Goal: Task Accomplishment & Management: Manage account settings

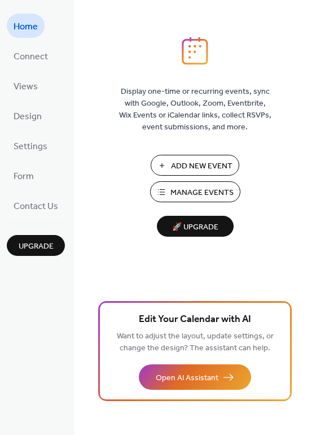
click at [191, 193] on span "Manage Events" at bounding box center [202, 193] width 63 height 12
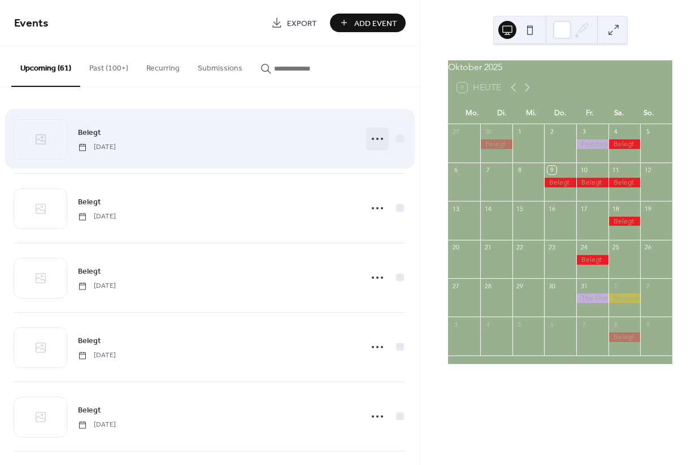
click at [370, 141] on icon at bounding box center [377, 139] width 18 height 18
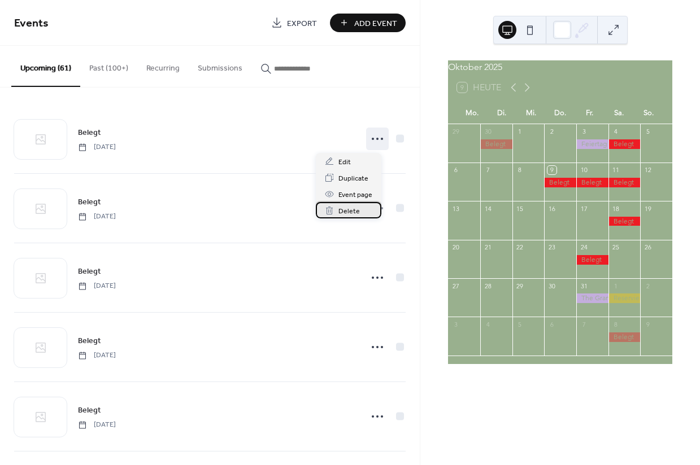
click at [344, 211] on span "Delete" at bounding box center [348, 212] width 21 height 12
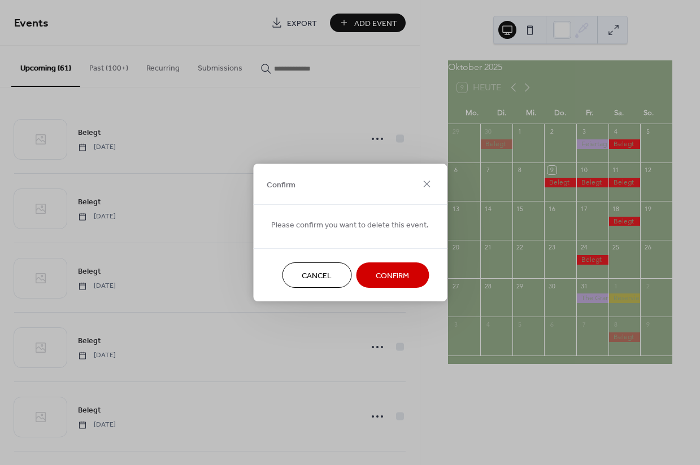
click at [392, 275] on span "Confirm" at bounding box center [392, 277] width 33 height 12
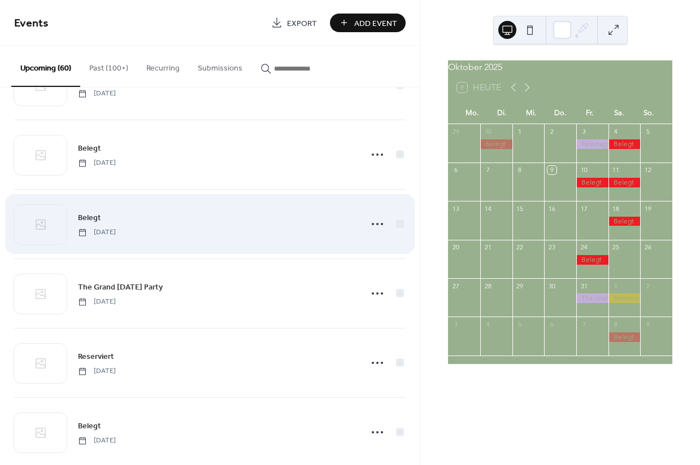
scroll to position [159, 0]
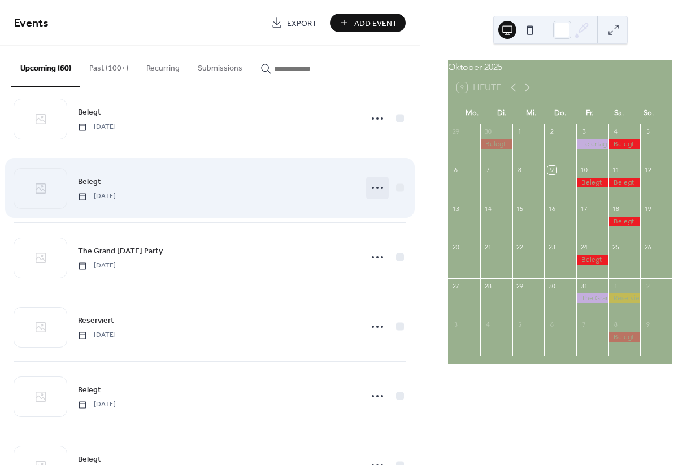
click at [368, 186] on icon at bounding box center [377, 188] width 18 height 18
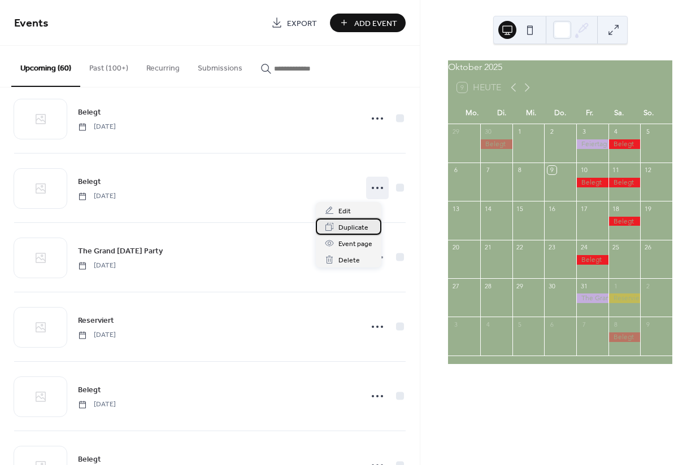
click at [350, 228] on span "Duplicate" at bounding box center [353, 228] width 30 height 12
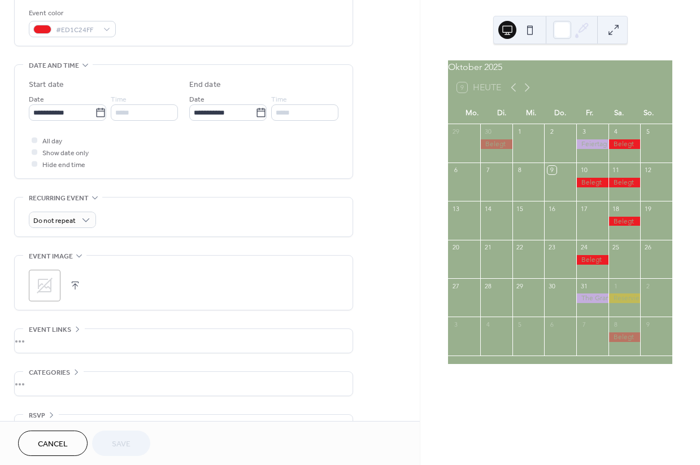
scroll to position [341, 0]
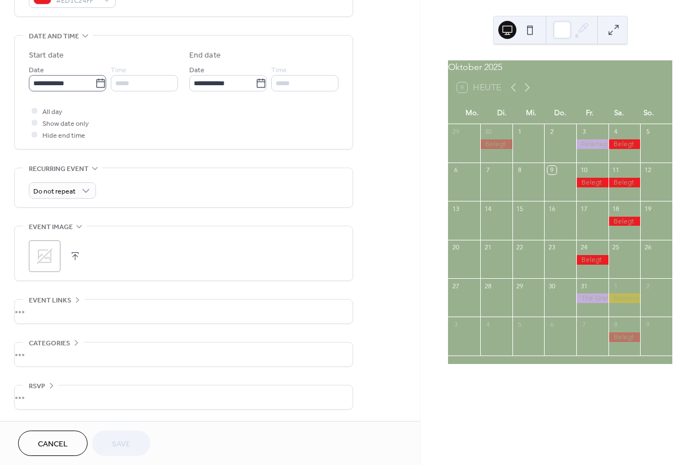
click at [95, 81] on icon at bounding box center [100, 83] width 11 height 11
click at [94, 81] on input "**********" at bounding box center [62, 83] width 66 height 16
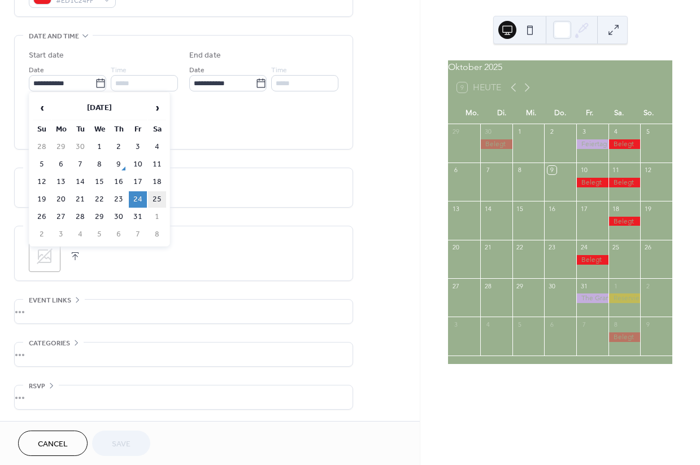
click at [159, 202] on td "25" at bounding box center [157, 199] width 18 height 16
type input "**********"
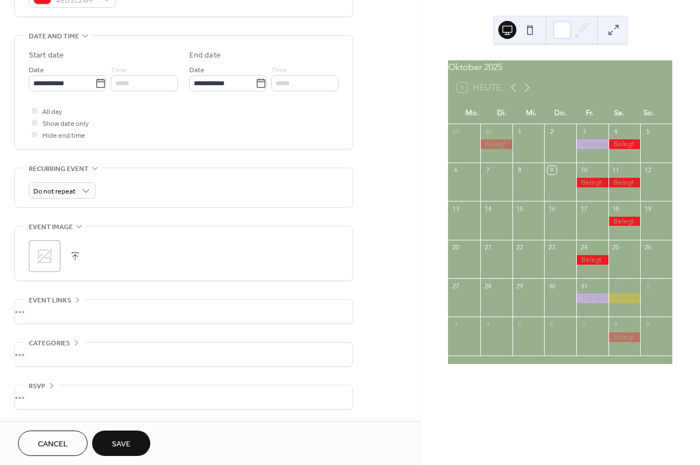
click at [120, 442] on span "Save" at bounding box center [121, 445] width 19 height 12
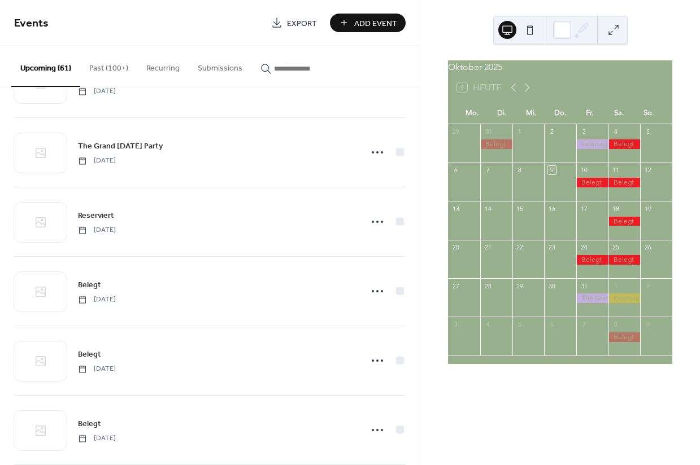
scroll to position [334, 0]
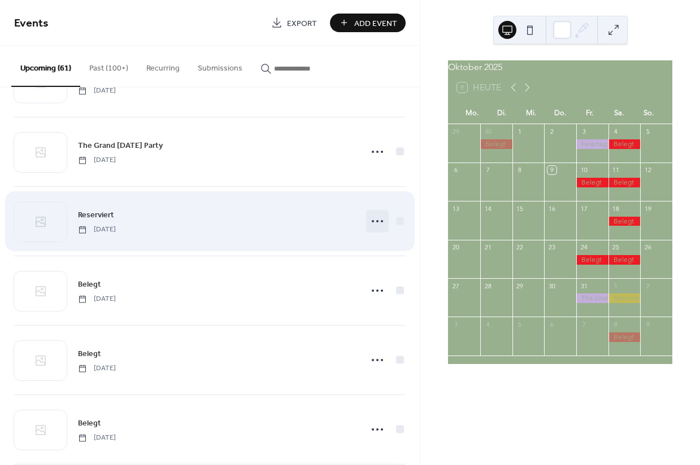
click at [373, 224] on icon at bounding box center [377, 221] width 18 height 18
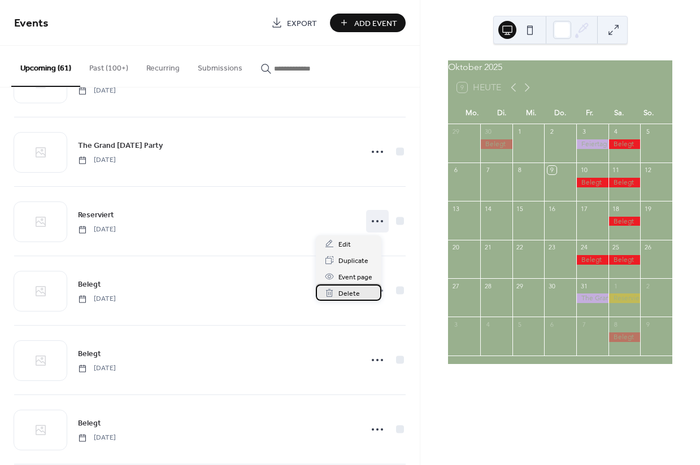
click at [348, 294] on span "Delete" at bounding box center [348, 294] width 21 height 12
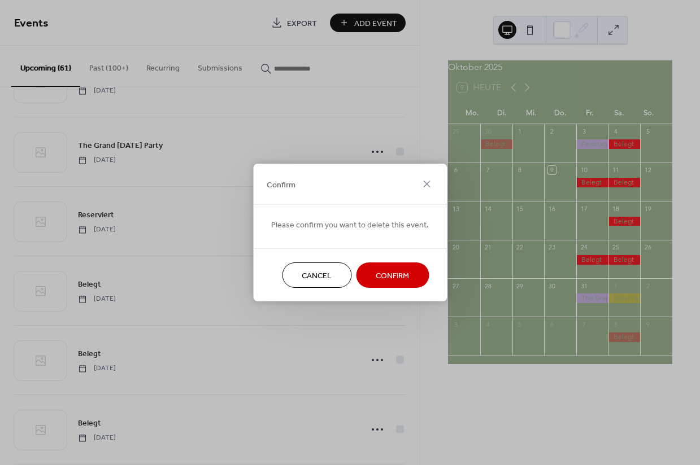
click at [376, 273] on span "Confirm" at bounding box center [392, 277] width 33 height 12
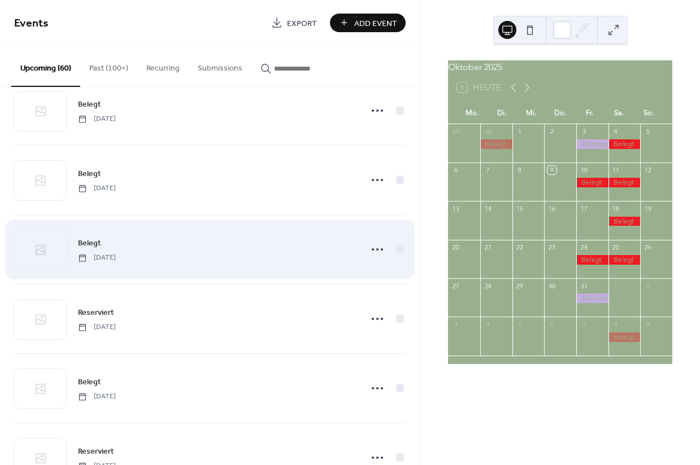
scroll to position [514, 0]
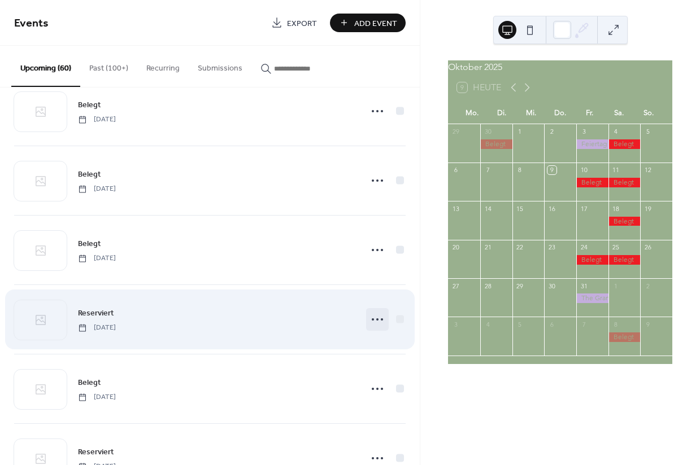
click at [368, 321] on icon at bounding box center [377, 320] width 18 height 18
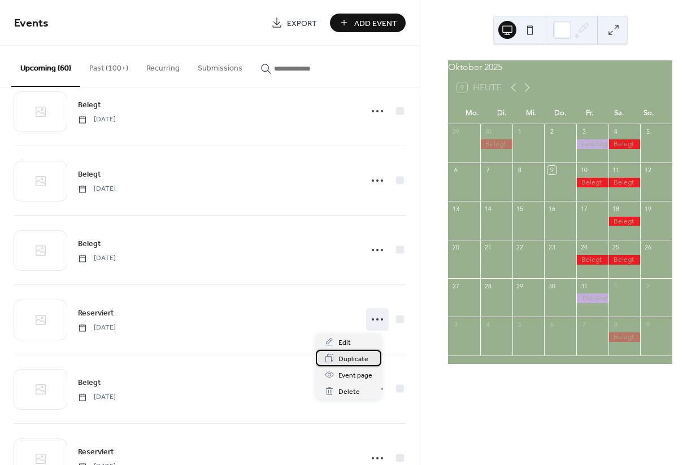
click at [356, 361] on span "Duplicate" at bounding box center [353, 360] width 30 height 12
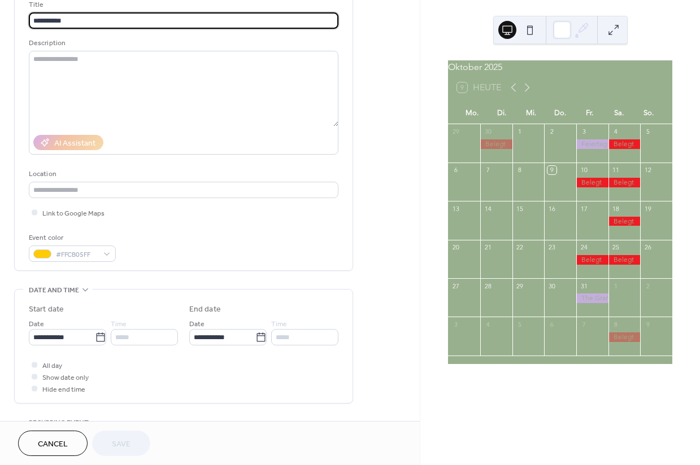
scroll to position [83, 0]
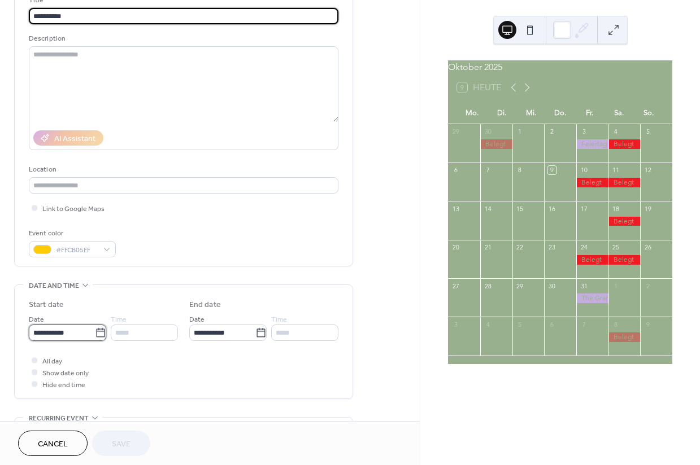
click at [69, 341] on input "**********" at bounding box center [62, 333] width 66 height 16
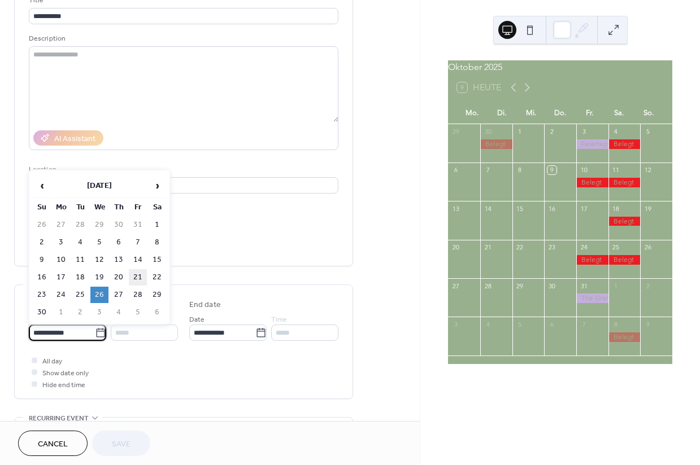
click at [138, 279] on td "21" at bounding box center [138, 277] width 18 height 16
type input "**********"
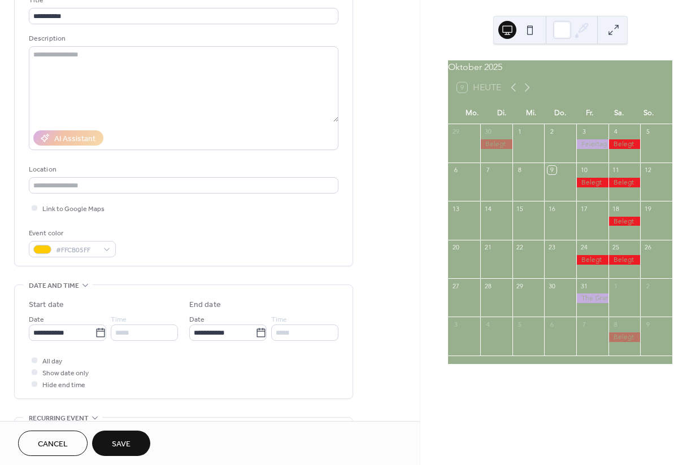
click at [125, 447] on span "Save" at bounding box center [121, 445] width 19 height 12
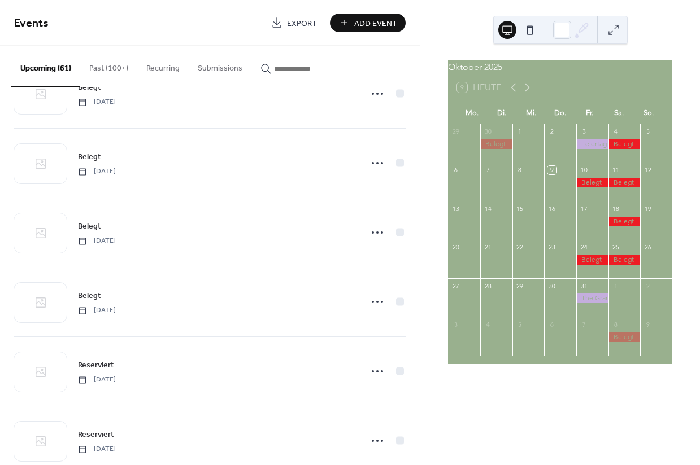
scroll to position [494, 0]
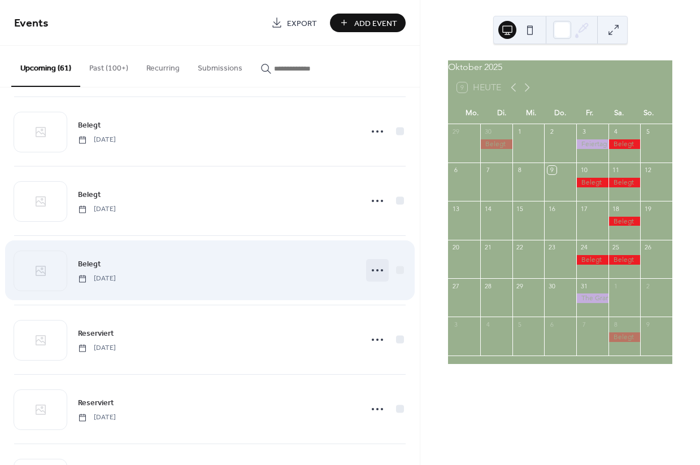
click at [377, 272] on icon at bounding box center [377, 270] width 18 height 18
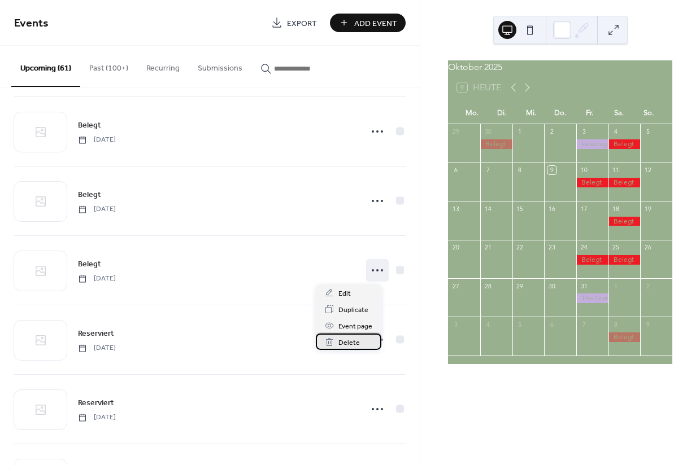
click at [346, 344] on span "Delete" at bounding box center [348, 343] width 21 height 12
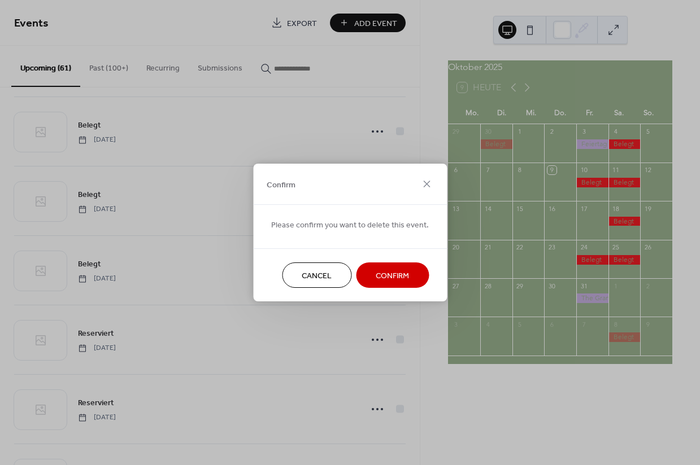
click at [391, 277] on span "Confirm" at bounding box center [392, 277] width 33 height 12
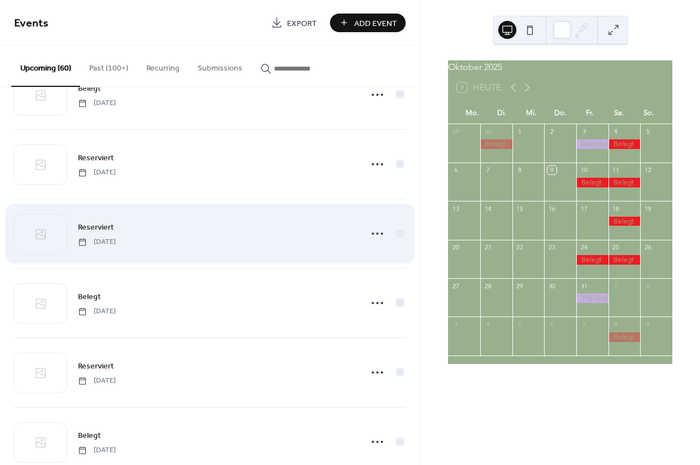
scroll to position [603, 0]
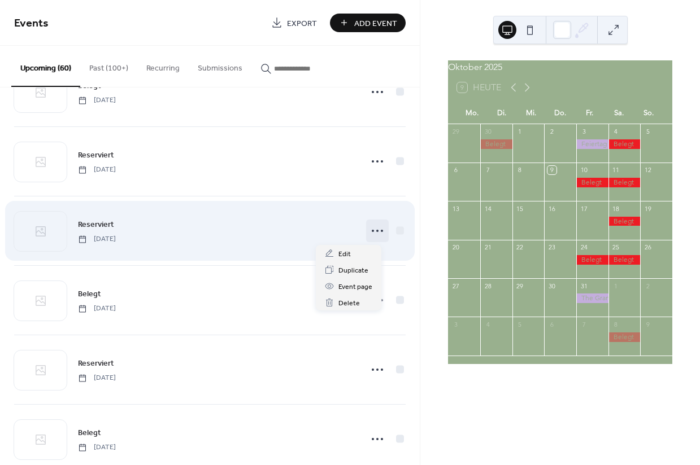
click at [368, 233] on icon at bounding box center [377, 231] width 18 height 18
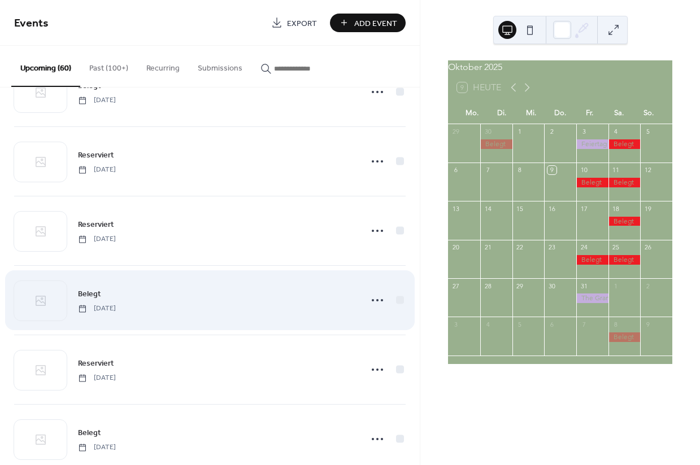
click at [206, 304] on div "Belegt Friday, November 28, 2025" at bounding box center [216, 299] width 277 height 25
click at [370, 303] on icon at bounding box center [377, 300] width 18 height 18
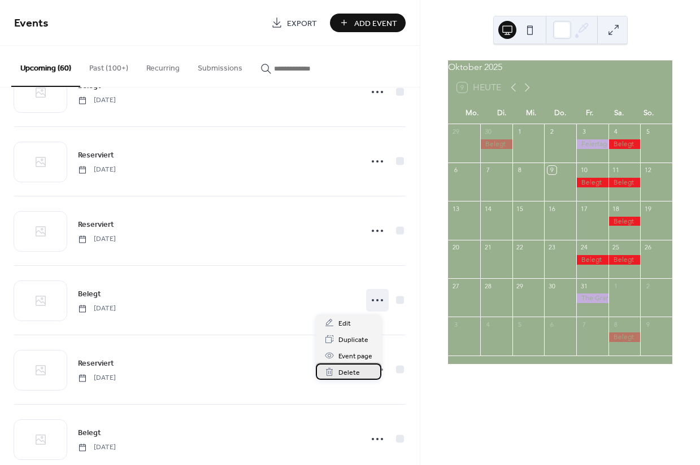
click at [342, 373] on span "Delete" at bounding box center [348, 373] width 21 height 12
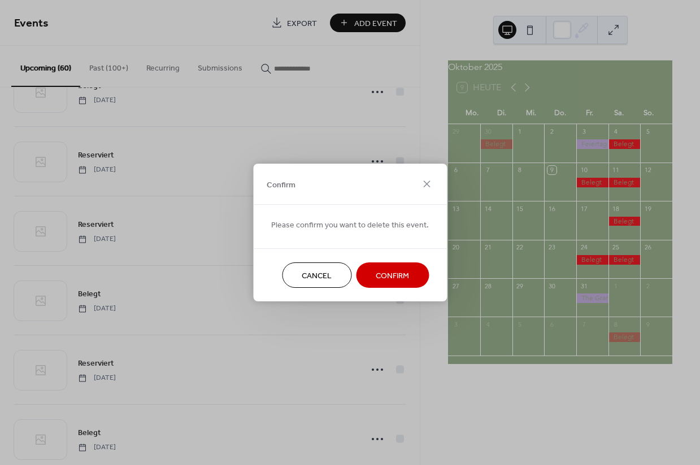
drag, startPoint x: 395, startPoint y: 278, endPoint x: 307, endPoint y: 307, distance: 92.7
click at [395, 278] on span "Confirm" at bounding box center [392, 277] width 33 height 12
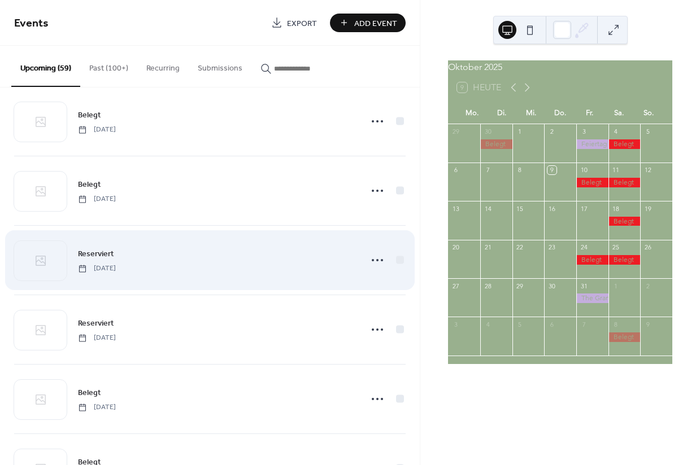
scroll to position [1039, 0]
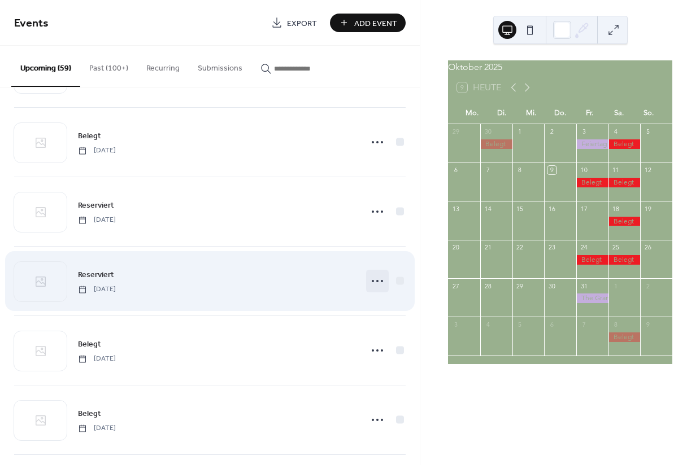
click at [376, 281] on circle at bounding box center [377, 281] width 2 height 2
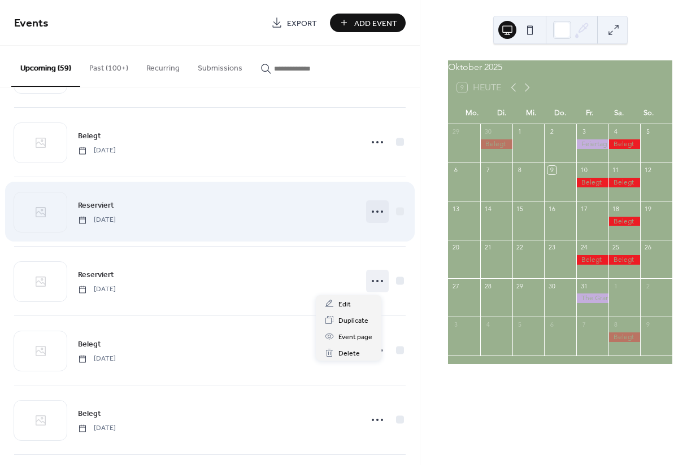
click at [376, 212] on circle at bounding box center [377, 212] width 2 height 2
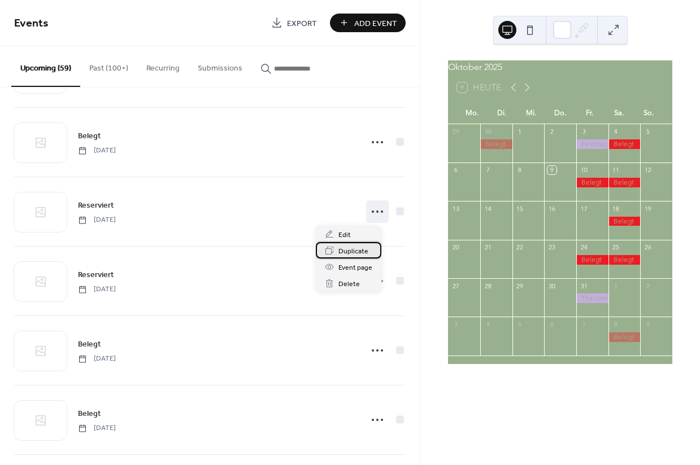
click at [354, 252] on span "Duplicate" at bounding box center [353, 252] width 30 height 12
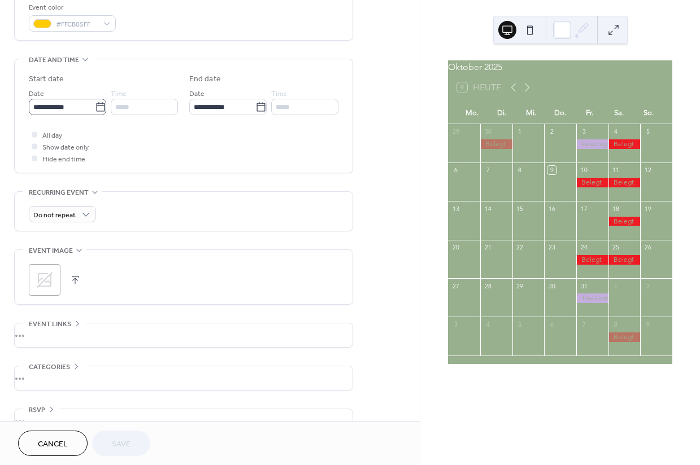
scroll to position [311, 0]
click at [71, 112] on input "**********" at bounding box center [62, 105] width 66 height 16
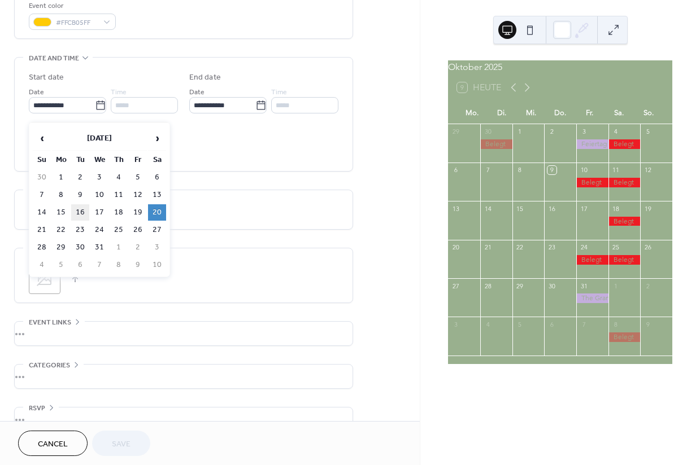
click at [80, 216] on td "16" at bounding box center [80, 212] width 18 height 16
type input "**********"
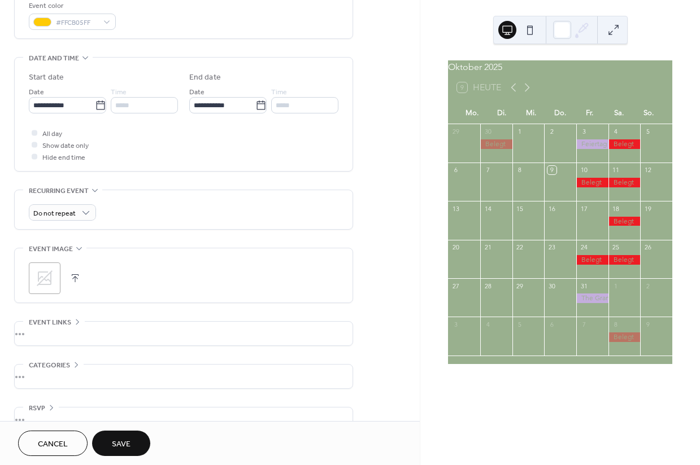
click at [124, 444] on span "Save" at bounding box center [121, 445] width 19 height 12
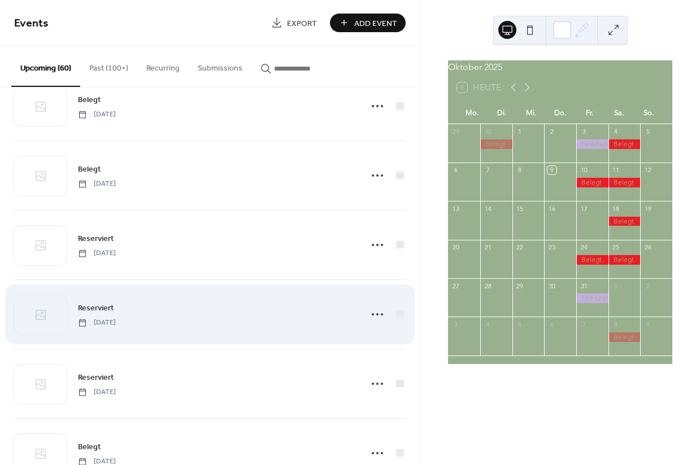
scroll to position [1006, 0]
click at [370, 316] on icon at bounding box center [377, 313] width 18 height 18
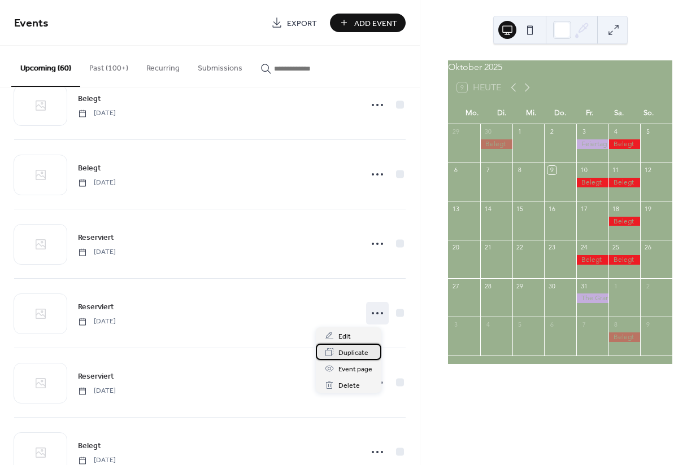
click at [352, 354] on span "Duplicate" at bounding box center [353, 353] width 30 height 12
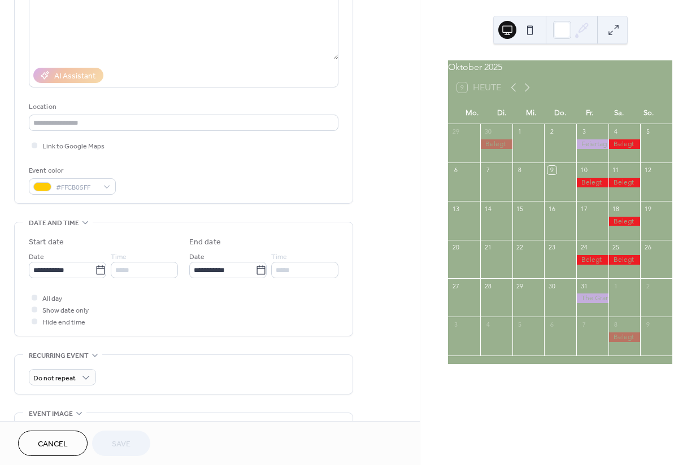
scroll to position [147, 0]
click at [95, 275] on icon at bounding box center [100, 269] width 11 height 11
click at [95, 277] on input "**********" at bounding box center [62, 269] width 66 height 16
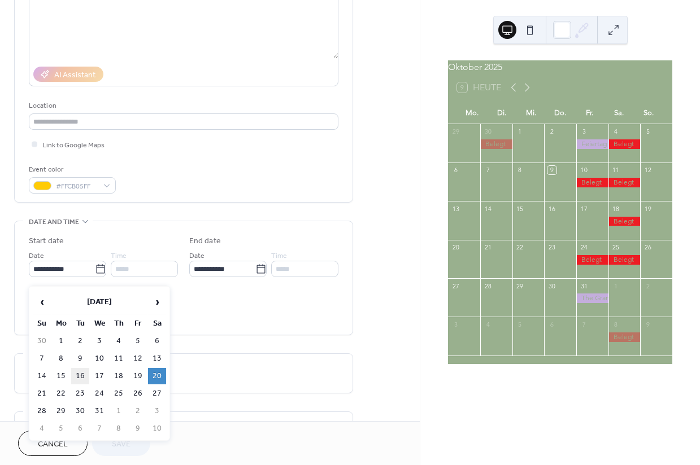
click at [78, 380] on td "16" at bounding box center [80, 376] width 18 height 16
type input "**********"
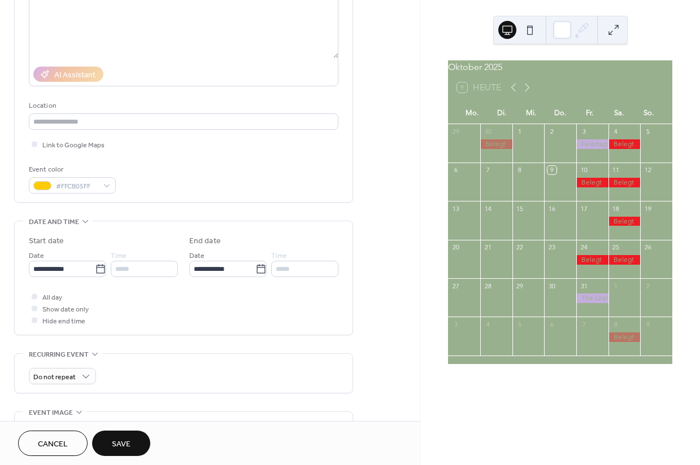
click at [115, 446] on span "Save" at bounding box center [121, 445] width 19 height 12
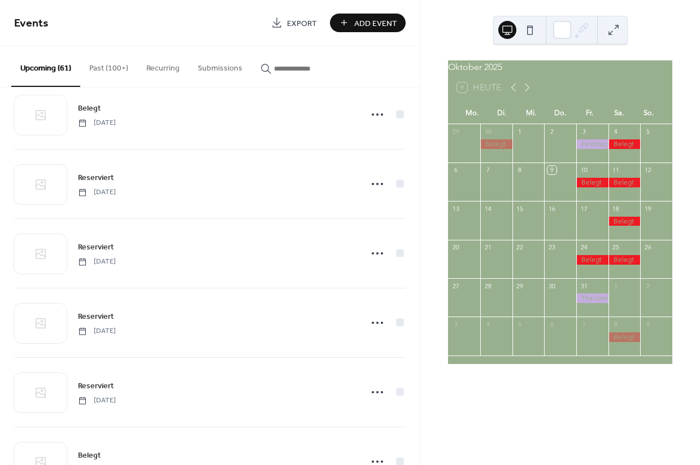
scroll to position [1069, 0]
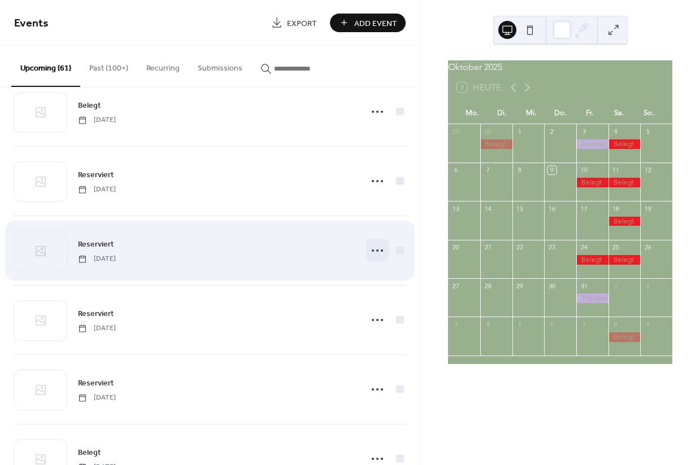
click at [376, 251] on circle at bounding box center [377, 251] width 2 height 2
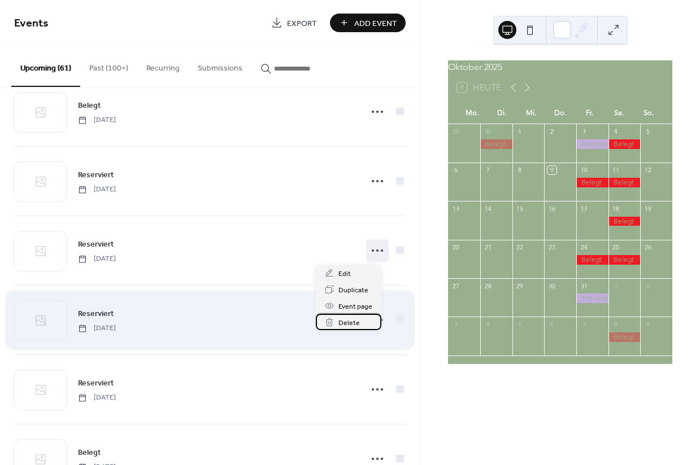
click at [352, 324] on span "Delete" at bounding box center [348, 323] width 21 height 12
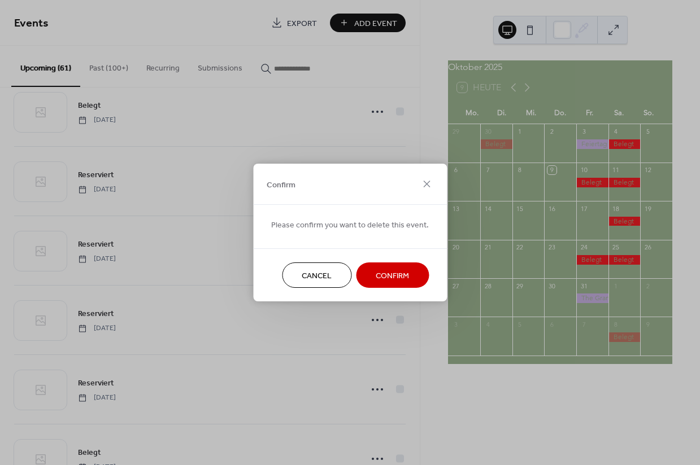
click at [369, 280] on button "Confirm" at bounding box center [392, 275] width 73 height 25
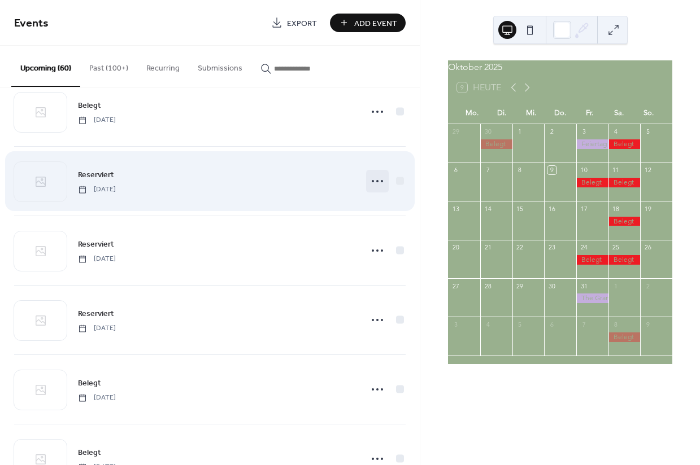
click at [371, 182] on icon at bounding box center [377, 181] width 18 height 18
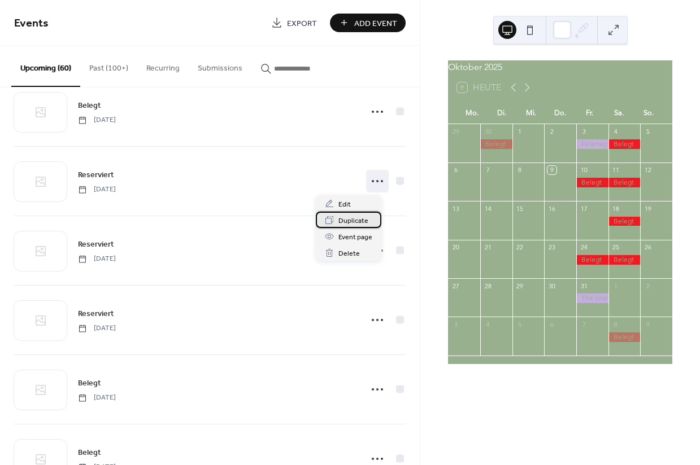
click at [347, 220] on span "Duplicate" at bounding box center [353, 221] width 30 height 12
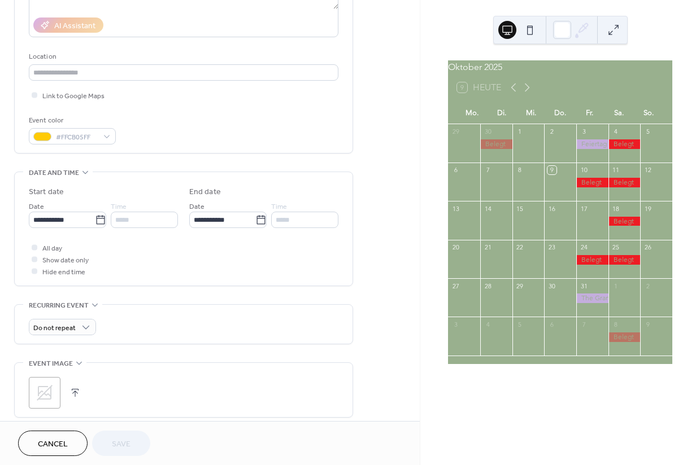
scroll to position [203, 0]
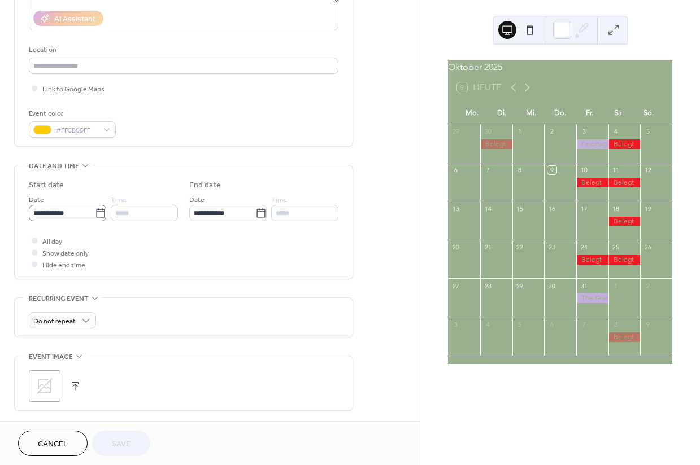
click at [96, 217] on icon at bounding box center [100, 212] width 8 height 9
click at [93, 221] on input "**********" at bounding box center [62, 213] width 66 height 16
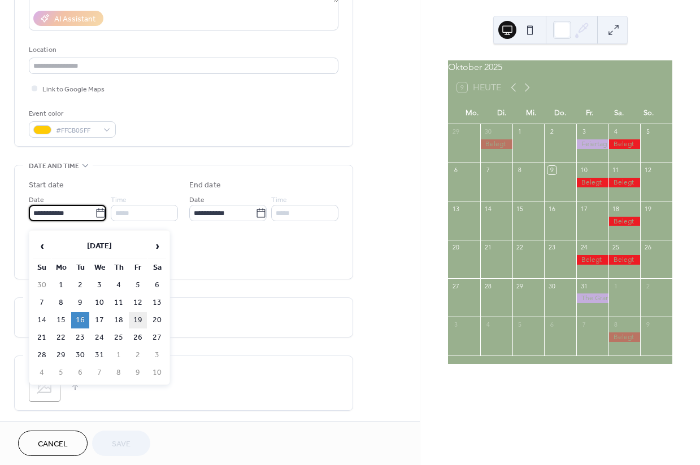
click at [138, 321] on td "19" at bounding box center [138, 320] width 18 height 16
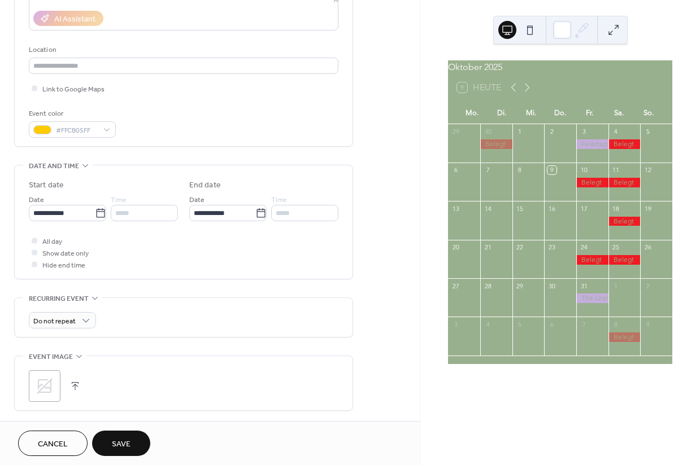
type input "**********"
click at [117, 443] on span "Save" at bounding box center [121, 445] width 19 height 12
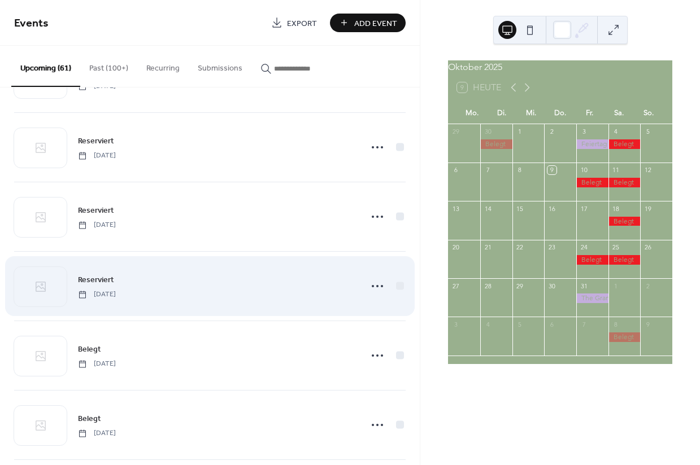
scroll to position [1173, 0]
click at [368, 286] on icon at bounding box center [377, 286] width 18 height 18
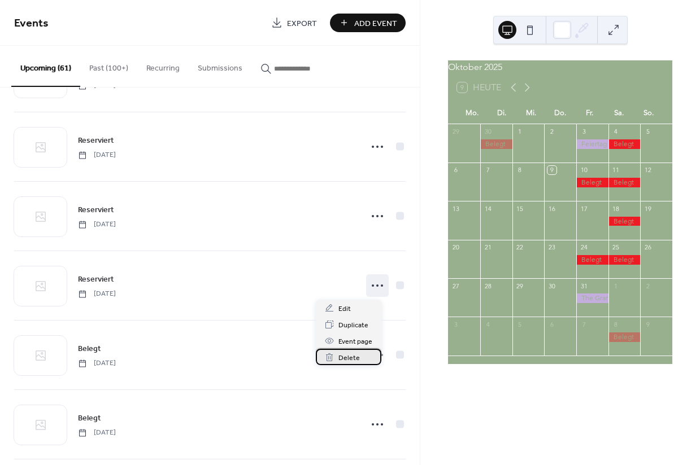
click at [339, 359] on span "Delete" at bounding box center [348, 358] width 21 height 12
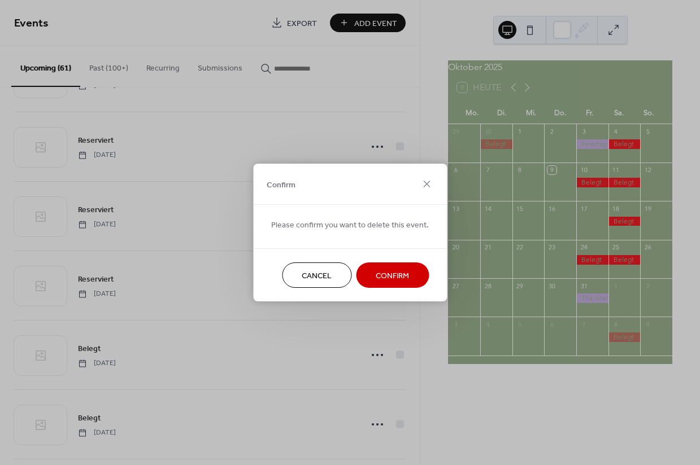
click at [400, 277] on span "Confirm" at bounding box center [392, 277] width 33 height 12
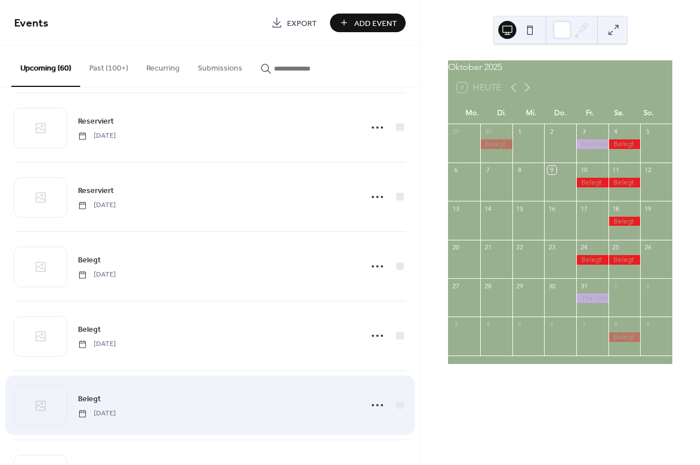
scroll to position [1191, 0]
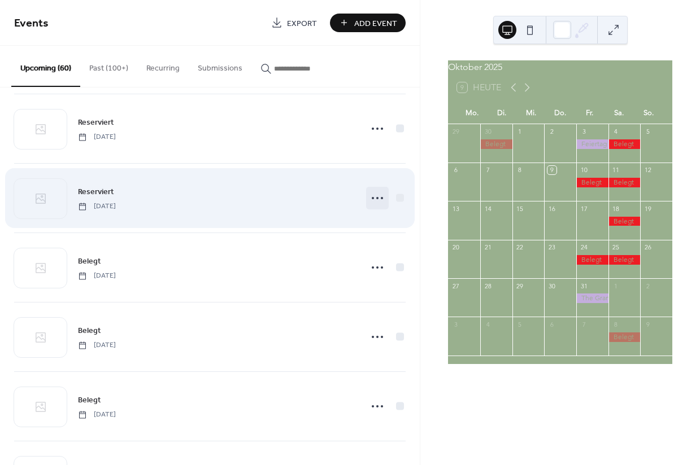
click at [368, 196] on icon at bounding box center [377, 198] width 18 height 18
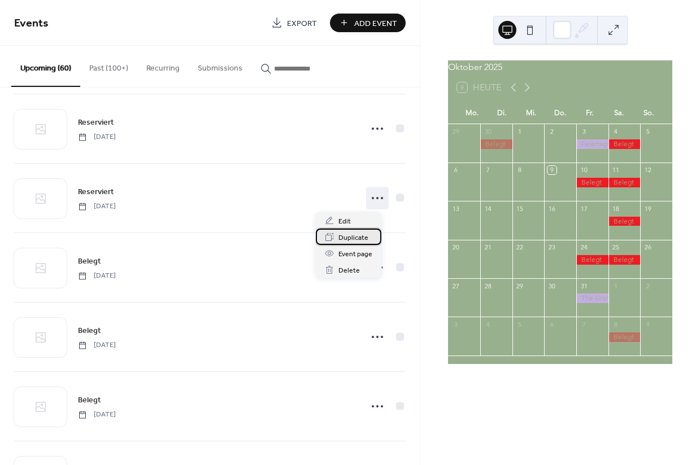
click at [354, 238] on span "Duplicate" at bounding box center [353, 238] width 30 height 12
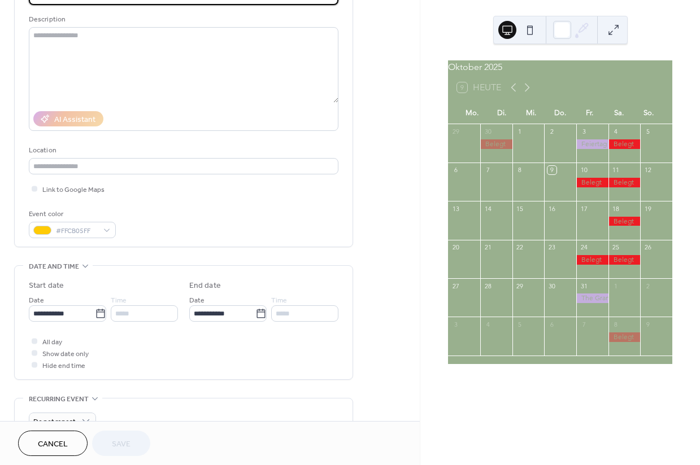
scroll to position [139, 0]
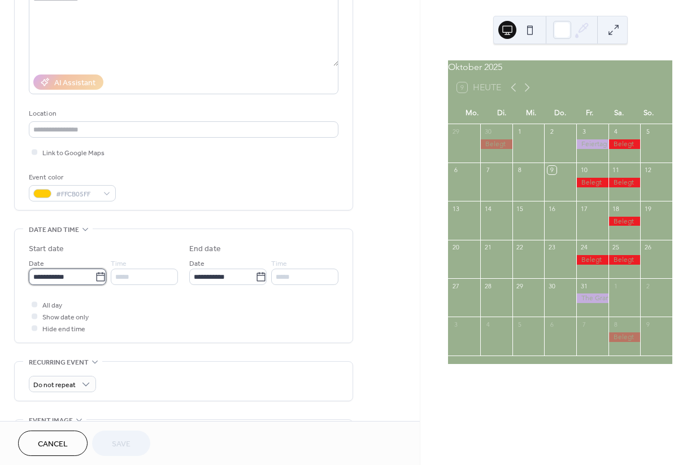
click at [73, 275] on input "**********" at bounding box center [62, 277] width 66 height 16
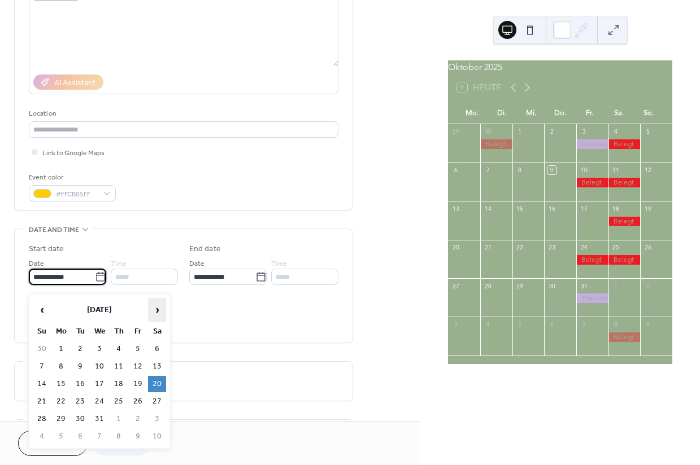
click at [162, 309] on span "›" at bounding box center [157, 310] width 17 height 23
click at [158, 404] on td "24" at bounding box center [157, 402] width 18 height 16
type input "**********"
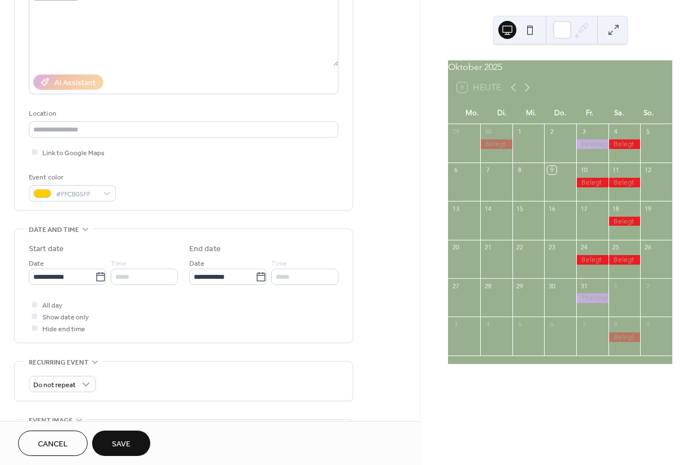
click at [137, 444] on button "Save" at bounding box center [121, 443] width 58 height 25
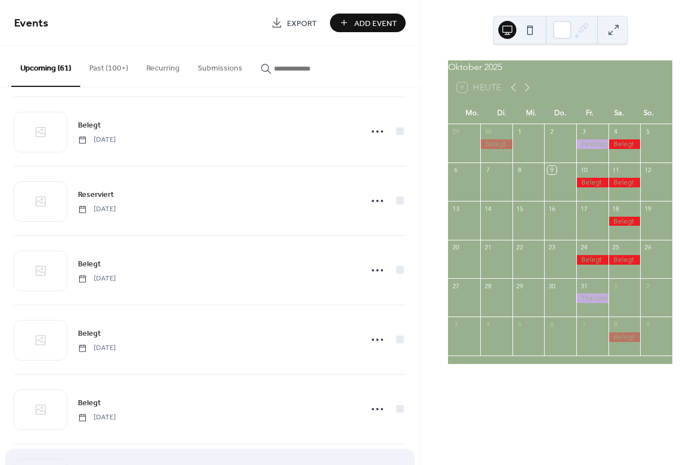
scroll to position [1402, 0]
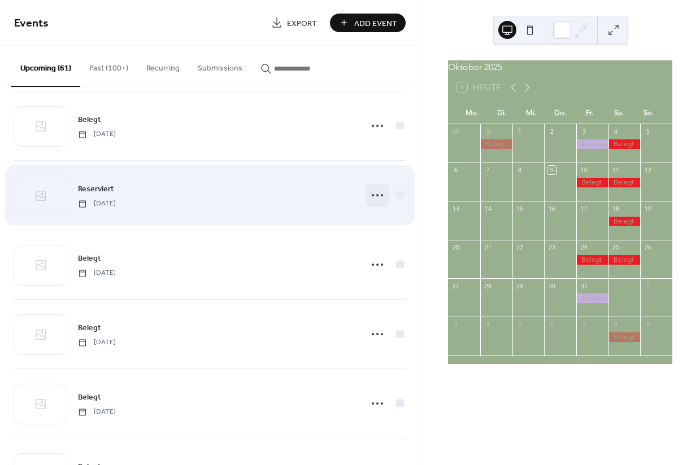
click at [370, 197] on icon at bounding box center [377, 195] width 18 height 18
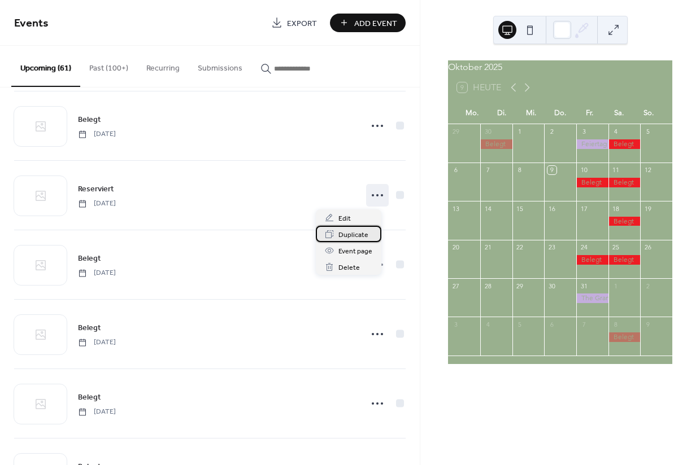
click at [355, 236] on span "Duplicate" at bounding box center [353, 235] width 30 height 12
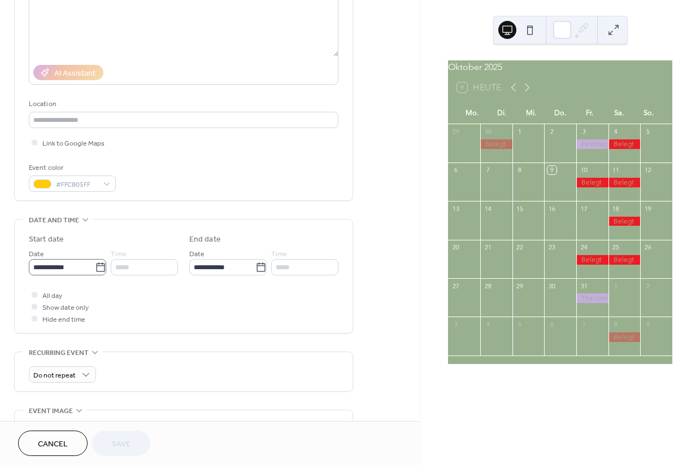
scroll to position [152, 0]
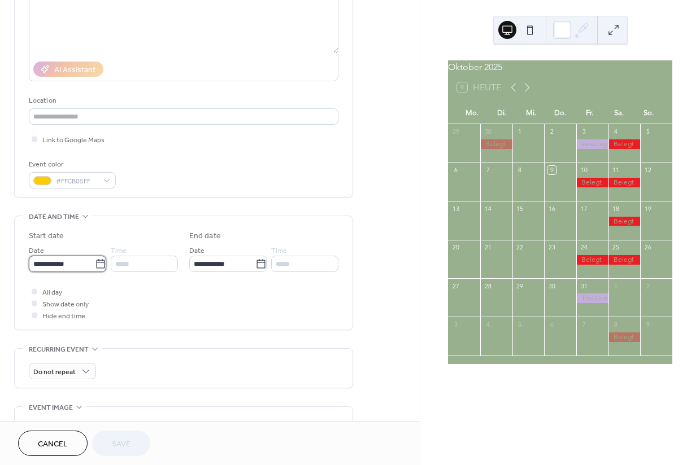
click at [68, 272] on input "**********" at bounding box center [62, 264] width 66 height 16
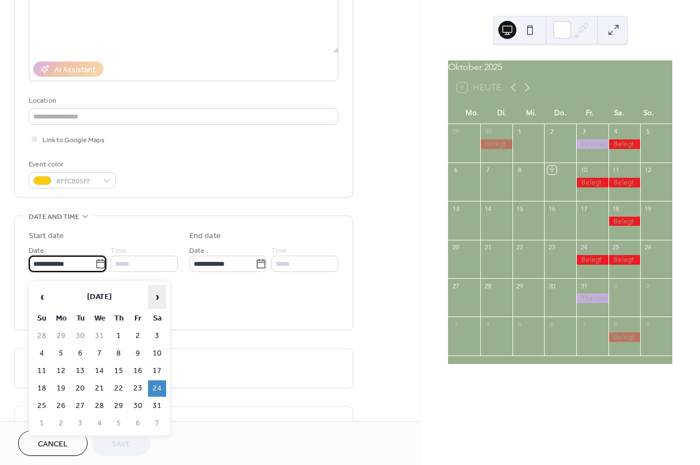
click at [156, 298] on span "›" at bounding box center [157, 297] width 17 height 23
click at [138, 358] on td "6" at bounding box center [138, 354] width 18 height 16
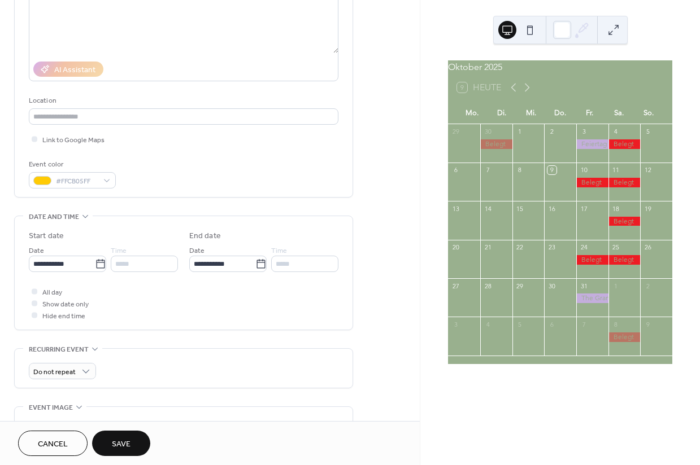
type input "**********"
click at [121, 443] on span "Save" at bounding box center [121, 445] width 19 height 12
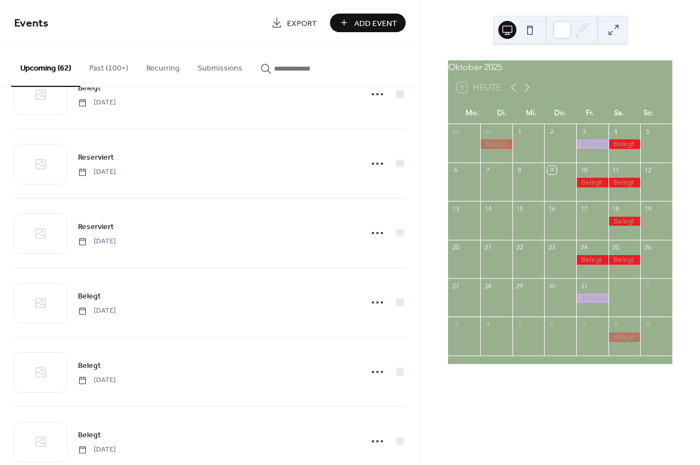
scroll to position [1477, 0]
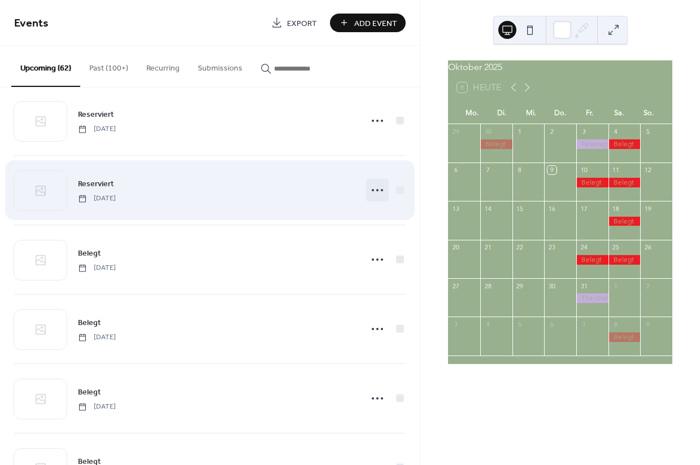
click at [369, 193] on icon at bounding box center [377, 190] width 18 height 18
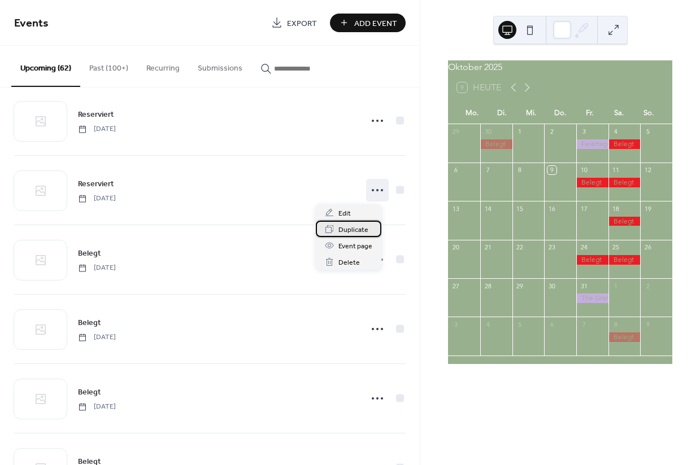
click at [351, 230] on span "Duplicate" at bounding box center [353, 230] width 30 height 12
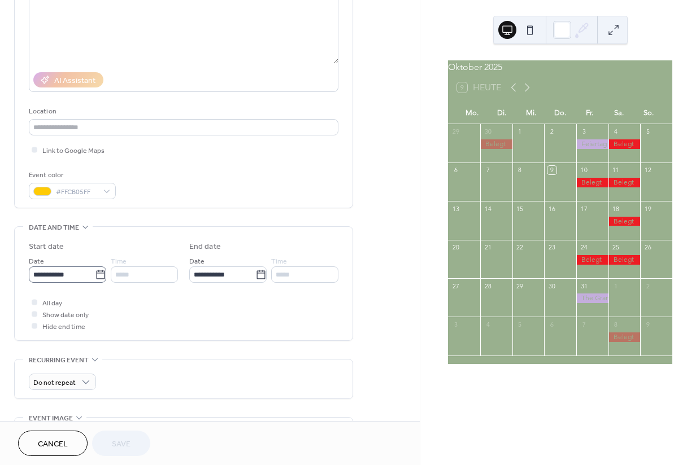
scroll to position [143, 0]
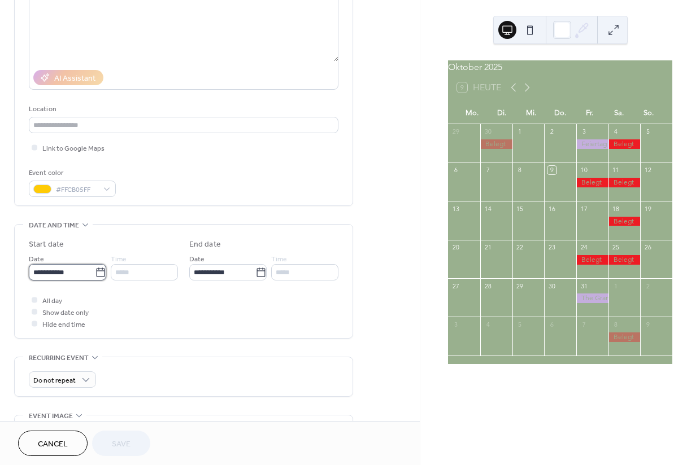
click at [76, 278] on input "**********" at bounding box center [62, 272] width 66 height 16
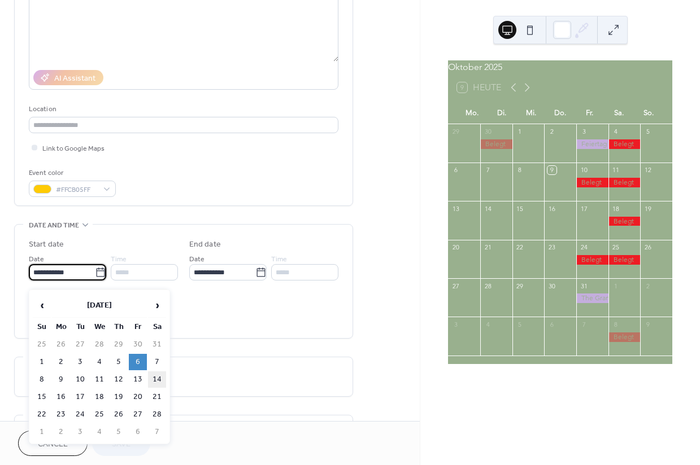
click at [157, 382] on td "14" at bounding box center [157, 380] width 18 height 16
type input "**********"
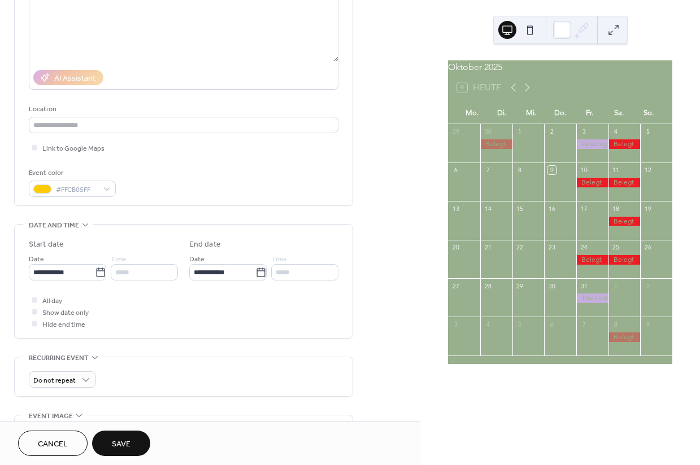
click at [120, 443] on span "Save" at bounding box center [121, 445] width 19 height 12
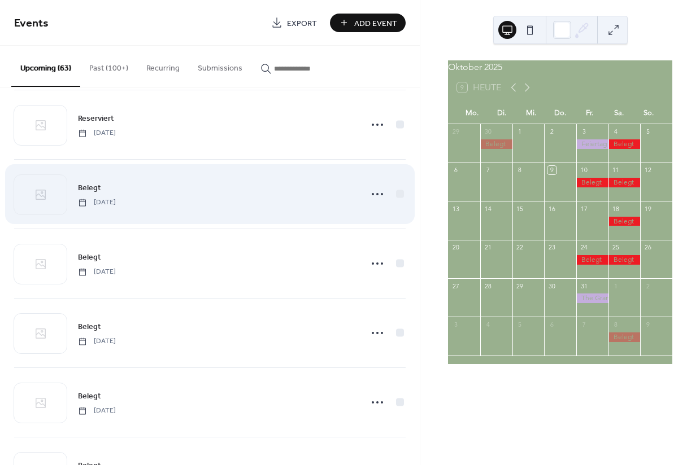
scroll to position [1601, 0]
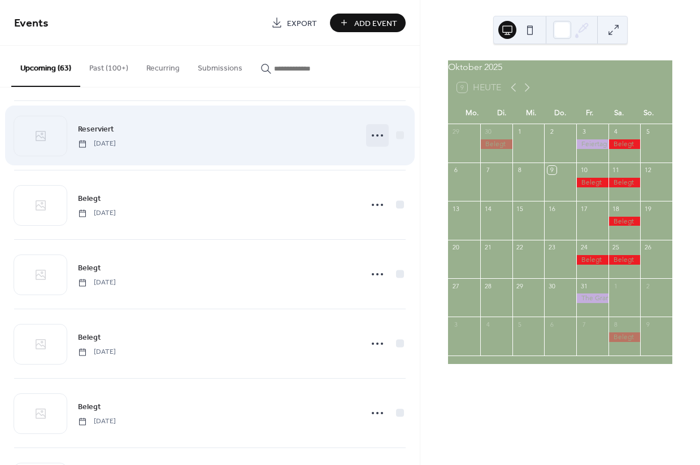
click at [372, 136] on circle at bounding box center [373, 135] width 2 height 2
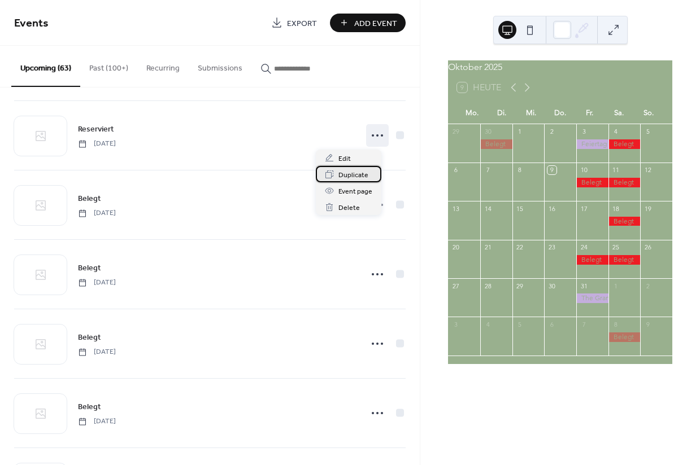
click at [343, 178] on span "Duplicate" at bounding box center [353, 175] width 30 height 12
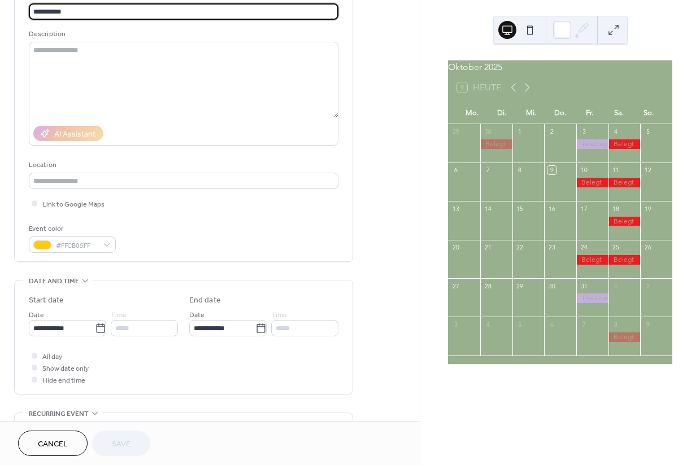
scroll to position [87, 0]
click at [95, 337] on label "**********" at bounding box center [67, 329] width 77 height 16
click at [95, 337] on input "**********" at bounding box center [62, 329] width 66 height 16
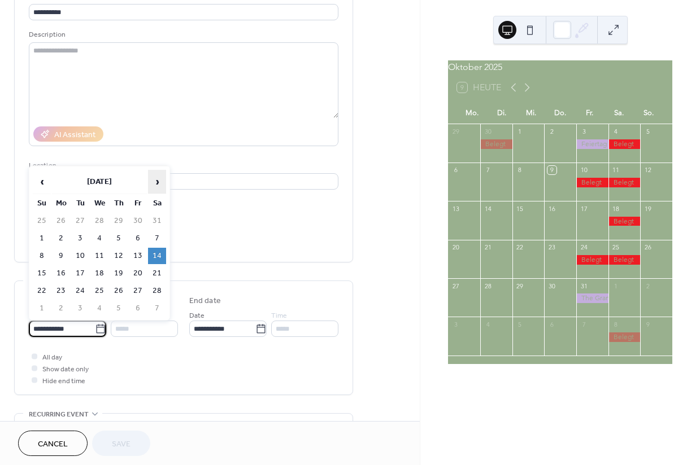
click at [158, 181] on span "›" at bounding box center [157, 182] width 17 height 23
click at [118, 241] on td "5" at bounding box center [119, 238] width 18 height 16
type input "**********"
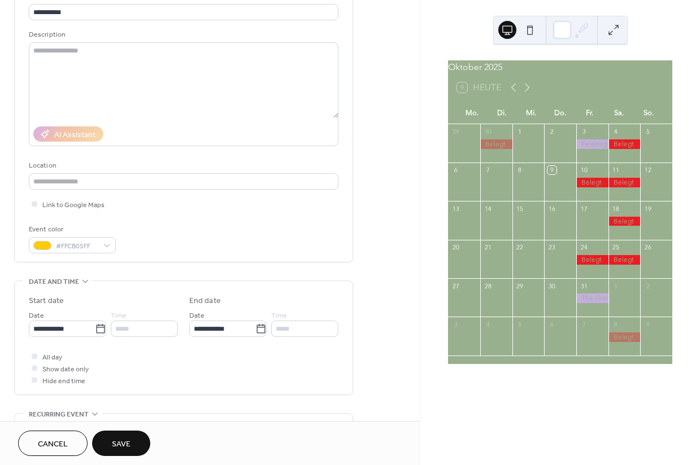
click at [124, 439] on span "Save" at bounding box center [121, 445] width 19 height 12
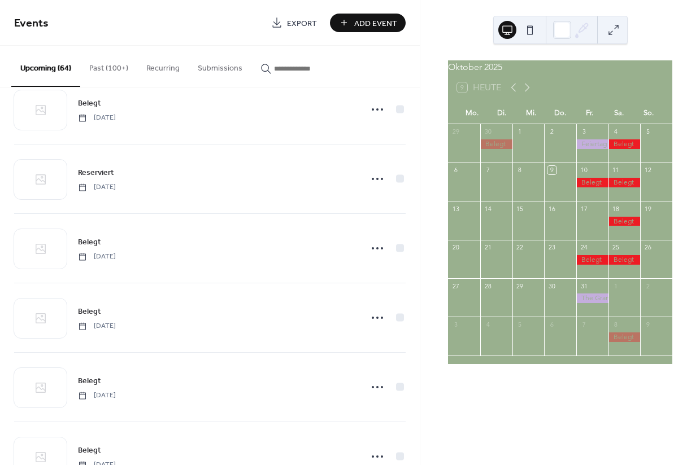
scroll to position [1698, 0]
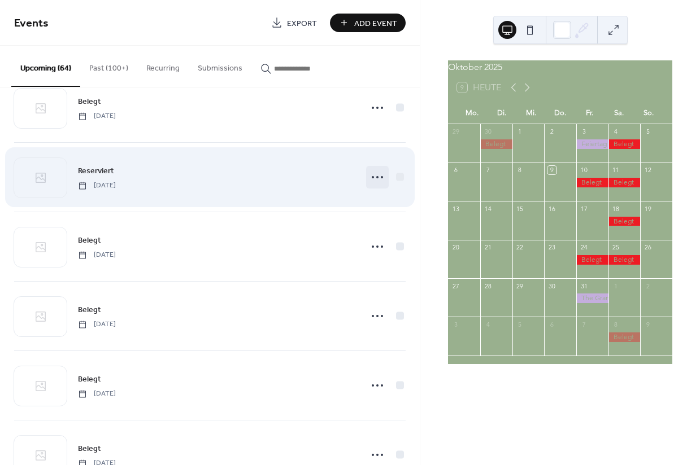
click at [376, 177] on circle at bounding box center [377, 177] width 2 height 2
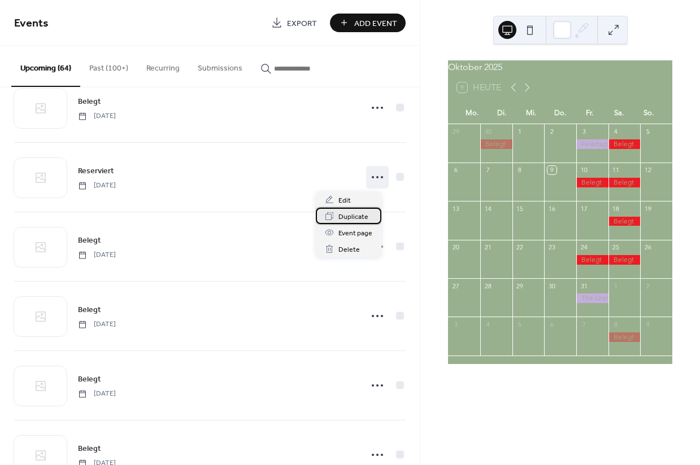
click at [342, 218] on span "Duplicate" at bounding box center [353, 217] width 30 height 12
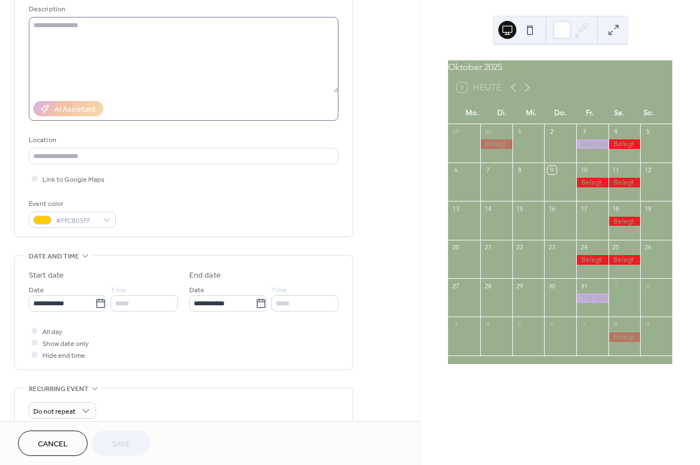
scroll to position [117, 0]
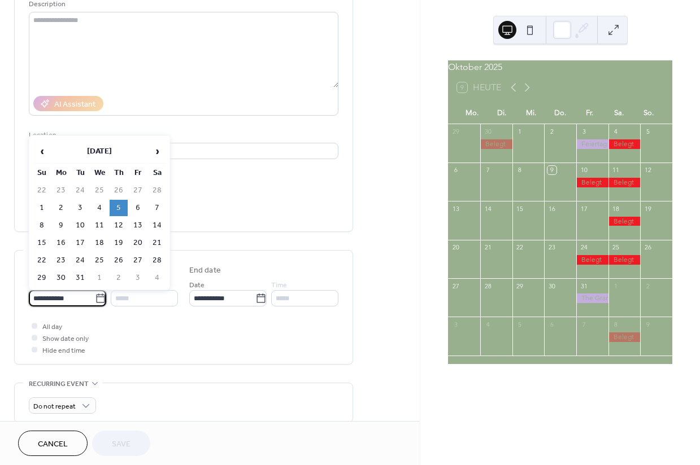
click at [91, 306] on input "**********" at bounding box center [62, 298] width 66 height 16
click at [154, 213] on td "7" at bounding box center [157, 208] width 18 height 16
type input "**********"
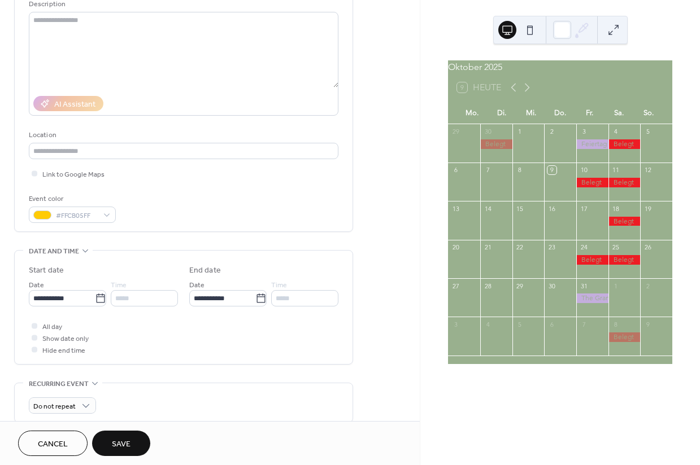
click at [128, 443] on span "Save" at bounding box center [121, 445] width 19 height 12
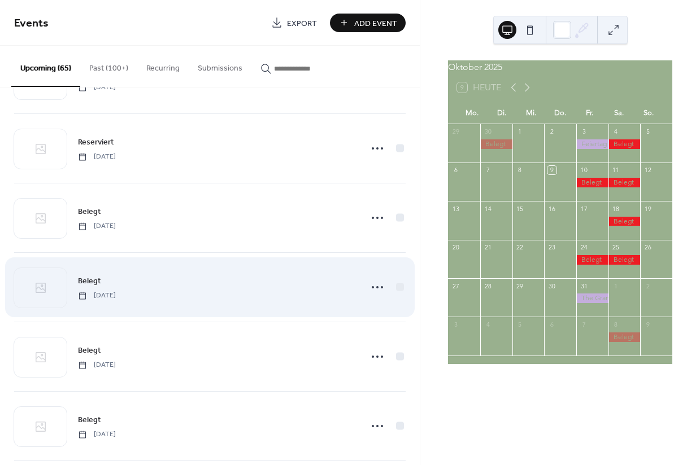
scroll to position [1766, 0]
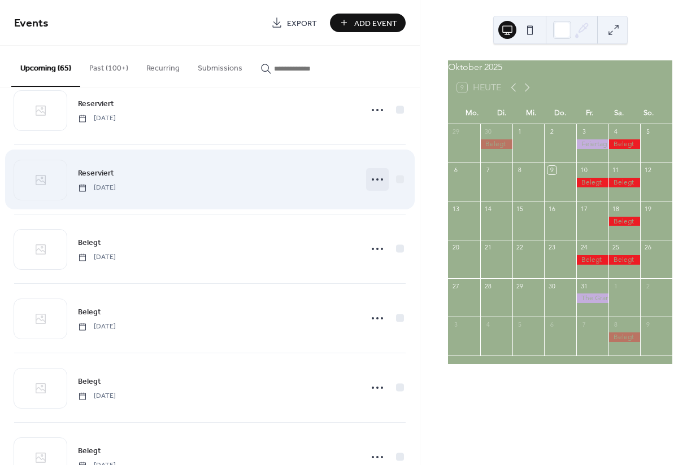
click at [368, 182] on icon at bounding box center [377, 180] width 18 height 18
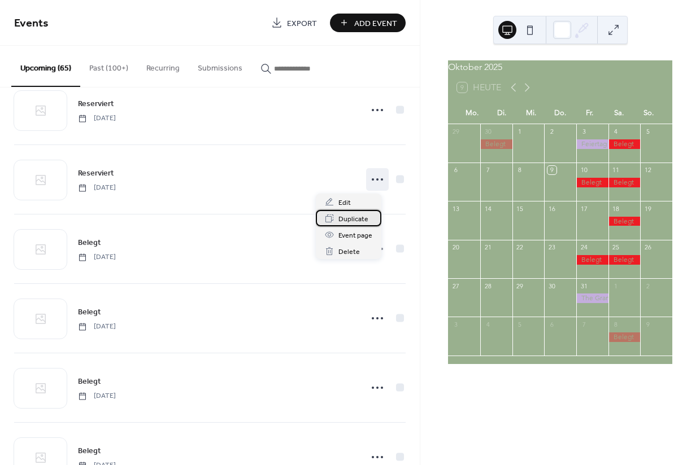
click at [346, 220] on span "Duplicate" at bounding box center [353, 219] width 30 height 12
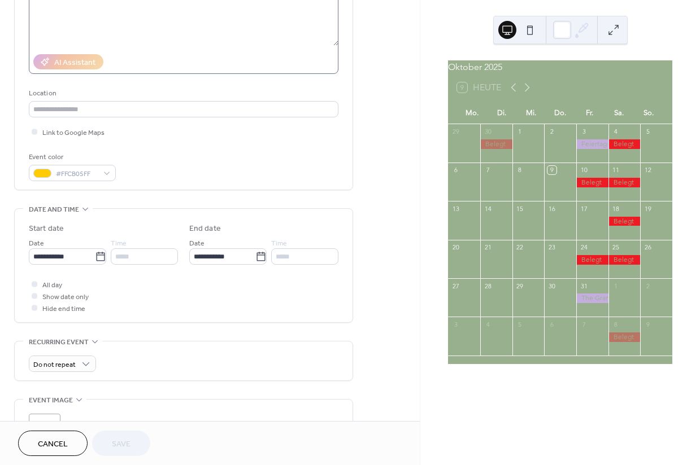
scroll to position [194, 0]
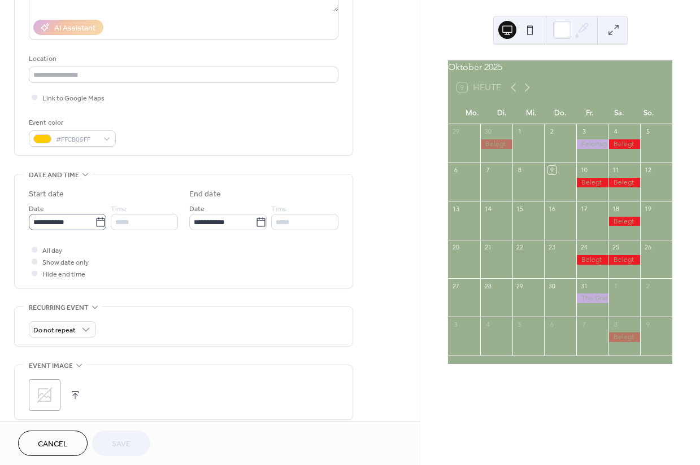
click at [98, 228] on icon at bounding box center [100, 222] width 11 height 11
click at [95, 228] on input "**********" at bounding box center [62, 222] width 66 height 16
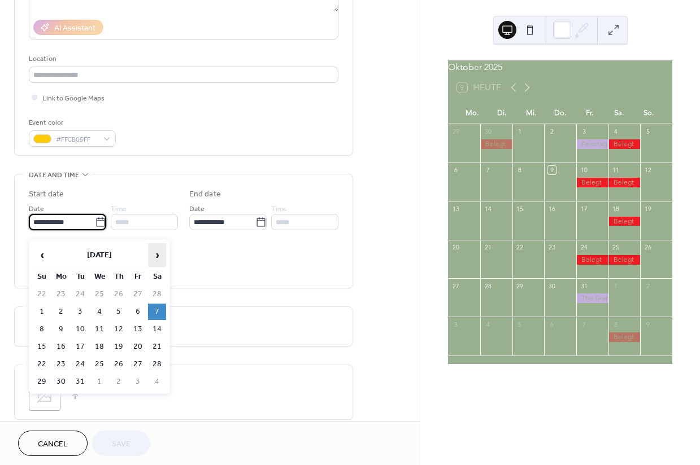
click at [161, 258] on span "›" at bounding box center [157, 255] width 17 height 23
click at [154, 314] on td "11" at bounding box center [157, 312] width 18 height 16
type input "**********"
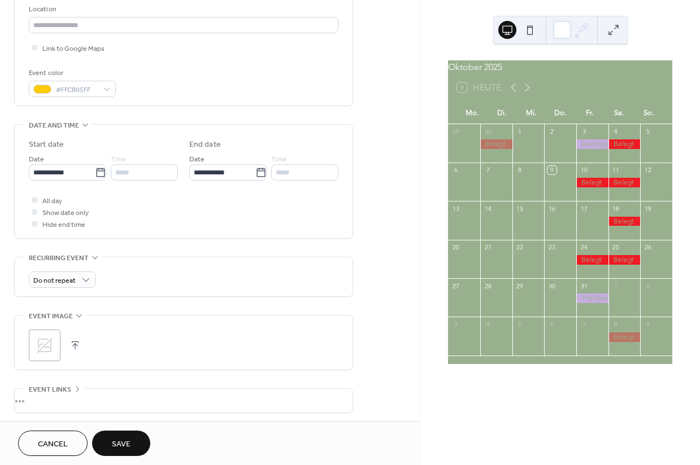
scroll to position [252, 0]
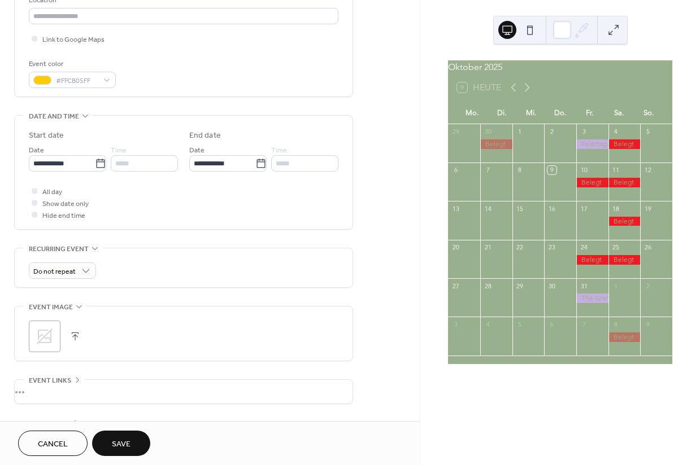
click at [114, 439] on span "Save" at bounding box center [121, 445] width 19 height 12
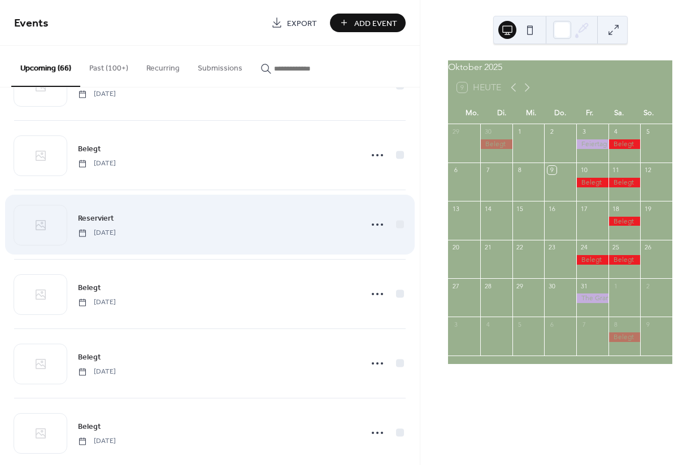
scroll to position [1968, 0]
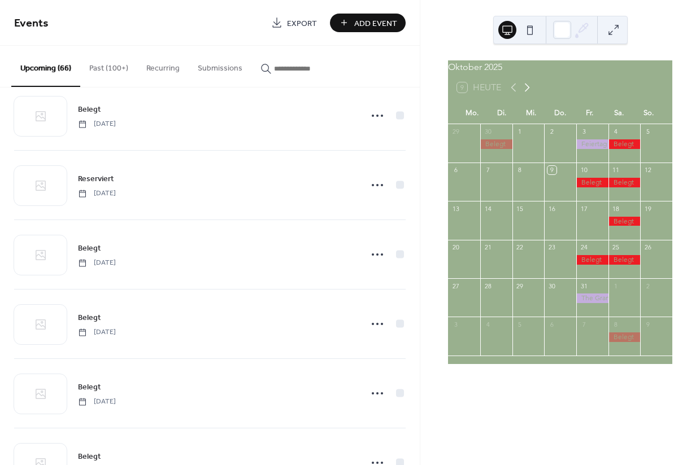
click at [530, 94] on icon at bounding box center [527, 88] width 14 height 14
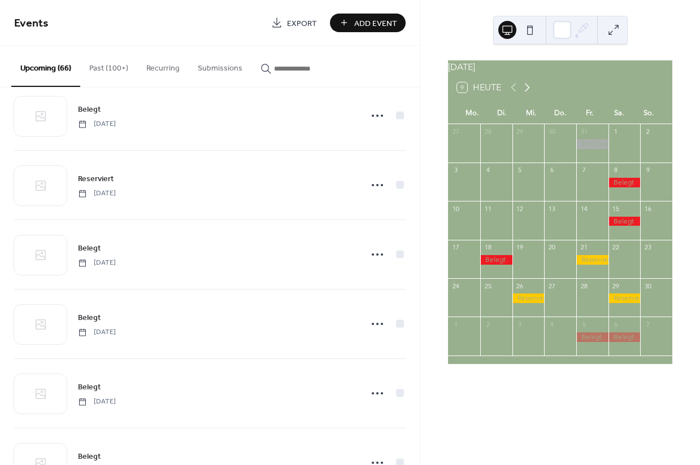
click at [530, 94] on icon at bounding box center [527, 88] width 14 height 14
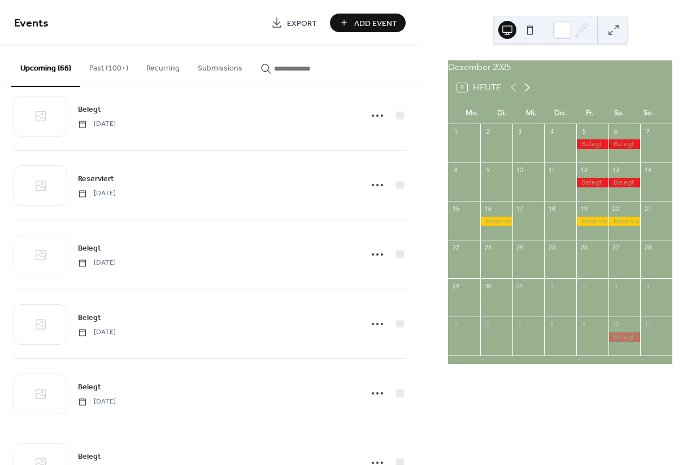
click at [530, 94] on icon at bounding box center [527, 88] width 14 height 14
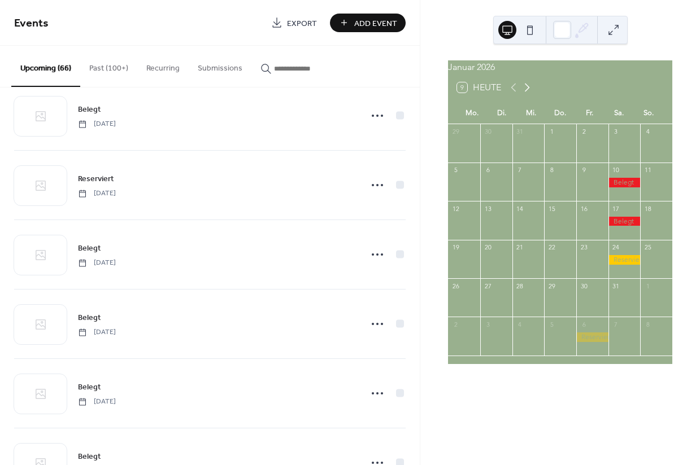
click at [530, 94] on icon at bounding box center [527, 88] width 14 height 14
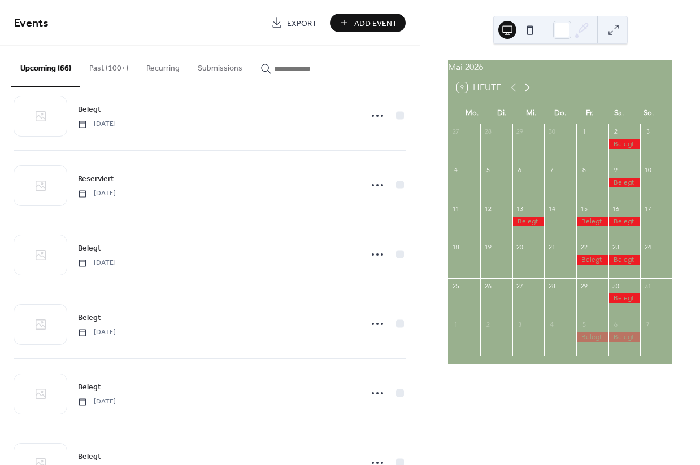
click at [530, 94] on icon at bounding box center [527, 88] width 14 height 14
click at [515, 94] on icon at bounding box center [514, 88] width 14 height 14
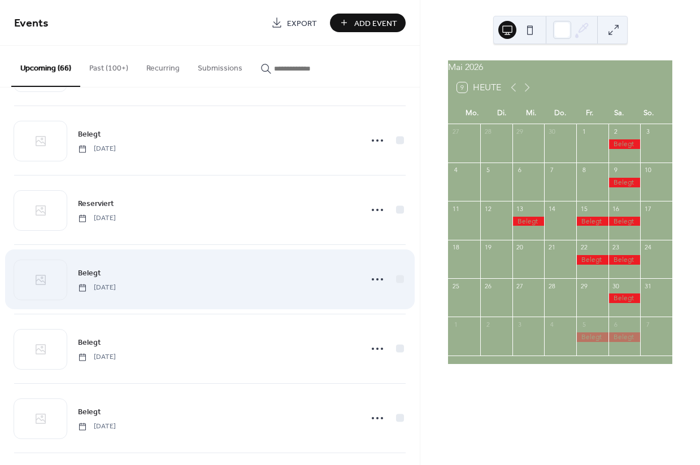
scroll to position [1942, 0]
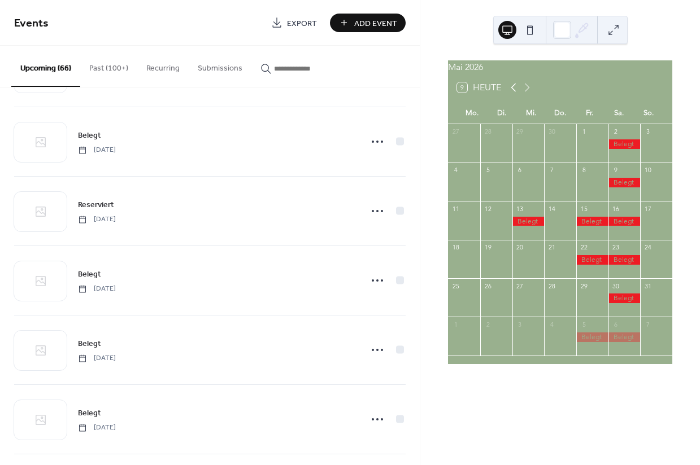
click at [513, 92] on icon at bounding box center [513, 88] width 5 height 8
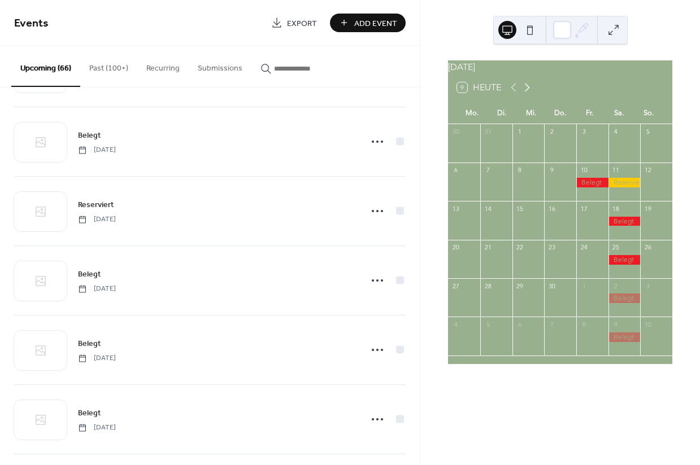
click at [529, 93] on icon at bounding box center [527, 88] width 14 height 14
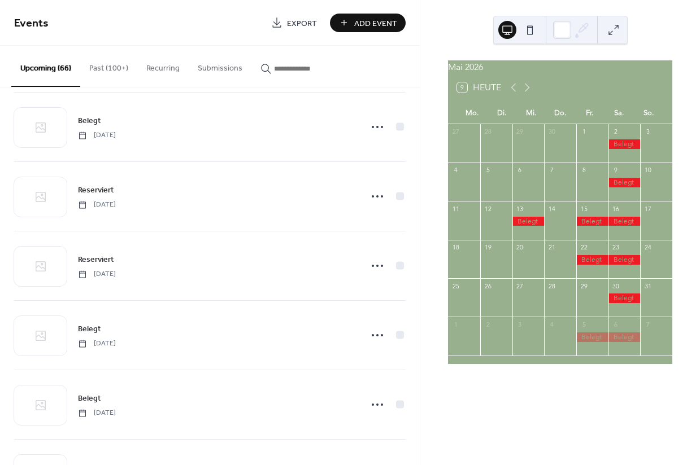
scroll to position [1681, 0]
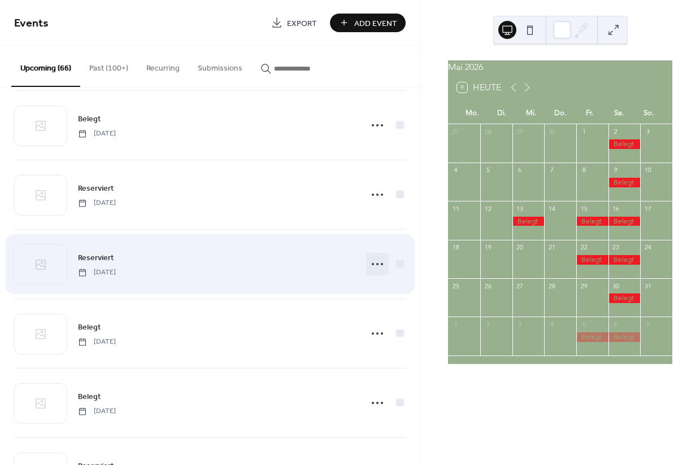
click at [368, 264] on icon at bounding box center [377, 264] width 18 height 18
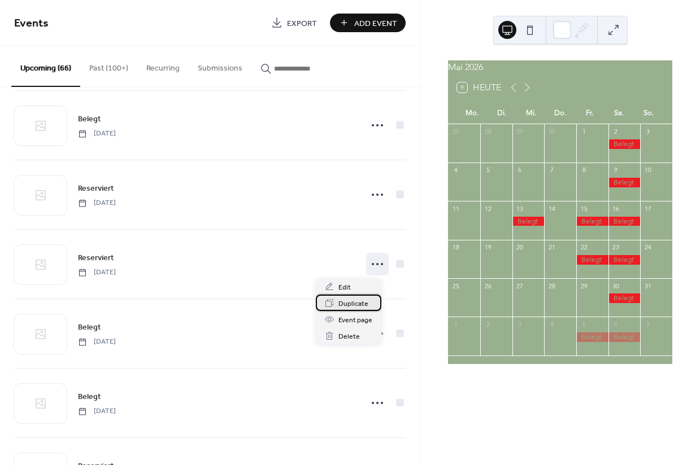
click at [354, 305] on span "Duplicate" at bounding box center [353, 304] width 30 height 12
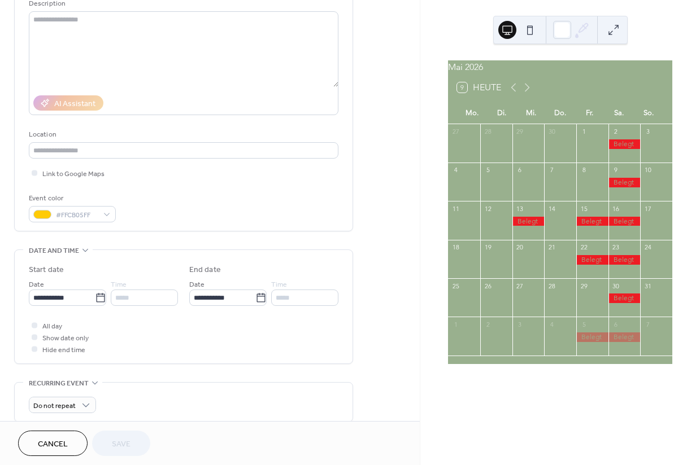
scroll to position [160, 0]
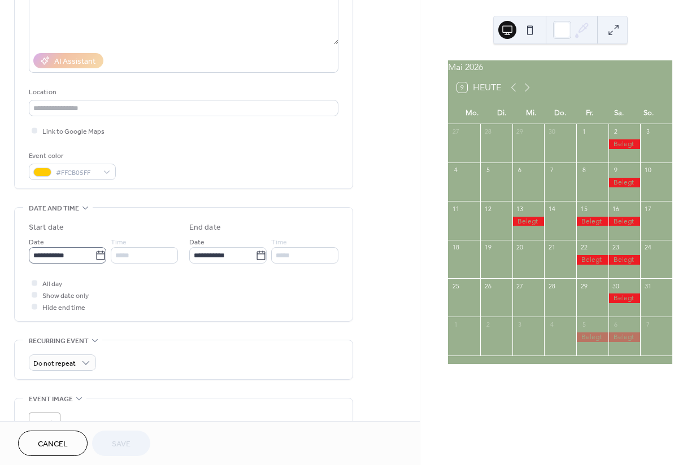
click at [95, 261] on icon at bounding box center [100, 255] width 11 height 11
click at [95, 262] on input "**********" at bounding box center [62, 255] width 66 height 16
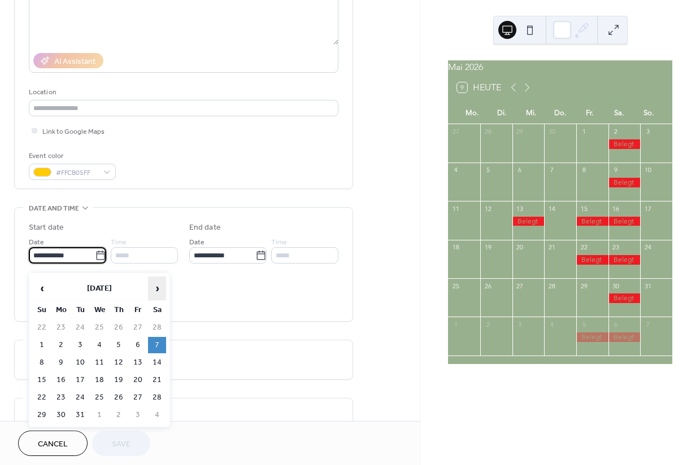
click at [155, 287] on span "›" at bounding box center [157, 288] width 17 height 23
click at [160, 290] on span "›" at bounding box center [157, 288] width 17 height 23
click at [155, 348] on td "13" at bounding box center [157, 345] width 18 height 16
type input "**********"
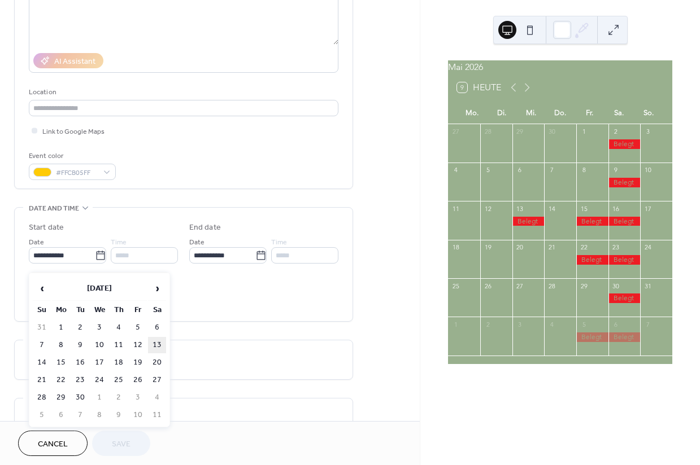
type input "**********"
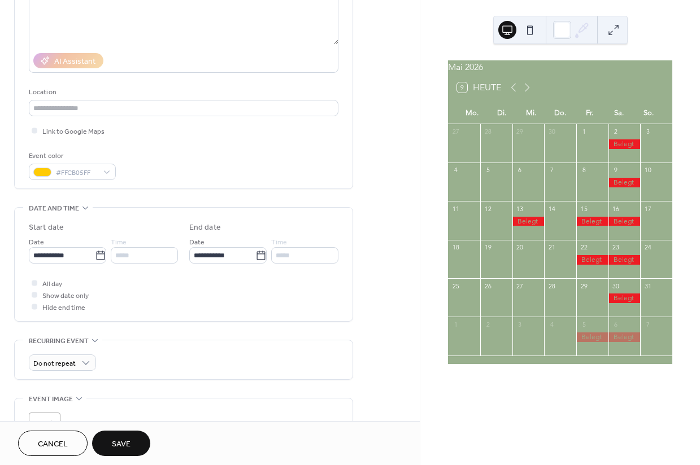
click at [118, 442] on span "Save" at bounding box center [121, 445] width 19 height 12
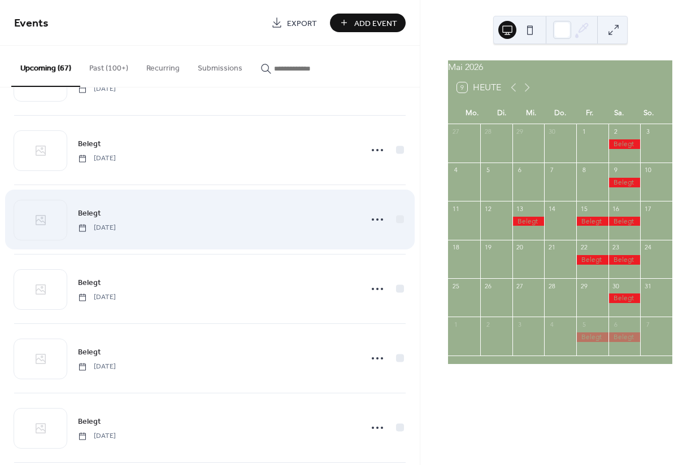
scroll to position [2682, 0]
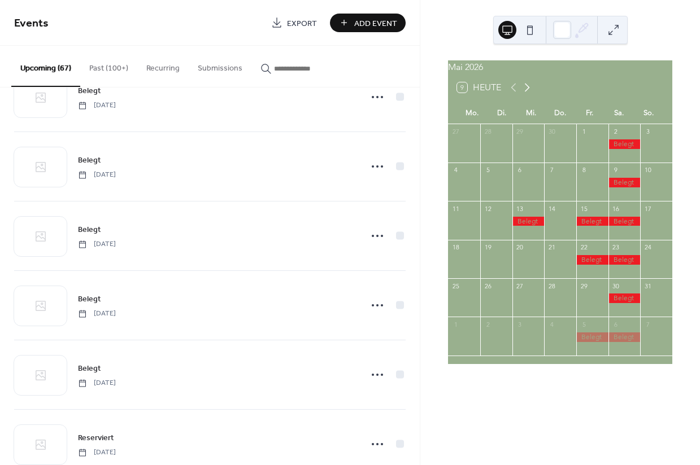
click at [530, 94] on icon at bounding box center [527, 88] width 14 height 14
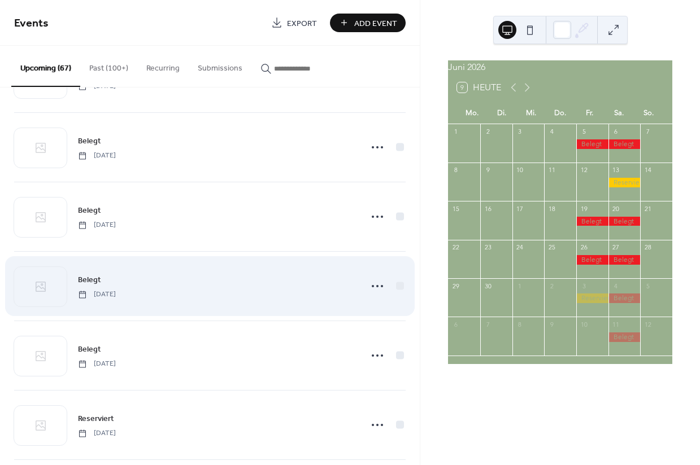
scroll to position [2709, 0]
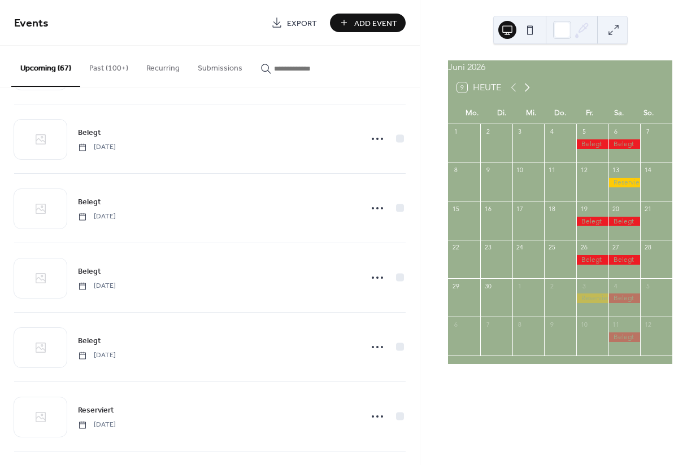
click at [533, 94] on icon at bounding box center [527, 88] width 14 height 14
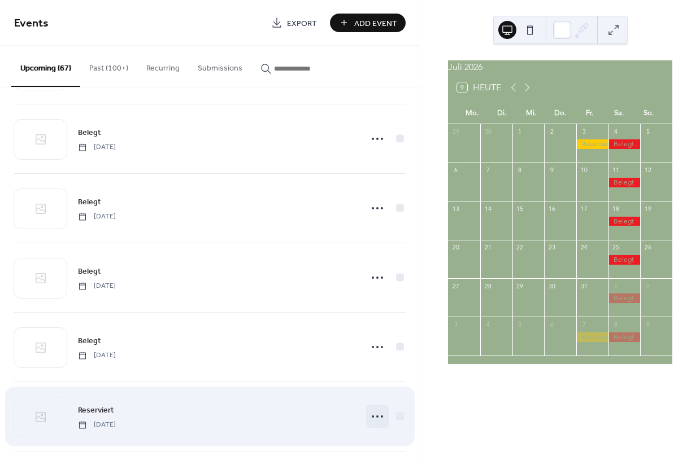
click at [372, 417] on icon at bounding box center [377, 417] width 18 height 18
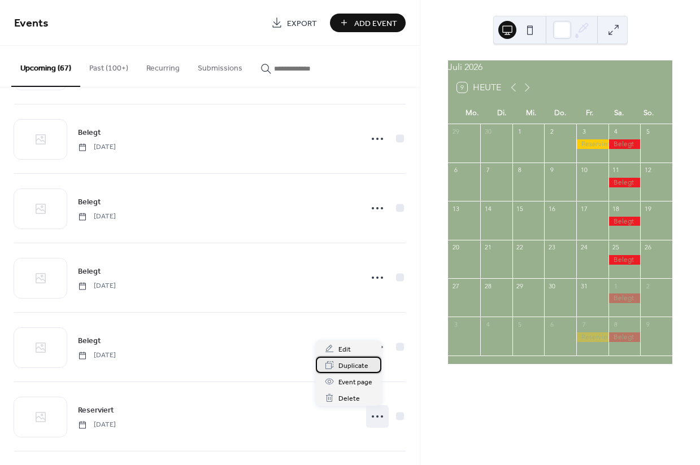
click at [352, 369] on span "Duplicate" at bounding box center [353, 366] width 30 height 12
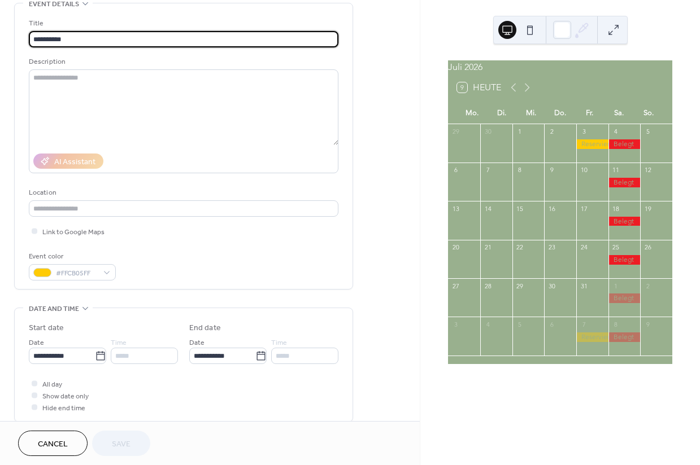
scroll to position [102, 0]
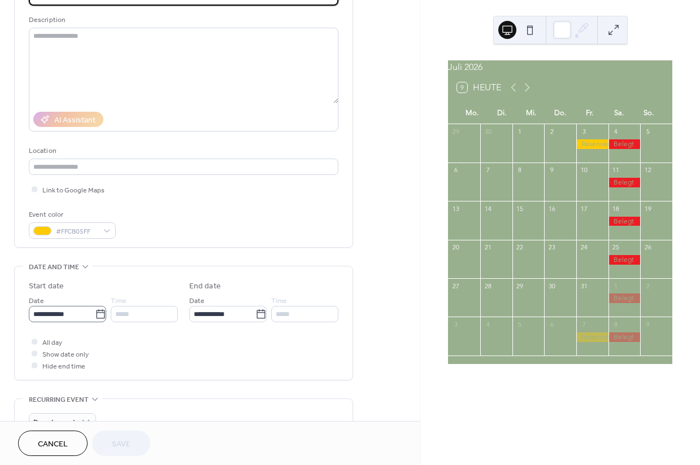
click at [99, 315] on icon at bounding box center [100, 314] width 11 height 11
click at [95, 315] on input "**********" at bounding box center [62, 314] width 66 height 16
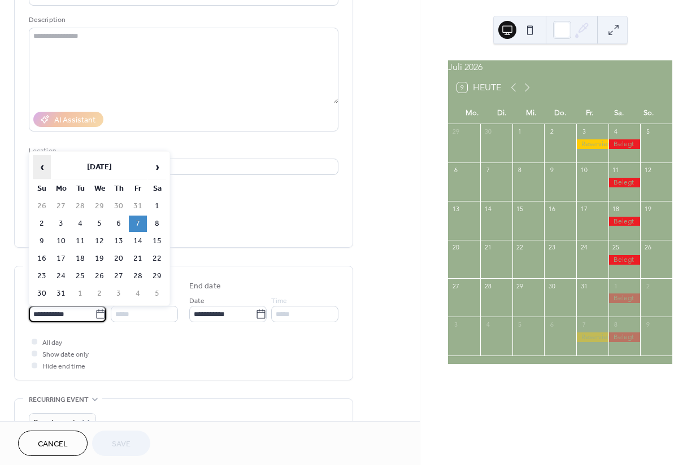
click at [41, 170] on span "‹" at bounding box center [41, 167] width 17 height 23
click at [138, 263] on td "24" at bounding box center [138, 259] width 18 height 16
type input "**********"
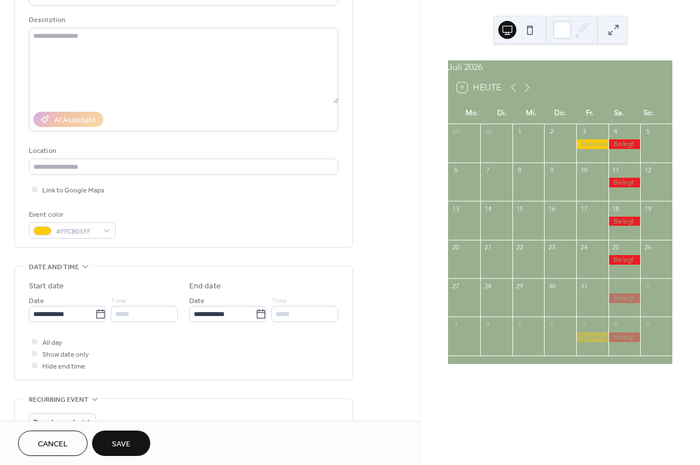
click at [129, 444] on span "Save" at bounding box center [121, 445] width 19 height 12
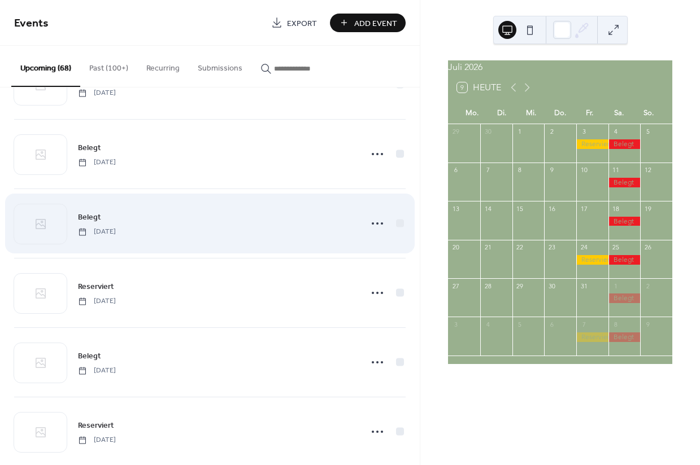
scroll to position [2904, 0]
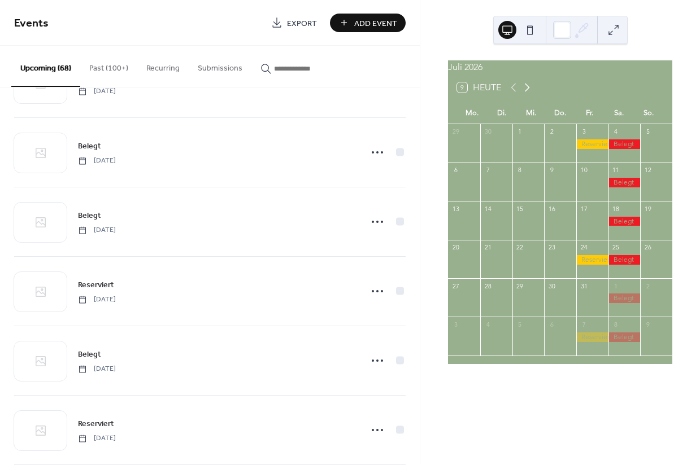
click at [526, 92] on icon at bounding box center [527, 88] width 5 height 8
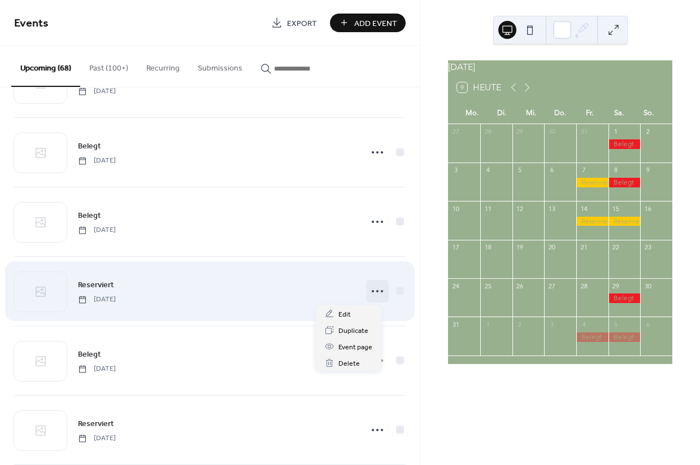
click at [370, 294] on icon at bounding box center [377, 291] width 18 height 18
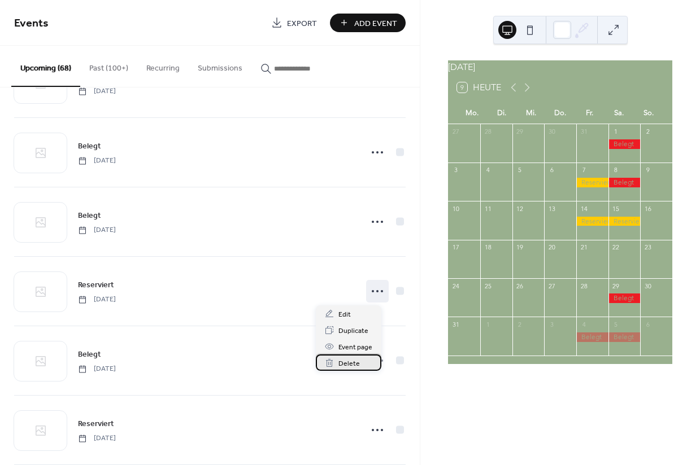
click at [345, 360] on span "Delete" at bounding box center [348, 364] width 21 height 12
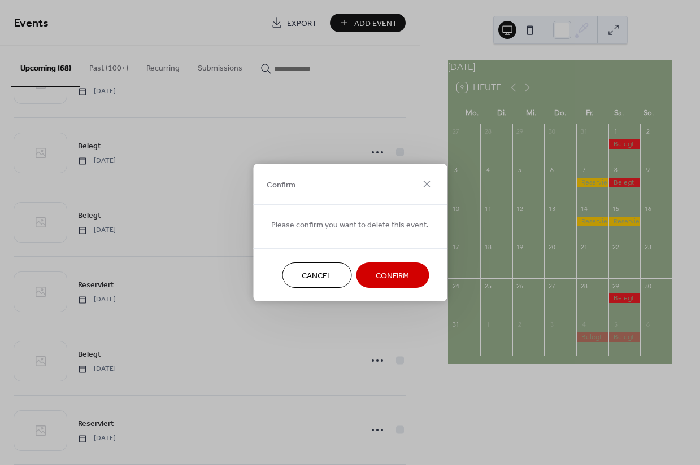
click at [376, 276] on span "Confirm" at bounding box center [392, 277] width 33 height 12
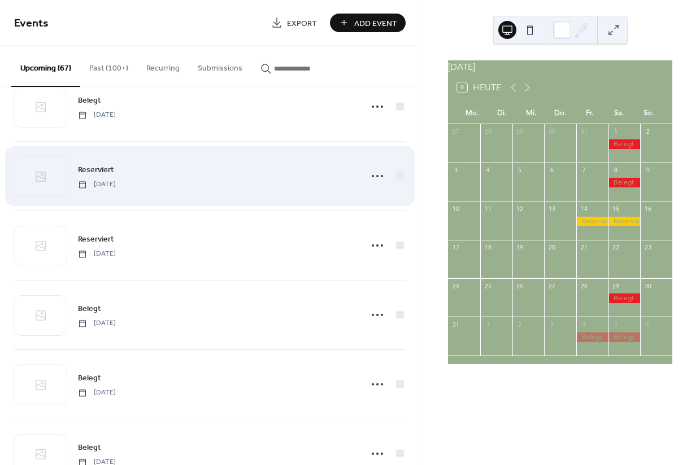
scroll to position [3104, 0]
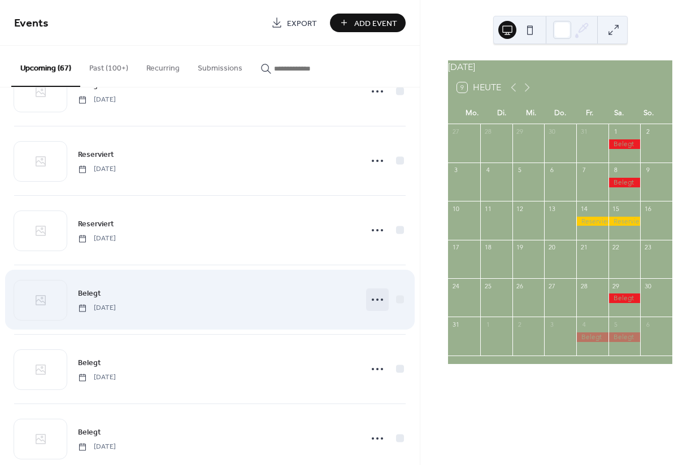
click at [376, 300] on circle at bounding box center [377, 300] width 2 height 2
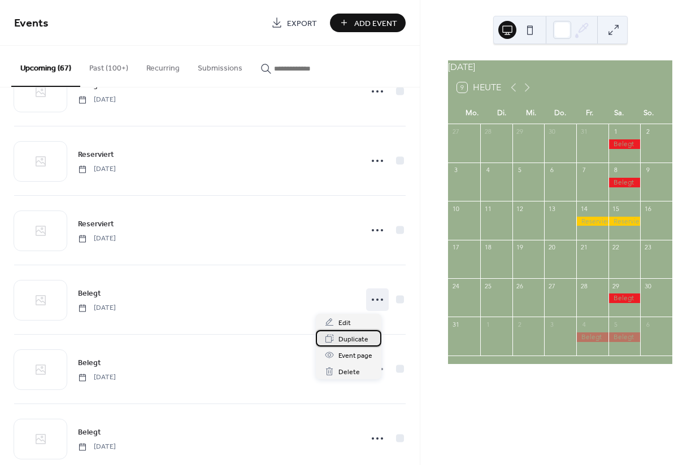
click at [350, 339] on span "Duplicate" at bounding box center [353, 340] width 30 height 12
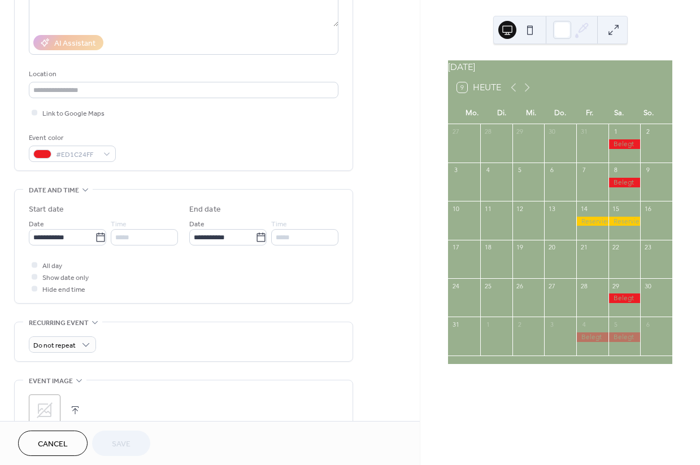
scroll to position [177, 0]
click at [80, 245] on input "**********" at bounding box center [62, 238] width 66 height 16
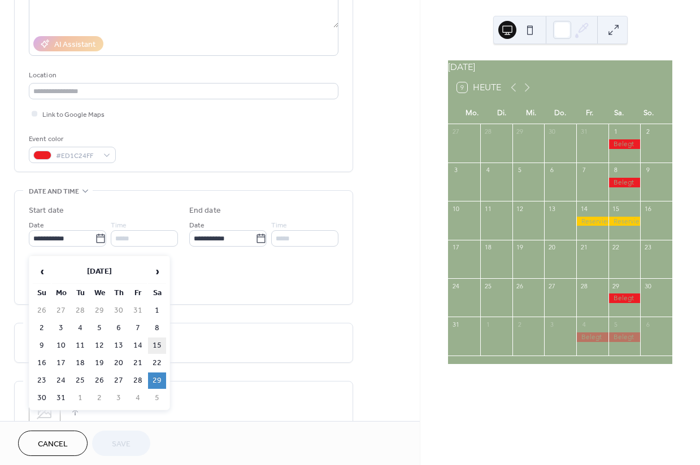
click at [156, 347] on td "15" at bounding box center [157, 346] width 18 height 16
type input "**********"
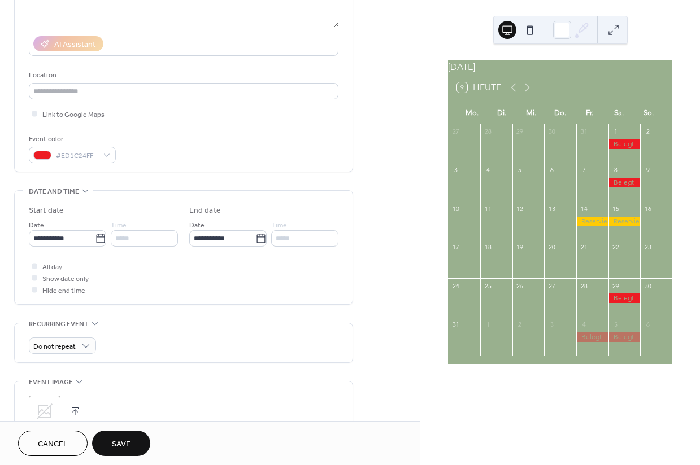
click at [130, 444] on span "Save" at bounding box center [121, 445] width 19 height 12
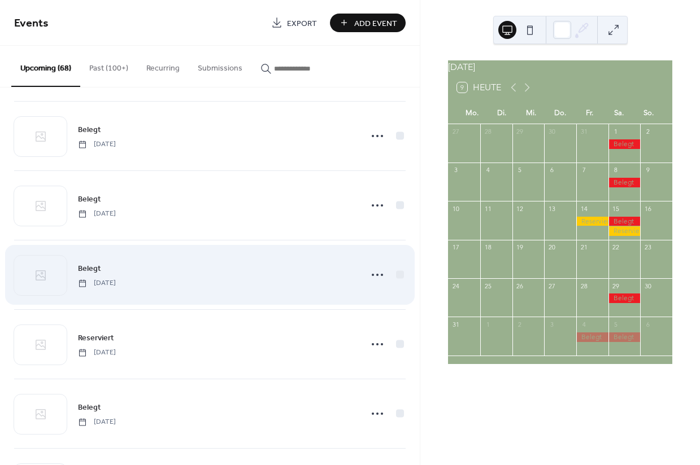
scroll to position [2760, 0]
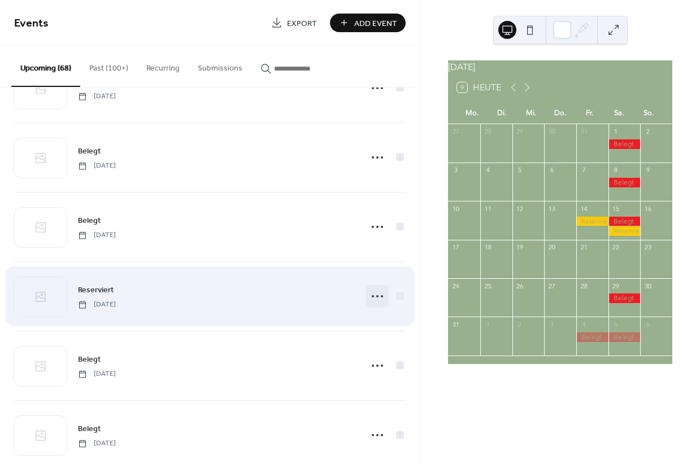
click at [376, 298] on circle at bounding box center [377, 296] width 2 height 2
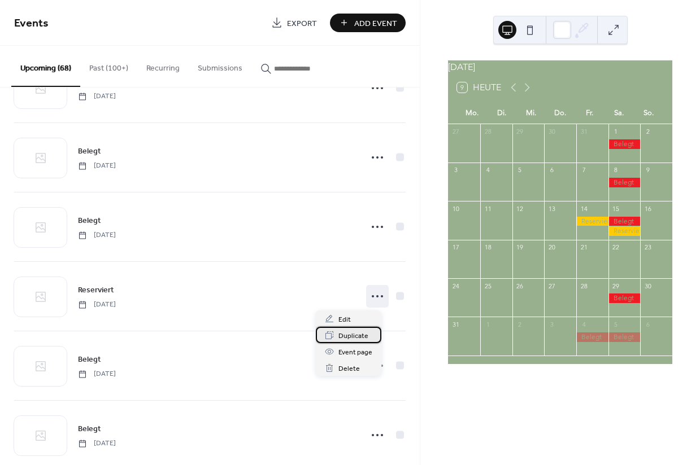
click at [348, 333] on span "Duplicate" at bounding box center [353, 336] width 30 height 12
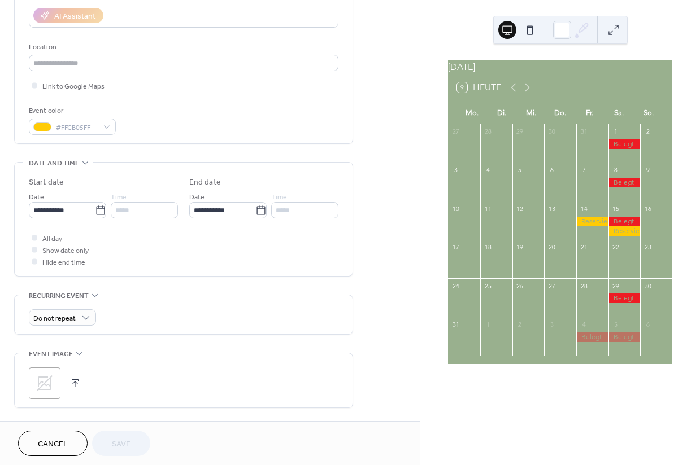
scroll to position [204, 0]
click at [87, 216] on input "**********" at bounding box center [62, 211] width 66 height 16
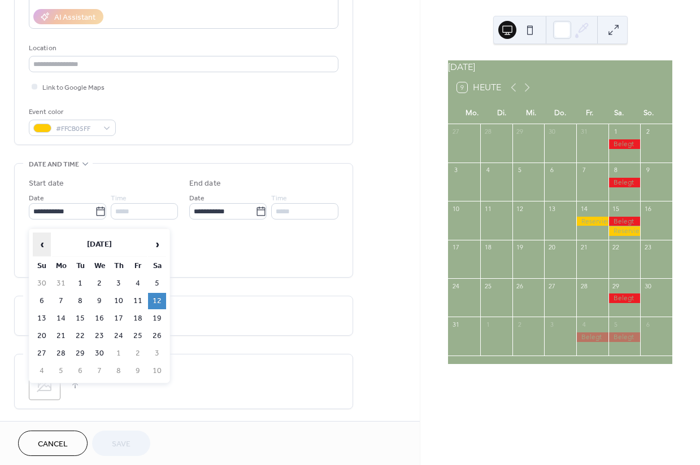
click at [43, 246] on span "‹" at bounding box center [41, 244] width 17 height 23
click at [137, 340] on td "21" at bounding box center [138, 336] width 18 height 16
type input "**********"
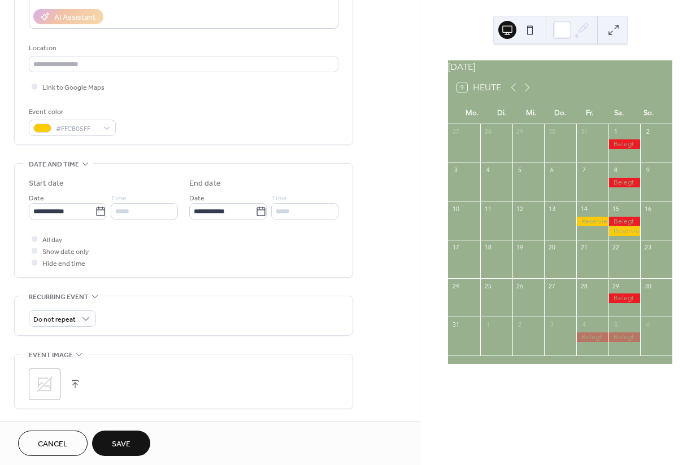
click at [123, 444] on span "Save" at bounding box center [121, 445] width 19 height 12
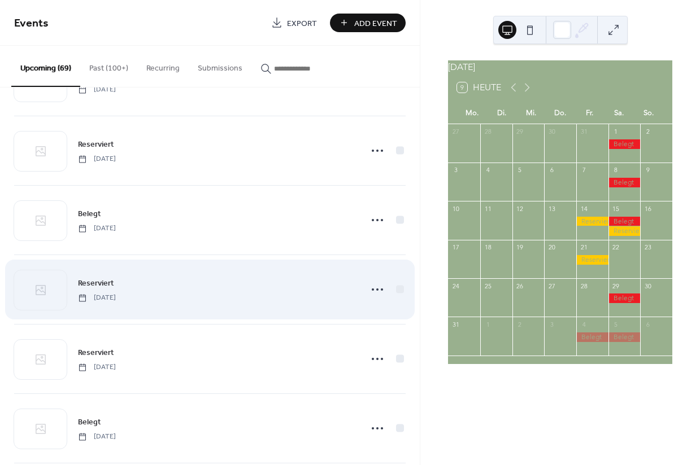
scroll to position [3123, 0]
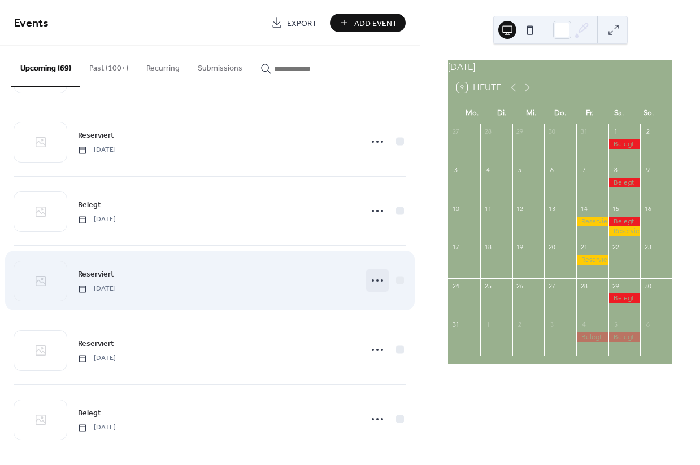
click at [370, 282] on icon at bounding box center [377, 281] width 18 height 18
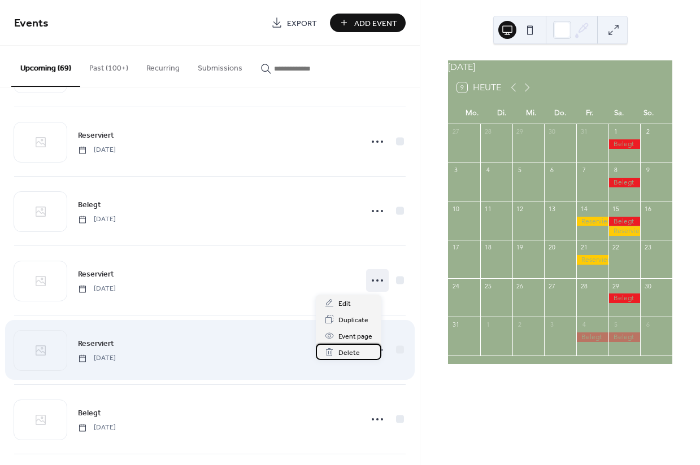
click at [346, 353] on span "Delete" at bounding box center [348, 353] width 21 height 12
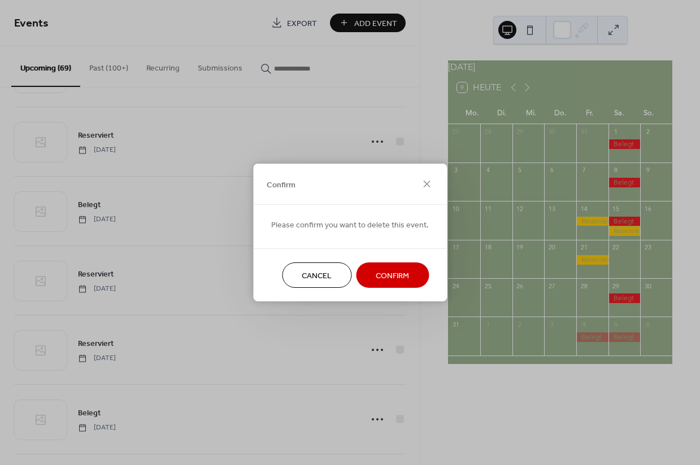
click at [367, 280] on button "Confirm" at bounding box center [392, 275] width 73 height 25
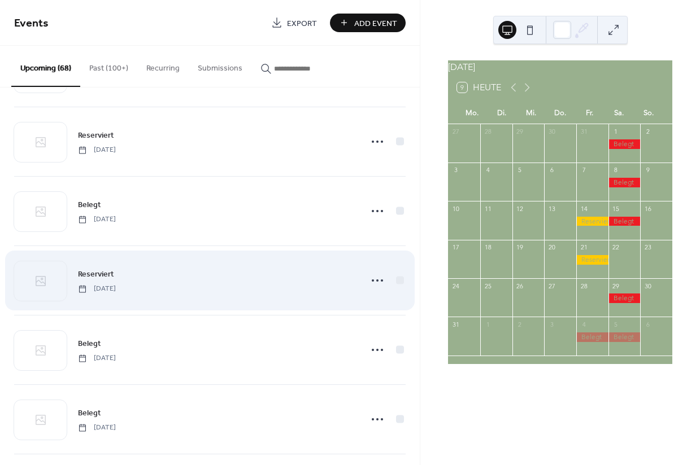
scroll to position [3152, 0]
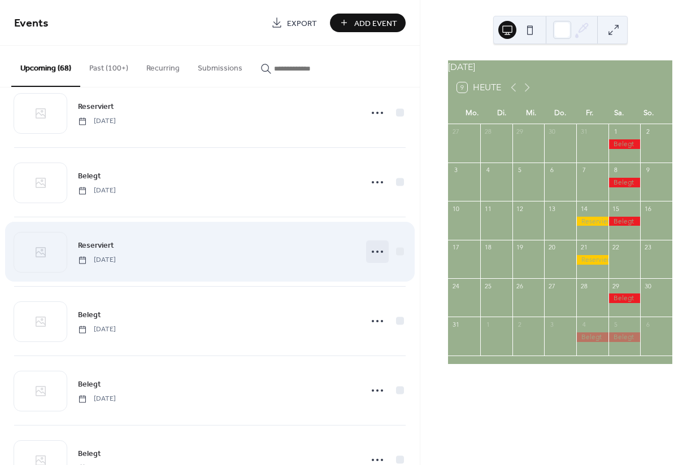
click at [369, 251] on icon at bounding box center [377, 252] width 18 height 18
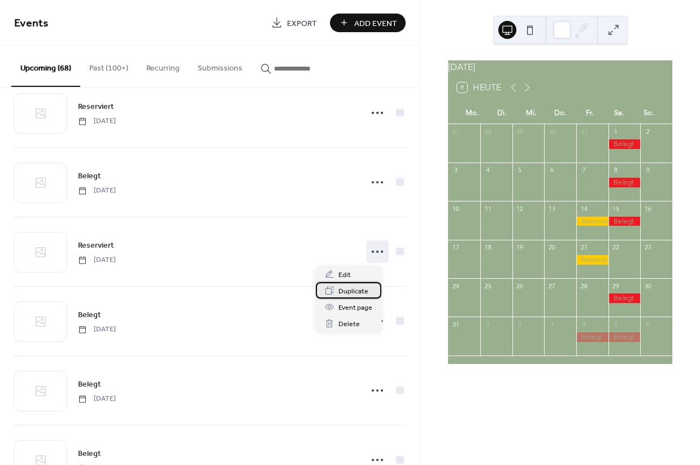
click at [347, 292] on span "Duplicate" at bounding box center [353, 292] width 30 height 12
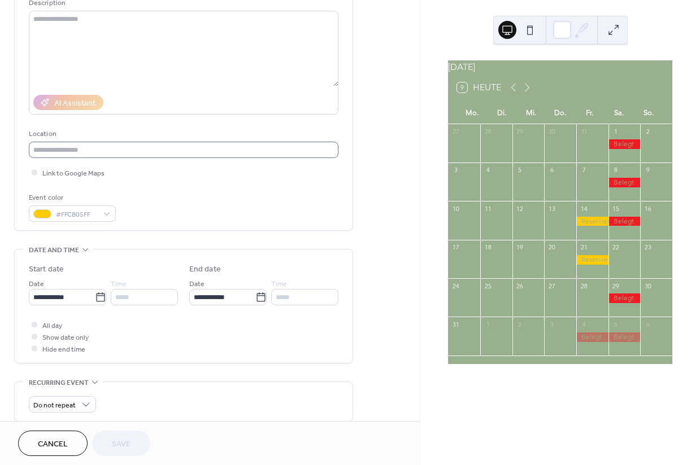
scroll to position [121, 0]
click at [95, 301] on icon at bounding box center [100, 295] width 11 height 11
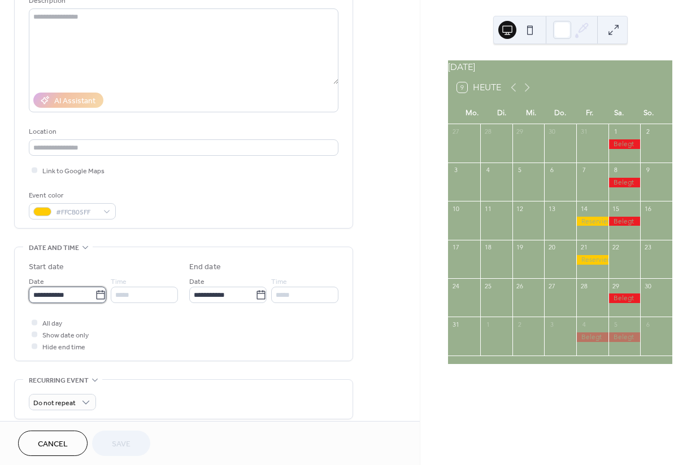
click at [93, 303] on input "**********" at bounding box center [62, 295] width 66 height 16
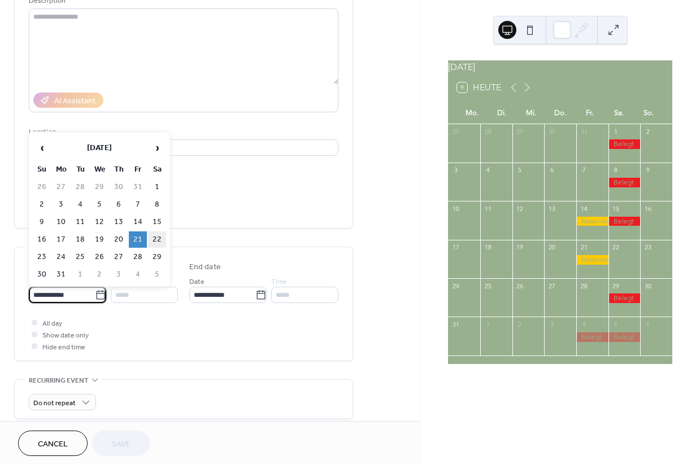
click at [156, 240] on td "22" at bounding box center [157, 240] width 18 height 16
type input "**********"
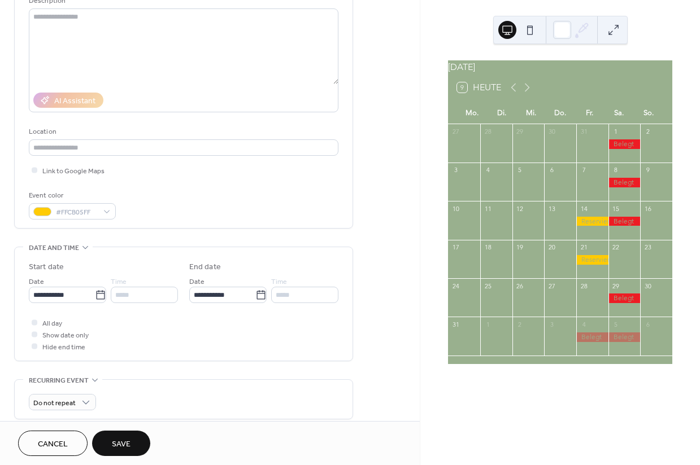
click at [121, 443] on span "Save" at bounding box center [121, 445] width 19 height 12
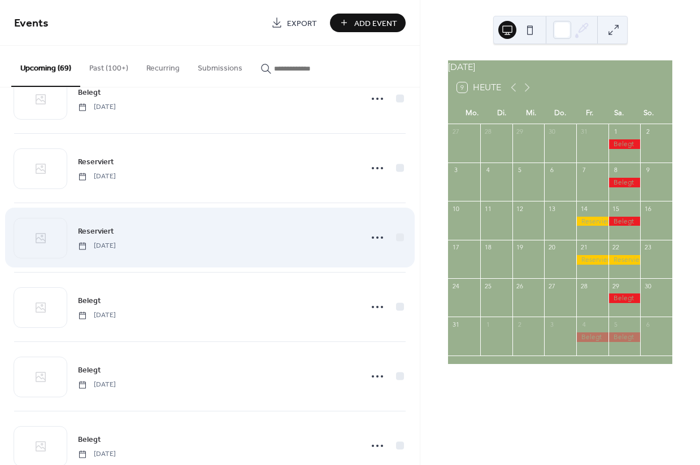
scroll to position [3244, 0]
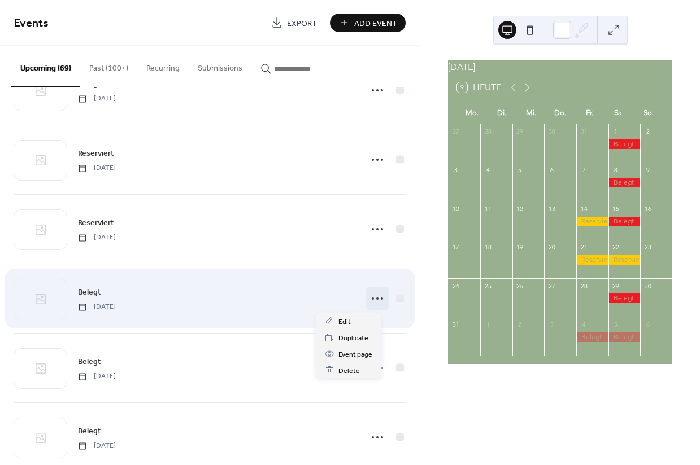
click at [369, 301] on icon at bounding box center [377, 299] width 18 height 18
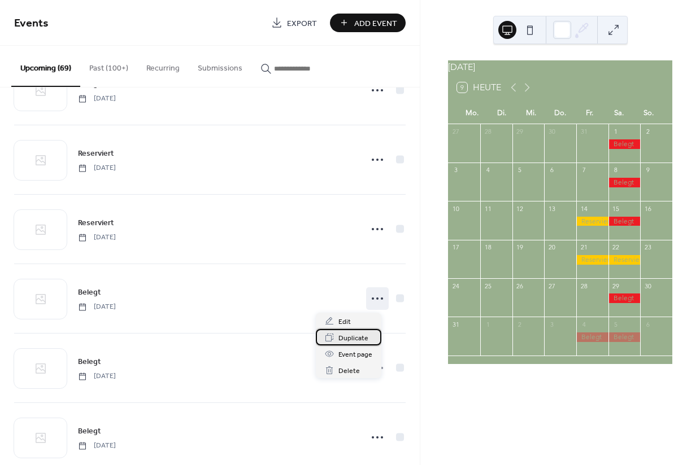
click at [350, 339] on span "Duplicate" at bounding box center [353, 339] width 30 height 12
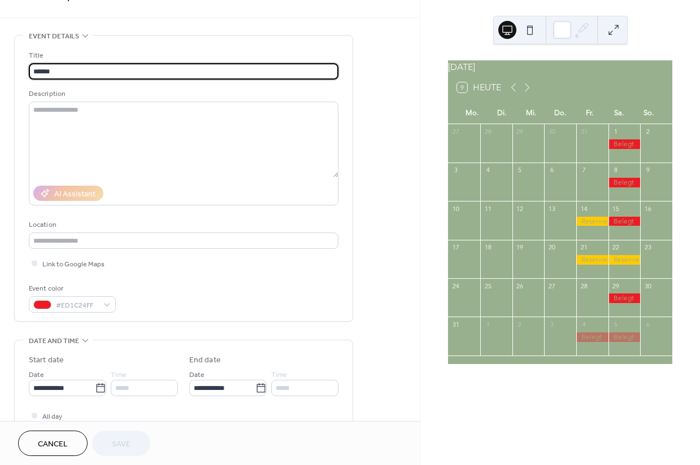
scroll to position [30, 0]
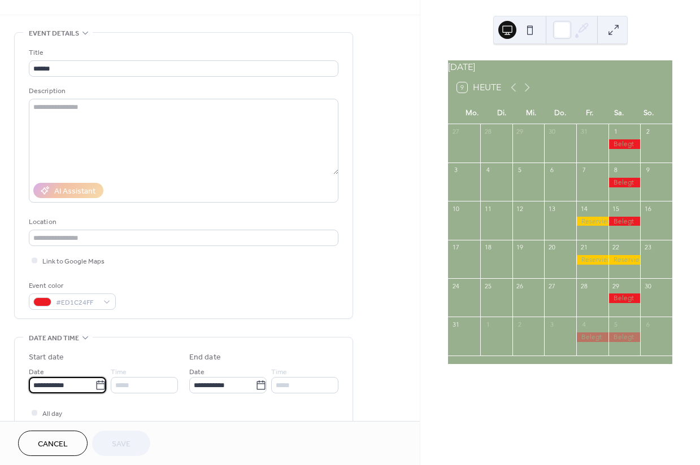
click at [86, 389] on input "**********" at bounding box center [62, 385] width 66 height 16
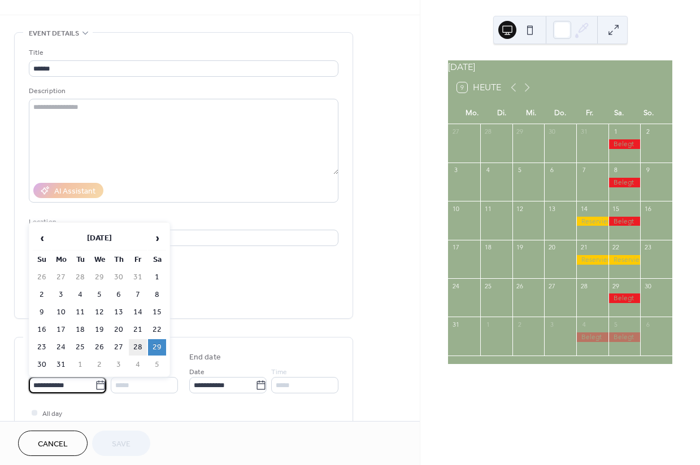
click at [136, 349] on td "28" at bounding box center [138, 347] width 18 height 16
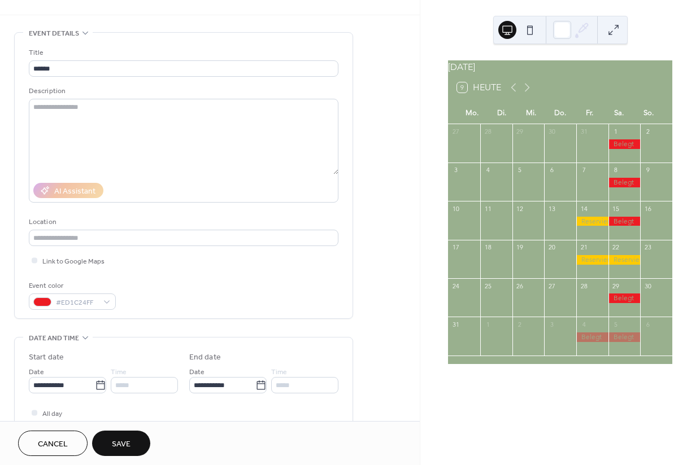
type input "**********"
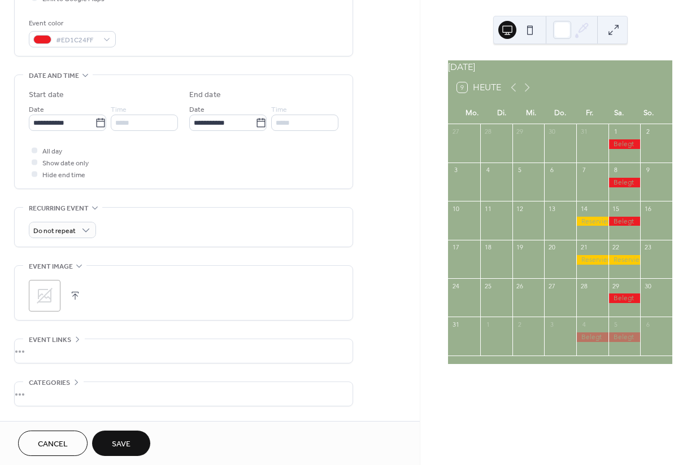
scroll to position [298, 0]
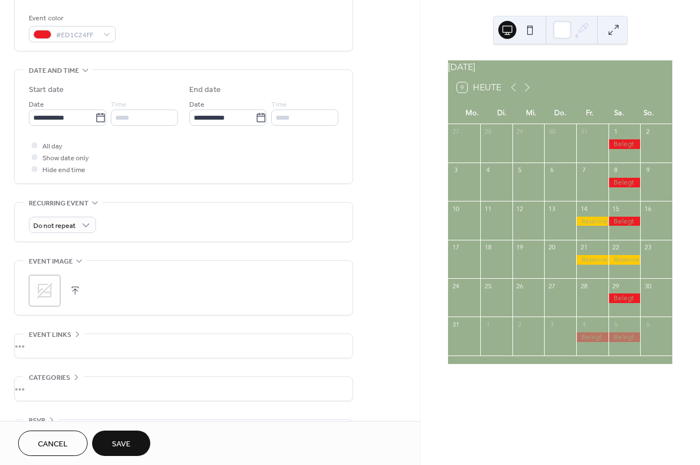
click at [118, 442] on span "Save" at bounding box center [121, 445] width 19 height 12
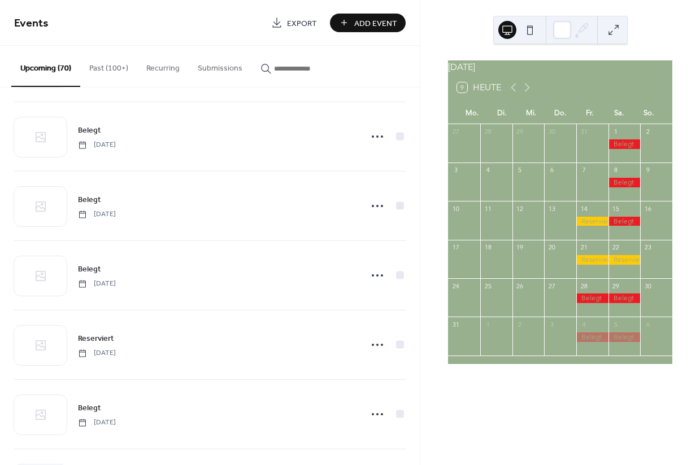
scroll to position [3824, 0]
click at [529, 94] on icon at bounding box center [527, 88] width 14 height 14
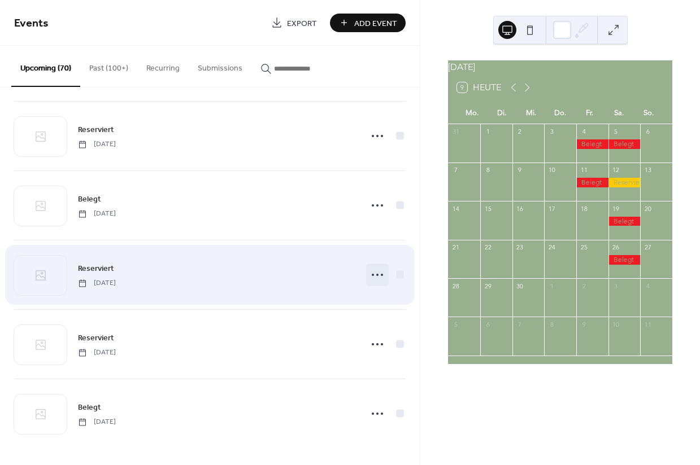
click at [373, 277] on icon at bounding box center [377, 275] width 18 height 18
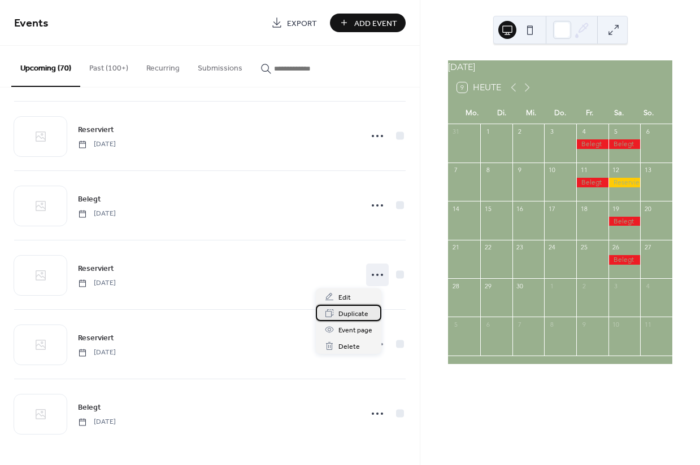
click at [356, 315] on span "Duplicate" at bounding box center [353, 314] width 30 height 12
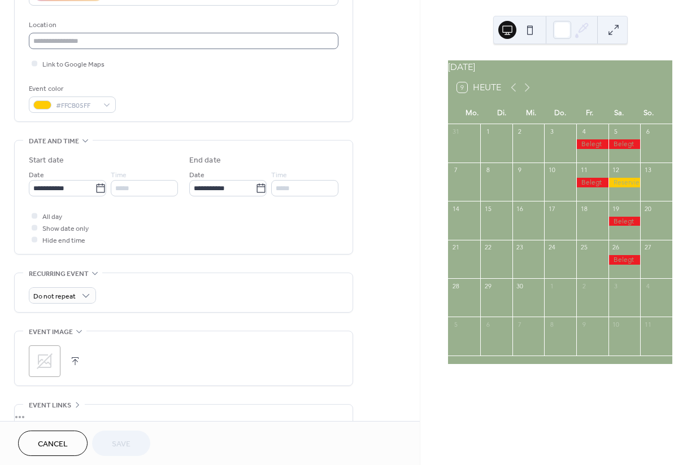
scroll to position [238, 0]
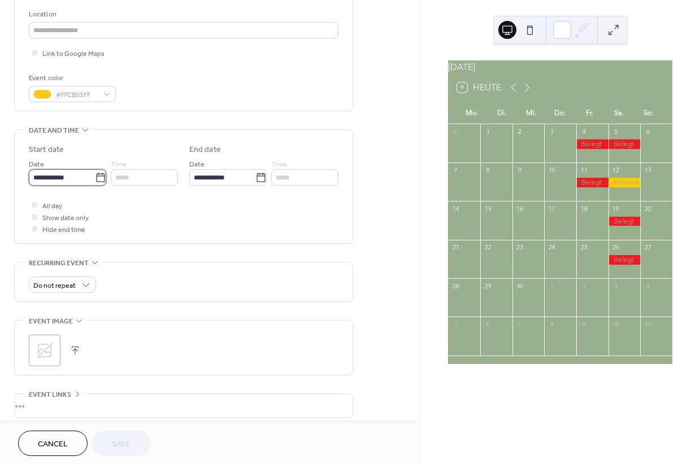
click at [88, 178] on input "**********" at bounding box center [62, 177] width 66 height 16
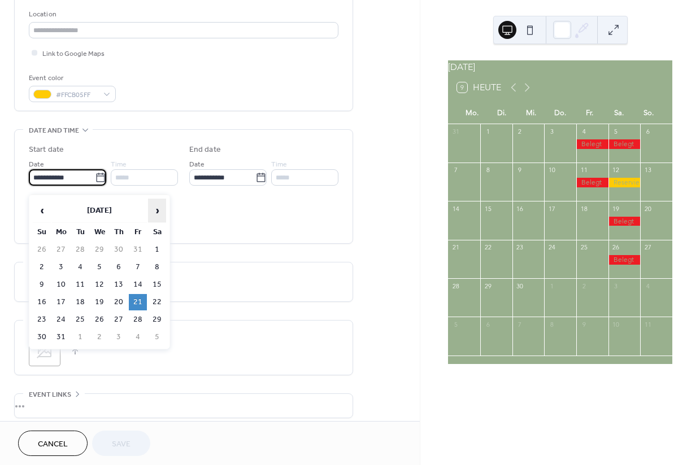
click at [161, 211] on span "›" at bounding box center [157, 210] width 17 height 23
click at [137, 306] on td "25" at bounding box center [138, 302] width 18 height 16
type input "**********"
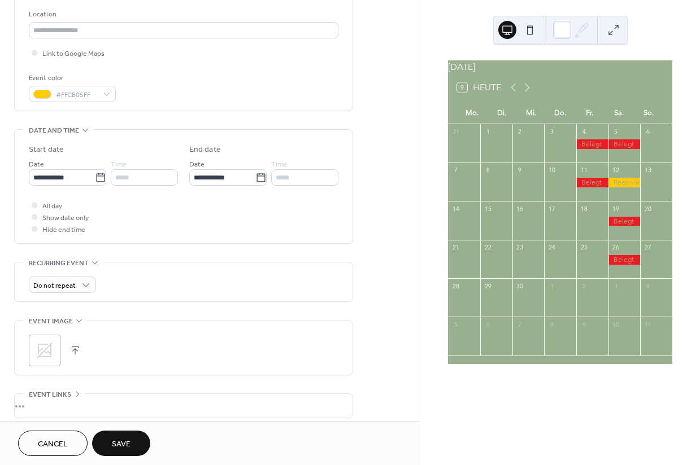
click at [120, 443] on span "Save" at bounding box center [121, 445] width 19 height 12
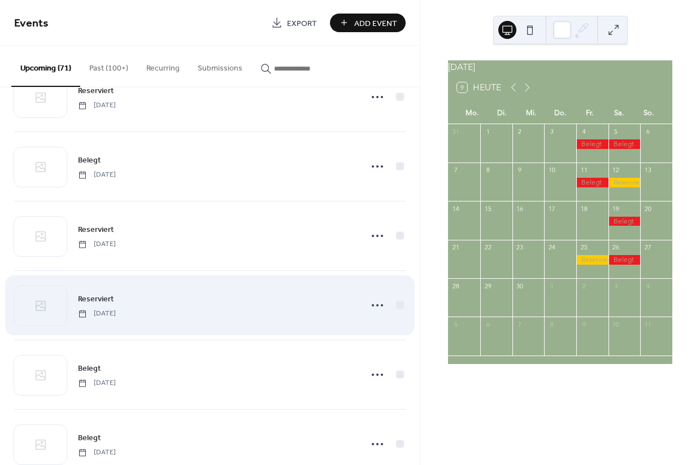
scroll to position [3199, 0]
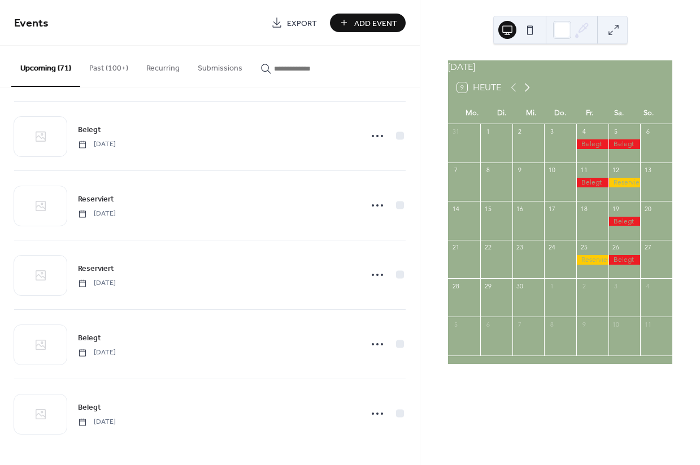
click at [530, 94] on icon at bounding box center [527, 88] width 14 height 14
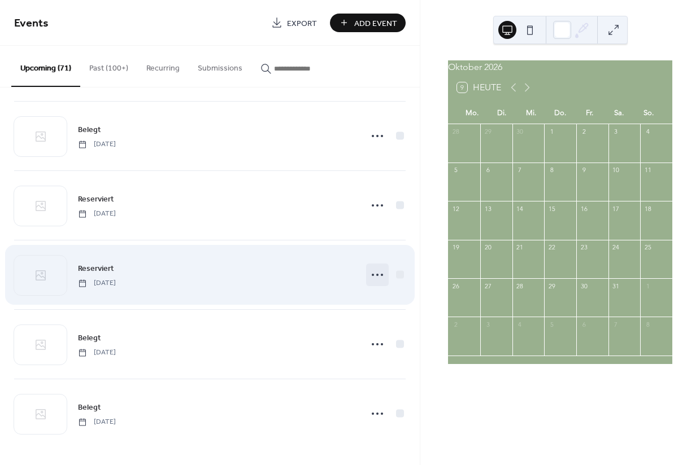
click at [370, 278] on icon at bounding box center [377, 275] width 18 height 18
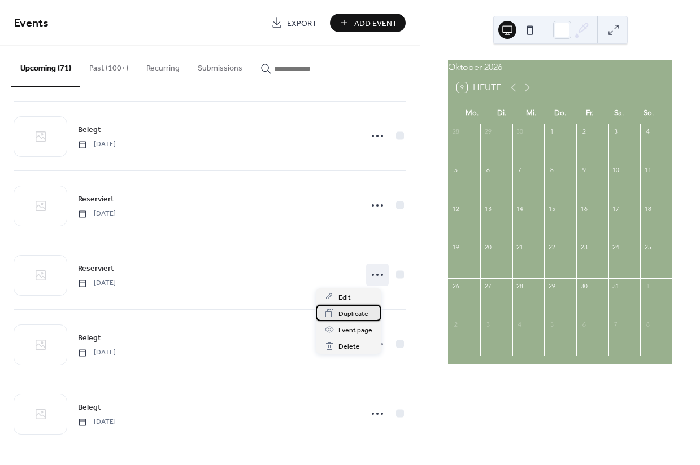
click at [354, 317] on span "Duplicate" at bounding box center [353, 314] width 30 height 12
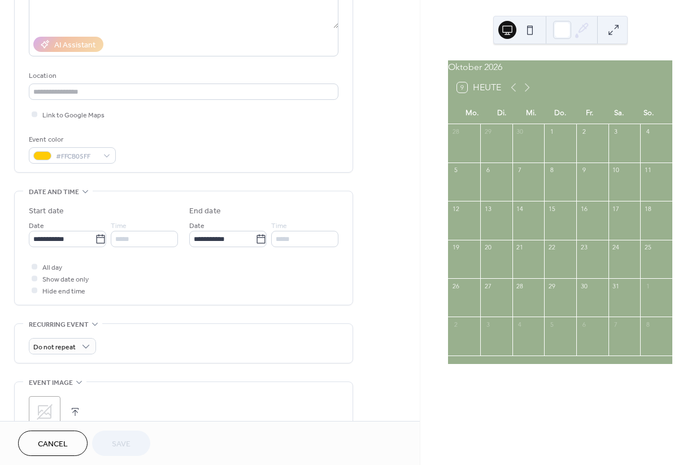
scroll to position [181, 0]
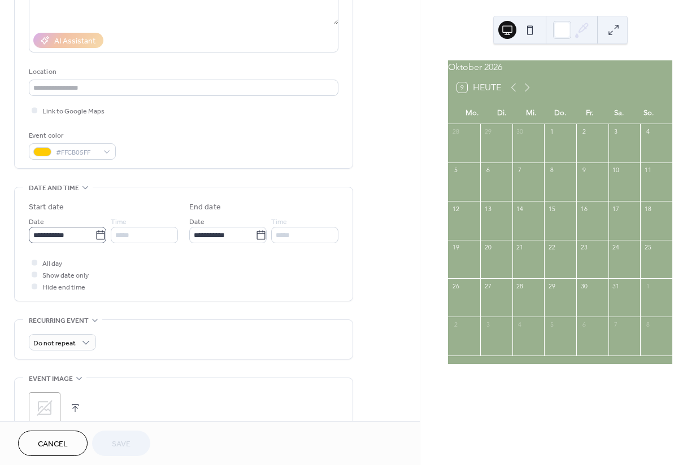
click at [97, 241] on icon at bounding box center [100, 235] width 11 height 11
click at [95, 243] on input "**********" at bounding box center [62, 235] width 66 height 16
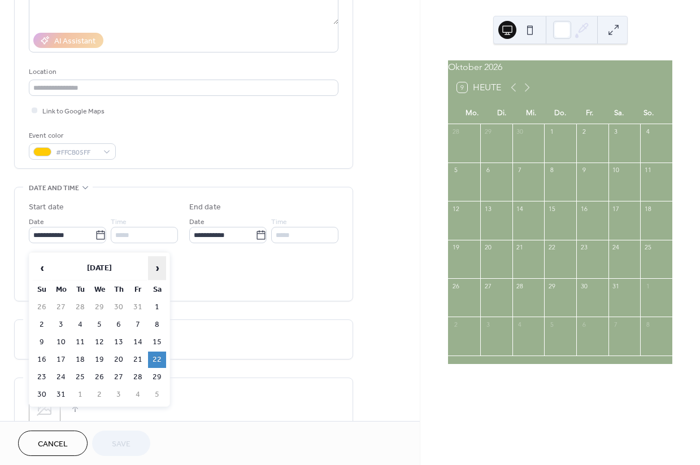
click at [160, 270] on span "›" at bounding box center [157, 268] width 17 height 23
click at [156, 307] on td "3" at bounding box center [157, 307] width 18 height 16
type input "**********"
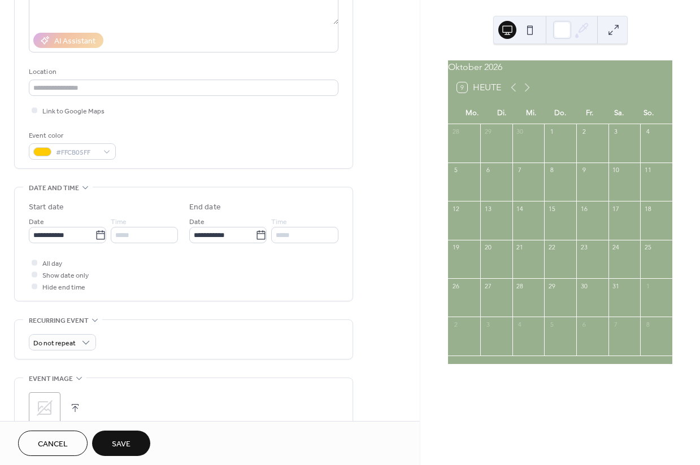
scroll to position [212, 0]
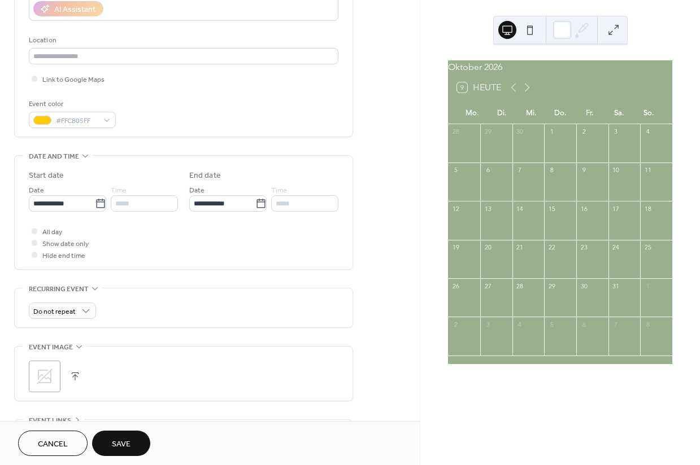
click at [124, 445] on span "Save" at bounding box center [121, 445] width 19 height 12
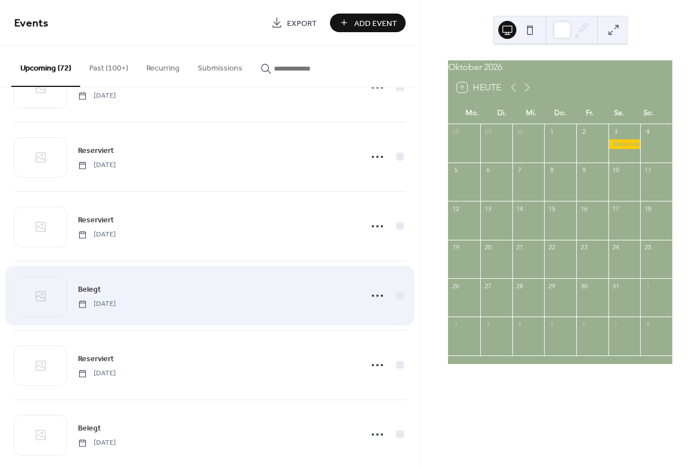
scroll to position [3963, 0]
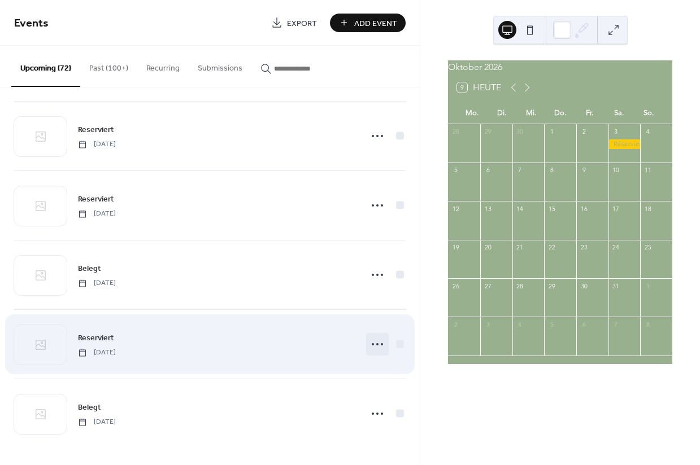
click at [368, 347] on icon at bounding box center [377, 344] width 18 height 18
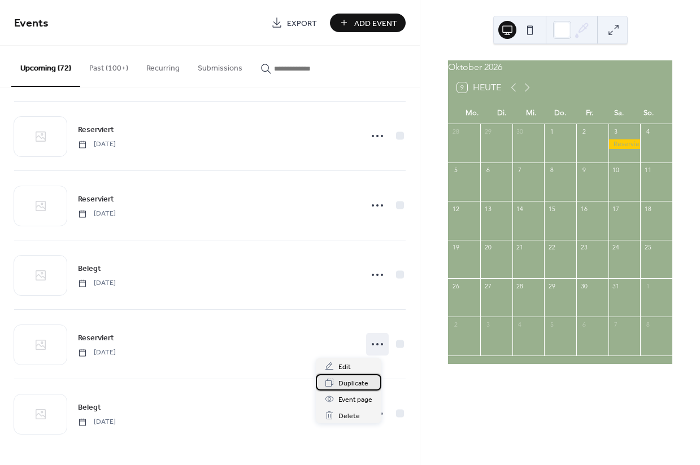
click at [353, 381] on span "Duplicate" at bounding box center [353, 384] width 30 height 12
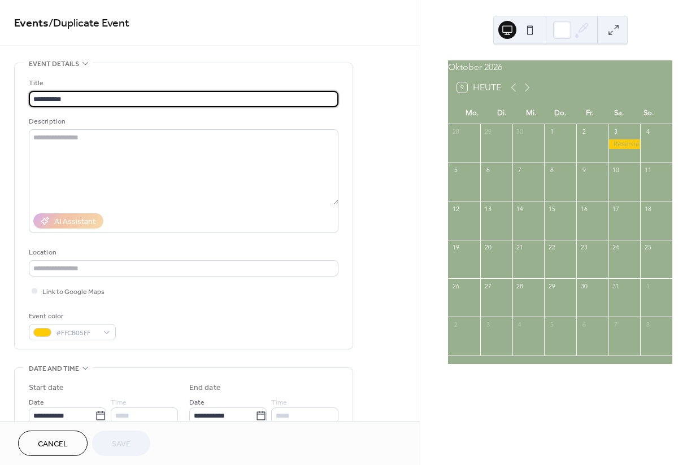
scroll to position [341, 0]
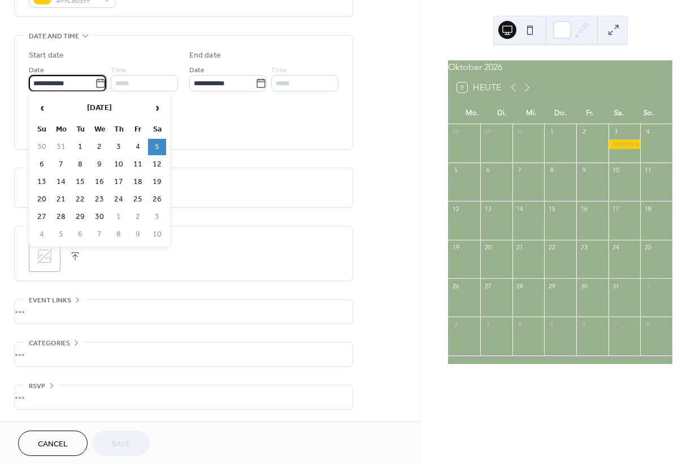
click at [87, 82] on input "**********" at bounding box center [62, 83] width 66 height 16
click at [160, 111] on span "›" at bounding box center [157, 108] width 17 height 23
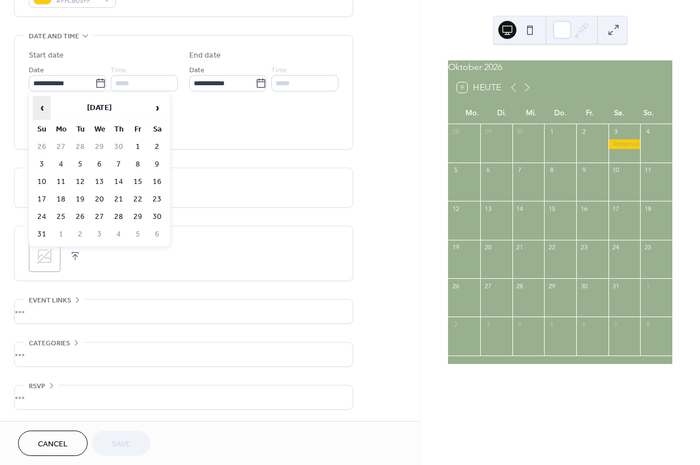
click at [40, 109] on span "‹" at bounding box center [41, 108] width 17 height 23
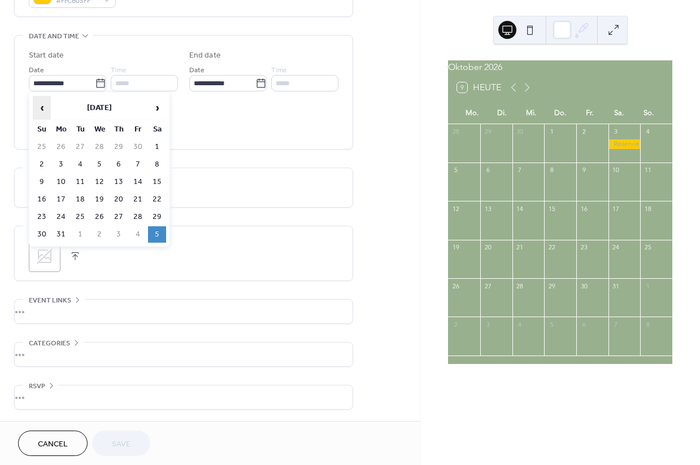
click at [40, 109] on span "‹" at bounding box center [41, 108] width 17 height 23
click at [97, 108] on th "April 2027" at bounding box center [99, 108] width 95 height 24
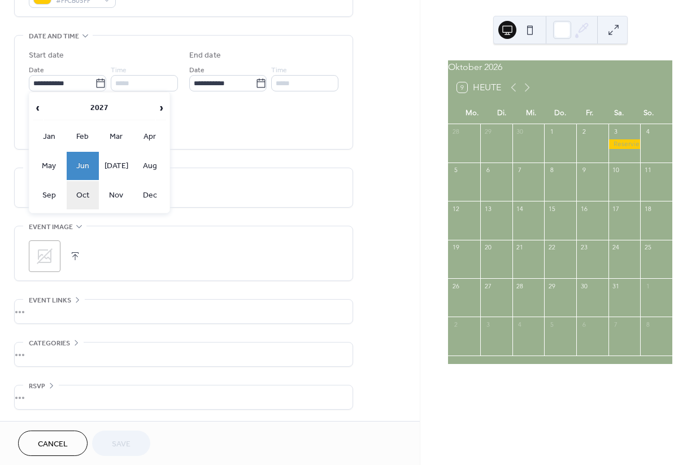
click at [89, 189] on td "Oct" at bounding box center [83, 195] width 33 height 28
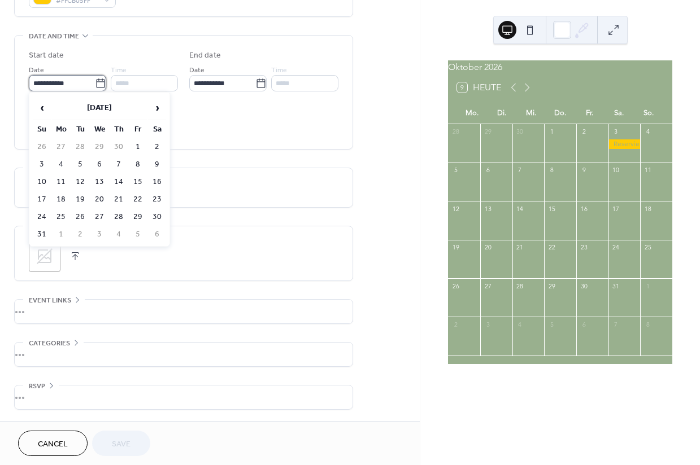
click at [72, 77] on input "**********" at bounding box center [62, 83] width 66 height 16
click at [84, 112] on th "June 2027" at bounding box center [99, 108] width 95 height 24
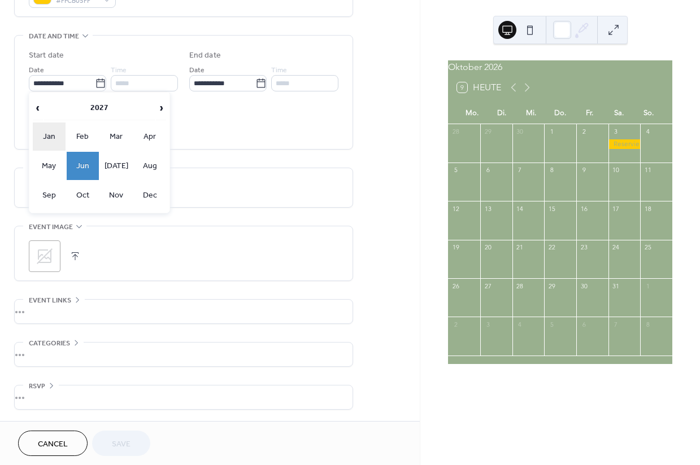
click at [42, 140] on td "Jan" at bounding box center [49, 137] width 33 height 28
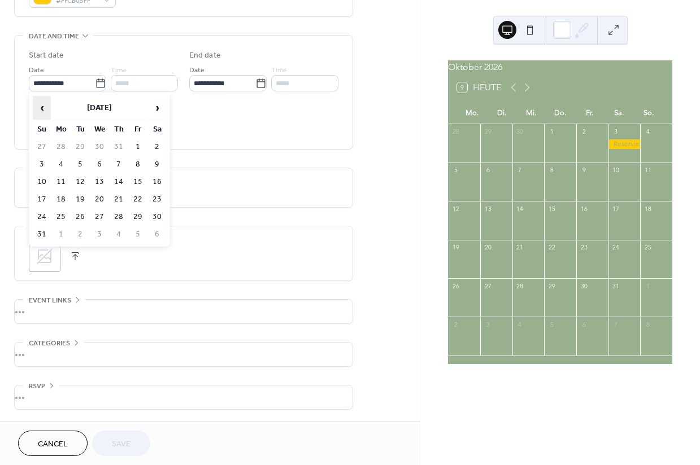
click at [43, 109] on span "‹" at bounding box center [41, 108] width 17 height 23
click at [159, 167] on td "10" at bounding box center [157, 164] width 18 height 16
type input "**********"
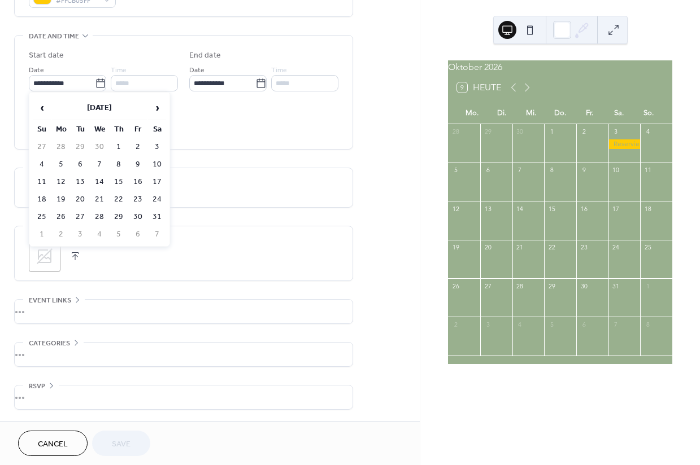
type input "**********"
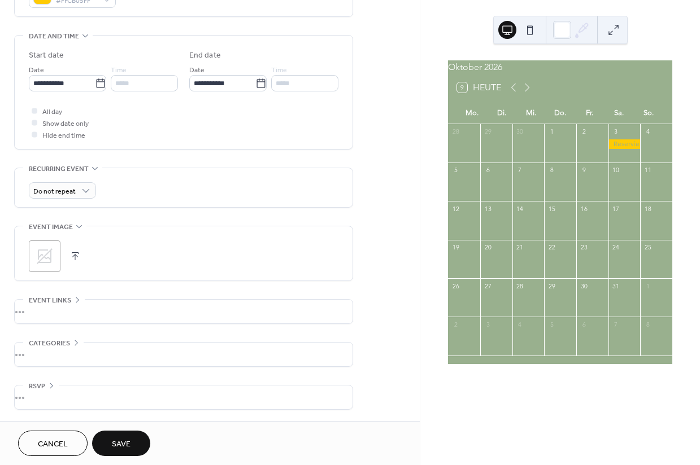
click at [123, 439] on span "Save" at bounding box center [121, 445] width 19 height 12
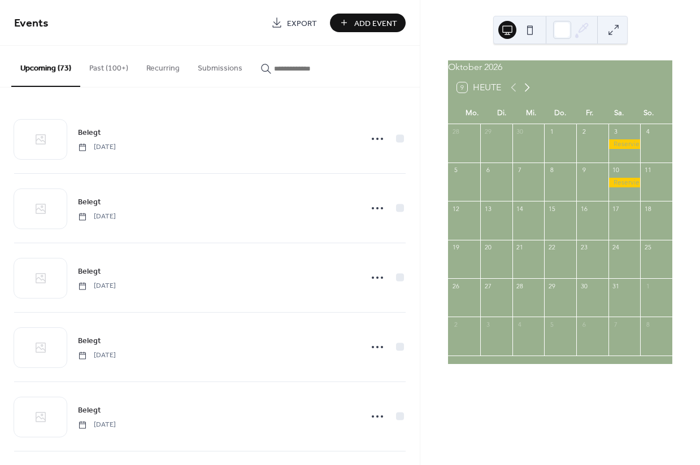
click at [532, 93] on icon at bounding box center [527, 88] width 14 height 14
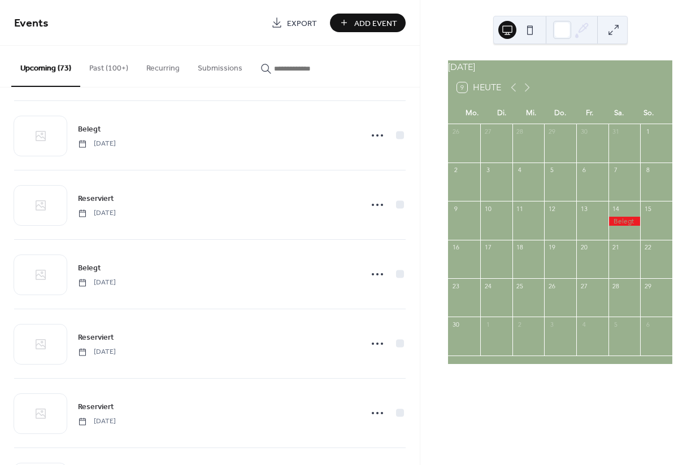
scroll to position [4727, 0]
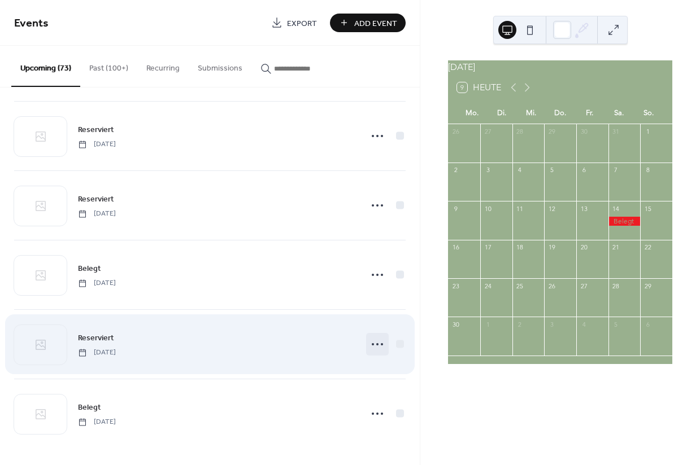
click at [368, 346] on icon at bounding box center [377, 344] width 18 height 18
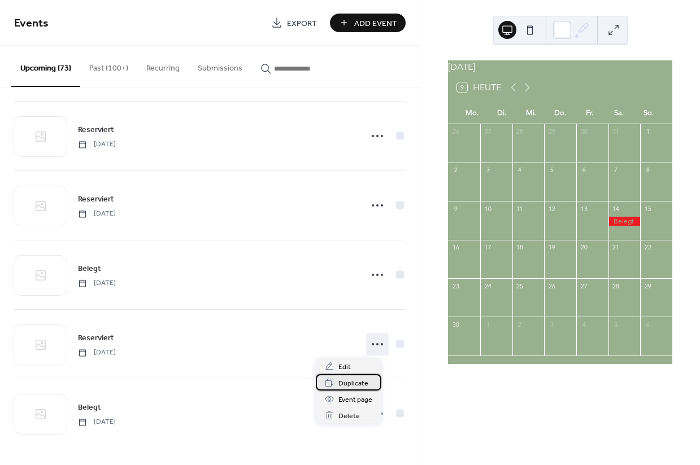
click at [352, 386] on span "Duplicate" at bounding box center [353, 384] width 30 height 12
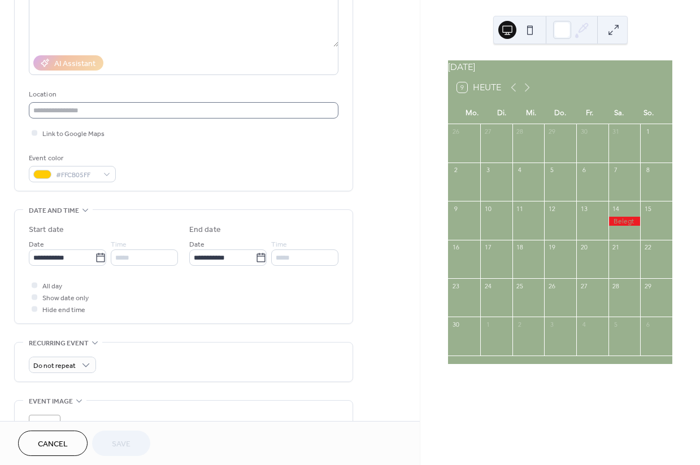
scroll to position [158, 0]
click at [82, 264] on input "**********" at bounding box center [62, 258] width 66 height 16
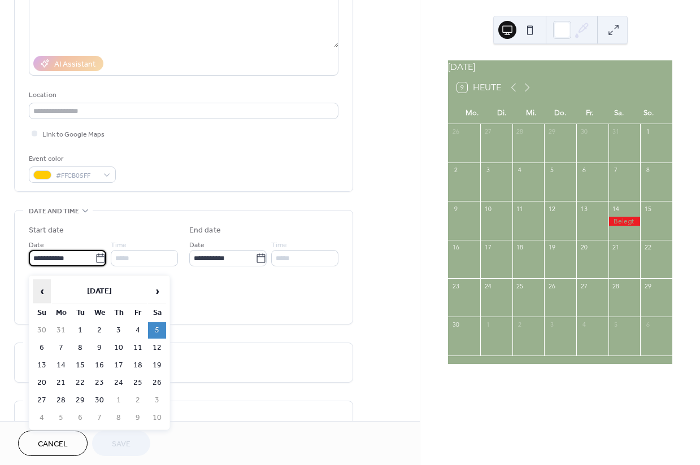
click at [45, 295] on span "‹" at bounding box center [41, 291] width 17 height 23
click at [160, 365] on td "20" at bounding box center [157, 366] width 18 height 16
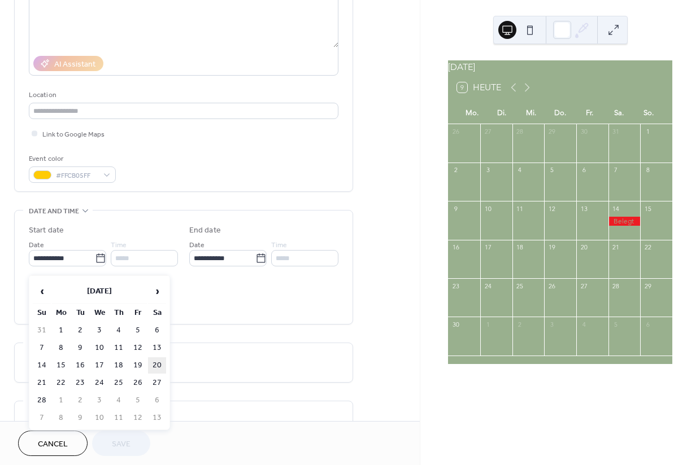
type input "**********"
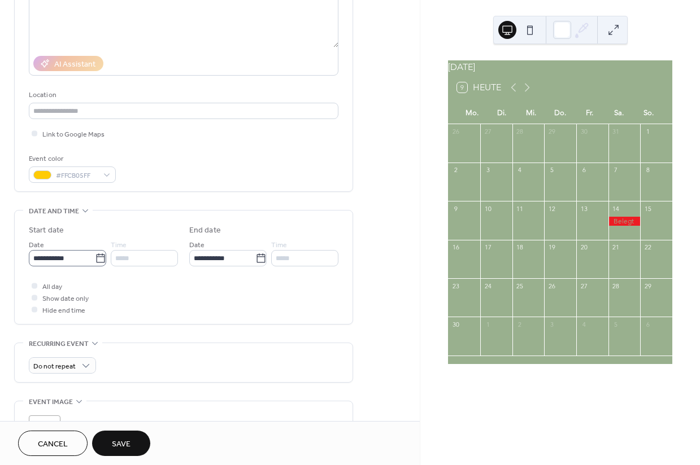
click at [95, 263] on icon at bounding box center [100, 258] width 11 height 11
click at [93, 263] on input "**********" at bounding box center [62, 258] width 66 height 16
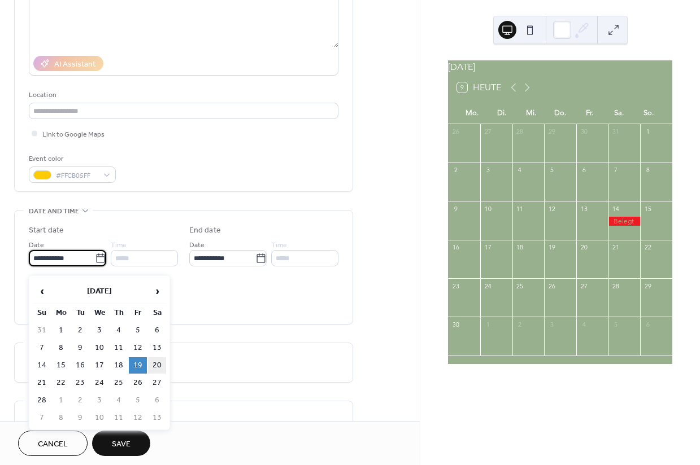
click at [156, 369] on td "20" at bounding box center [157, 366] width 18 height 16
type input "**********"
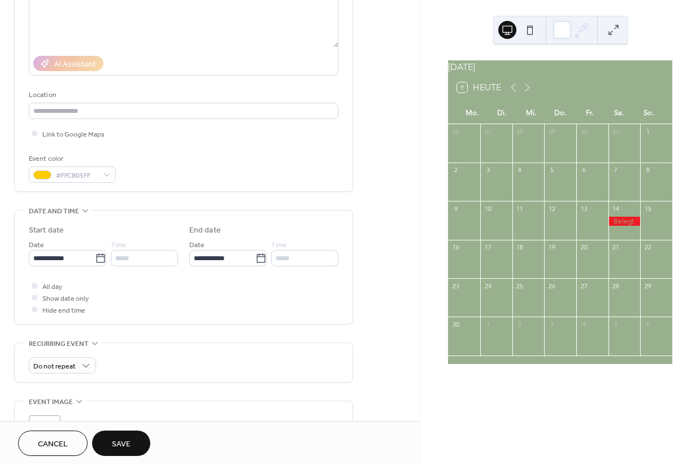
click at [127, 441] on span "Save" at bounding box center [121, 445] width 19 height 12
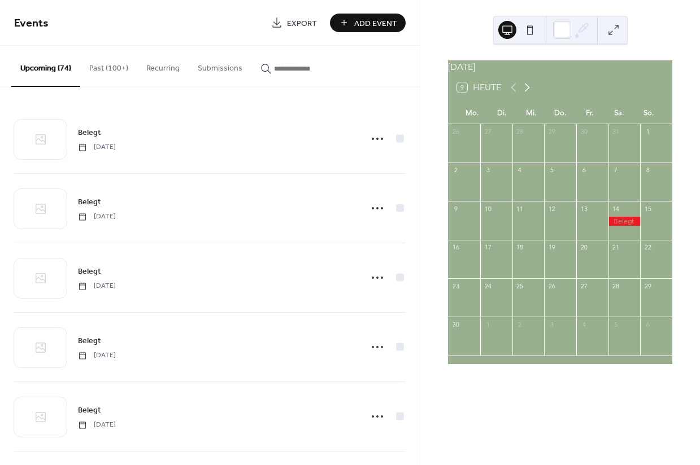
click at [532, 94] on icon at bounding box center [527, 88] width 14 height 14
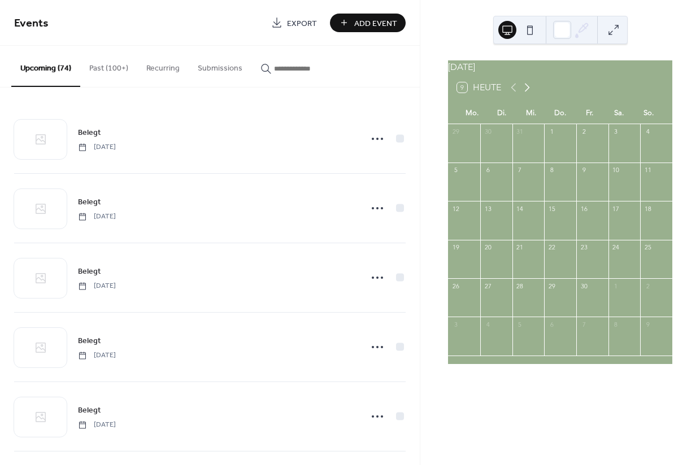
click at [525, 94] on icon at bounding box center [527, 88] width 14 height 14
click at [509, 94] on icon at bounding box center [514, 88] width 14 height 14
click at [530, 93] on icon at bounding box center [527, 88] width 14 height 14
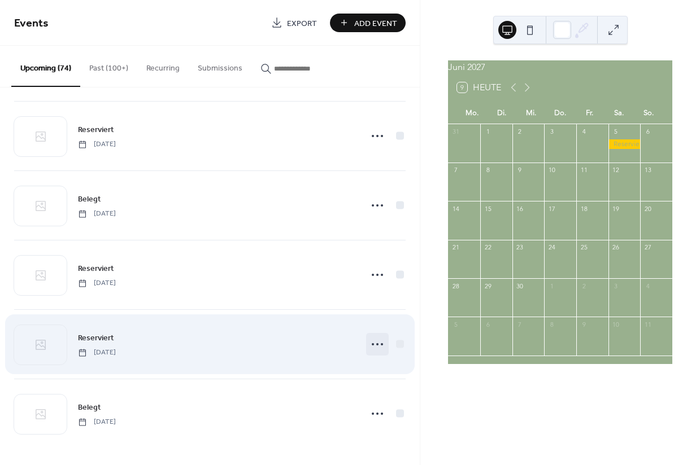
click at [369, 347] on icon at bounding box center [377, 344] width 18 height 18
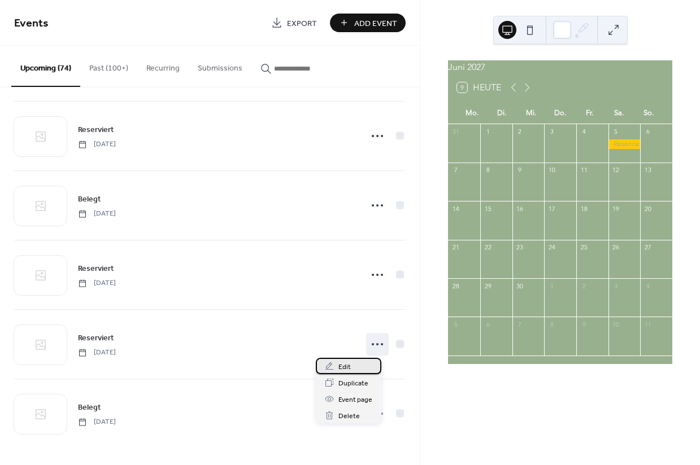
click at [353, 364] on div "Edit" at bounding box center [349, 366] width 66 height 16
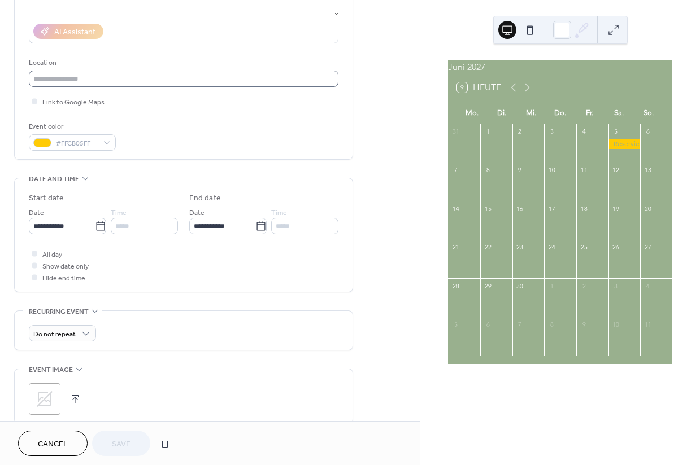
scroll to position [197, 0]
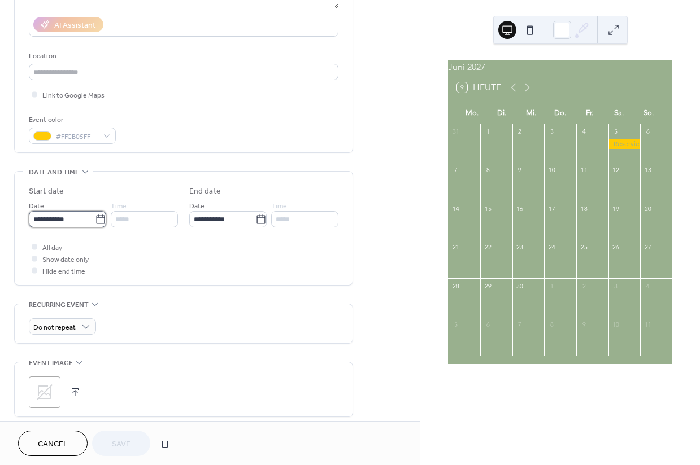
click at [79, 226] on input "**********" at bounding box center [62, 219] width 66 height 16
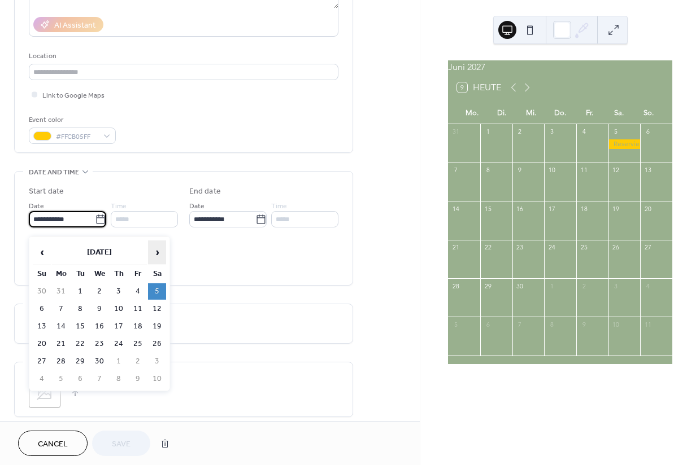
click at [154, 256] on span "›" at bounding box center [157, 252] width 17 height 23
click at [152, 310] on td "10" at bounding box center [157, 309] width 18 height 16
type input "**********"
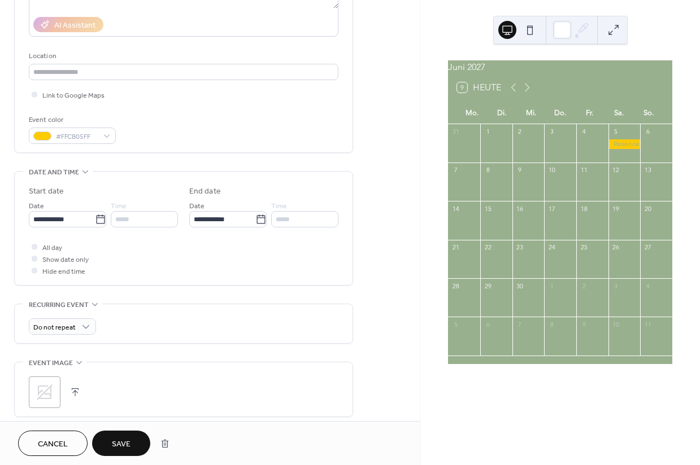
click at [130, 446] on span "Save" at bounding box center [121, 445] width 19 height 12
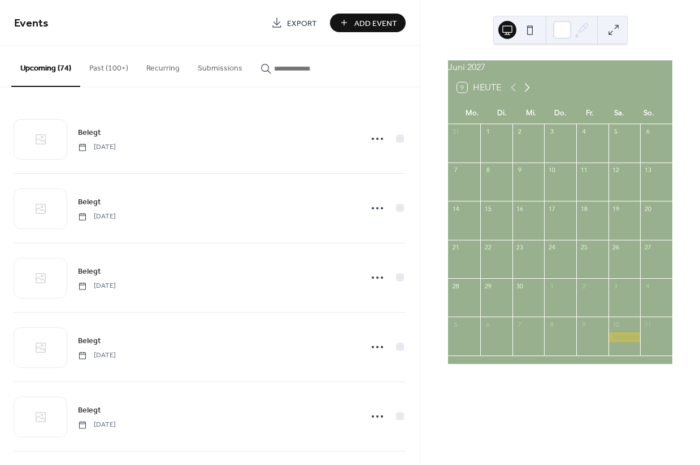
click at [529, 93] on icon at bounding box center [527, 88] width 14 height 14
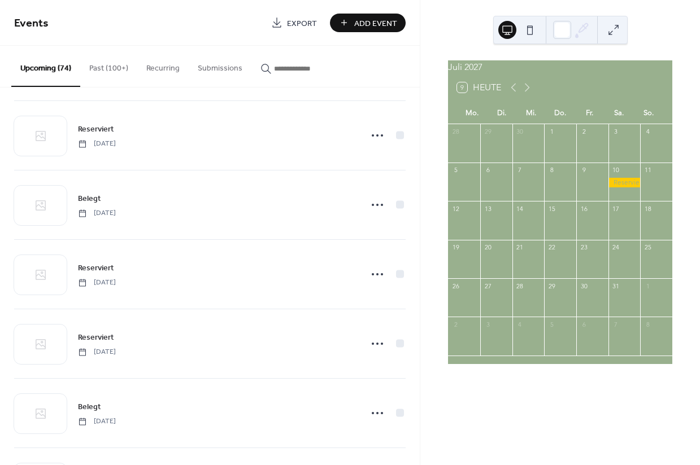
scroll to position [4102, 0]
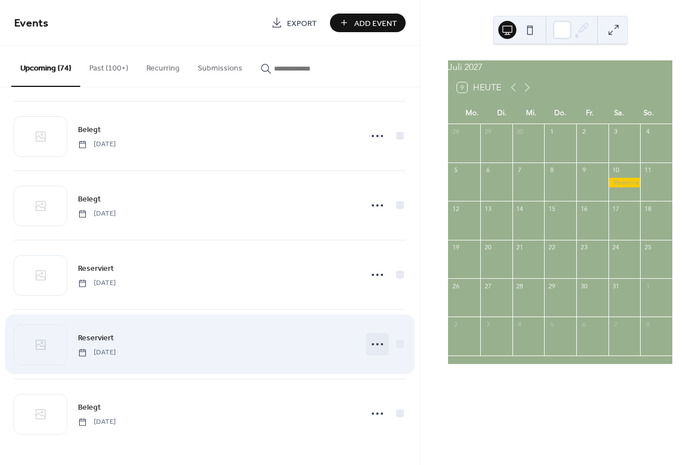
click at [368, 343] on icon at bounding box center [377, 344] width 18 height 18
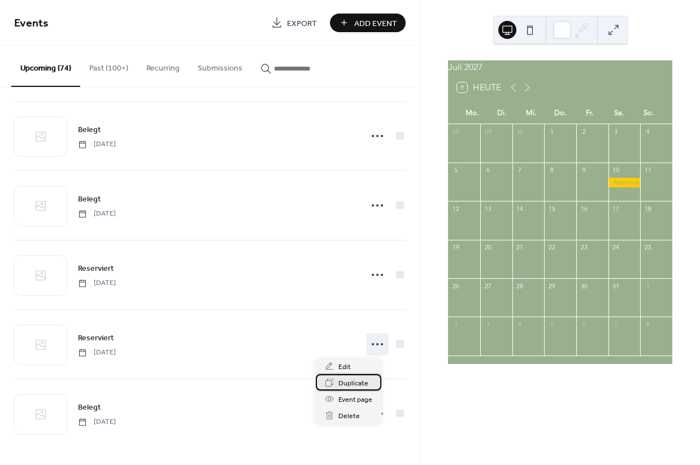
click at [353, 385] on span "Duplicate" at bounding box center [353, 384] width 30 height 12
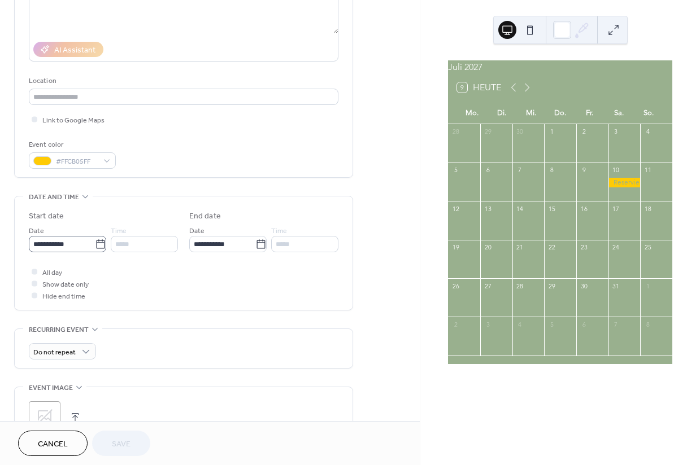
scroll to position [168, 0]
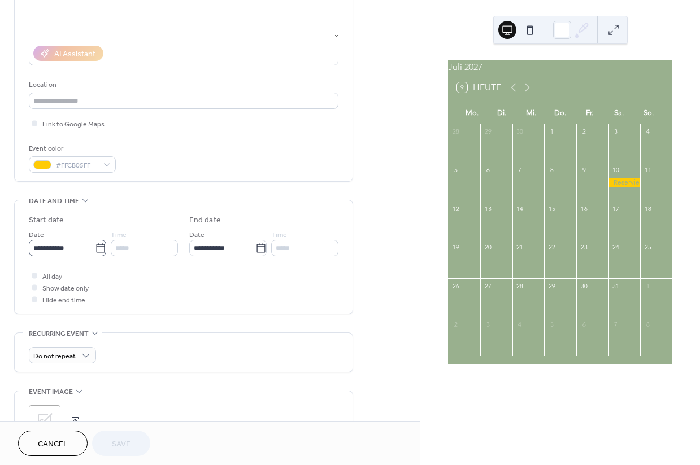
click at [95, 250] on icon at bounding box center [100, 248] width 11 height 11
click at [92, 250] on input "**********" at bounding box center [62, 248] width 66 height 16
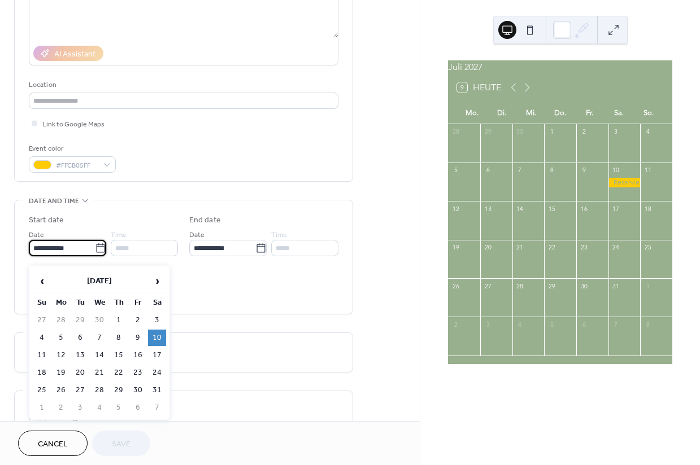
click at [155, 373] on td "24" at bounding box center [157, 373] width 18 height 16
type input "**********"
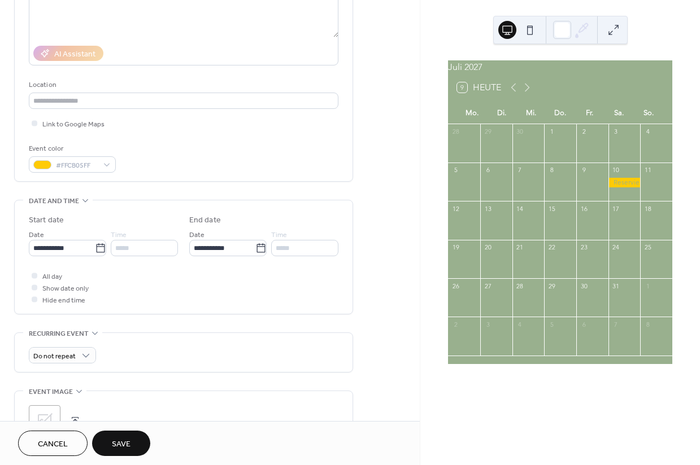
click at [119, 447] on span "Save" at bounding box center [121, 445] width 19 height 12
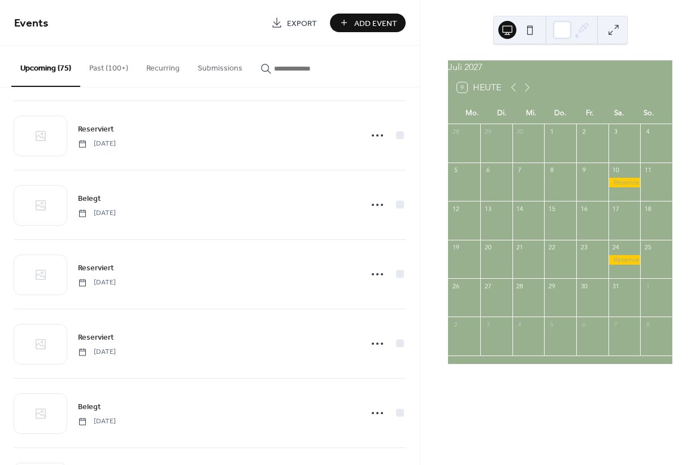
scroll to position [4171, 0]
